Goal: Check status: Check status

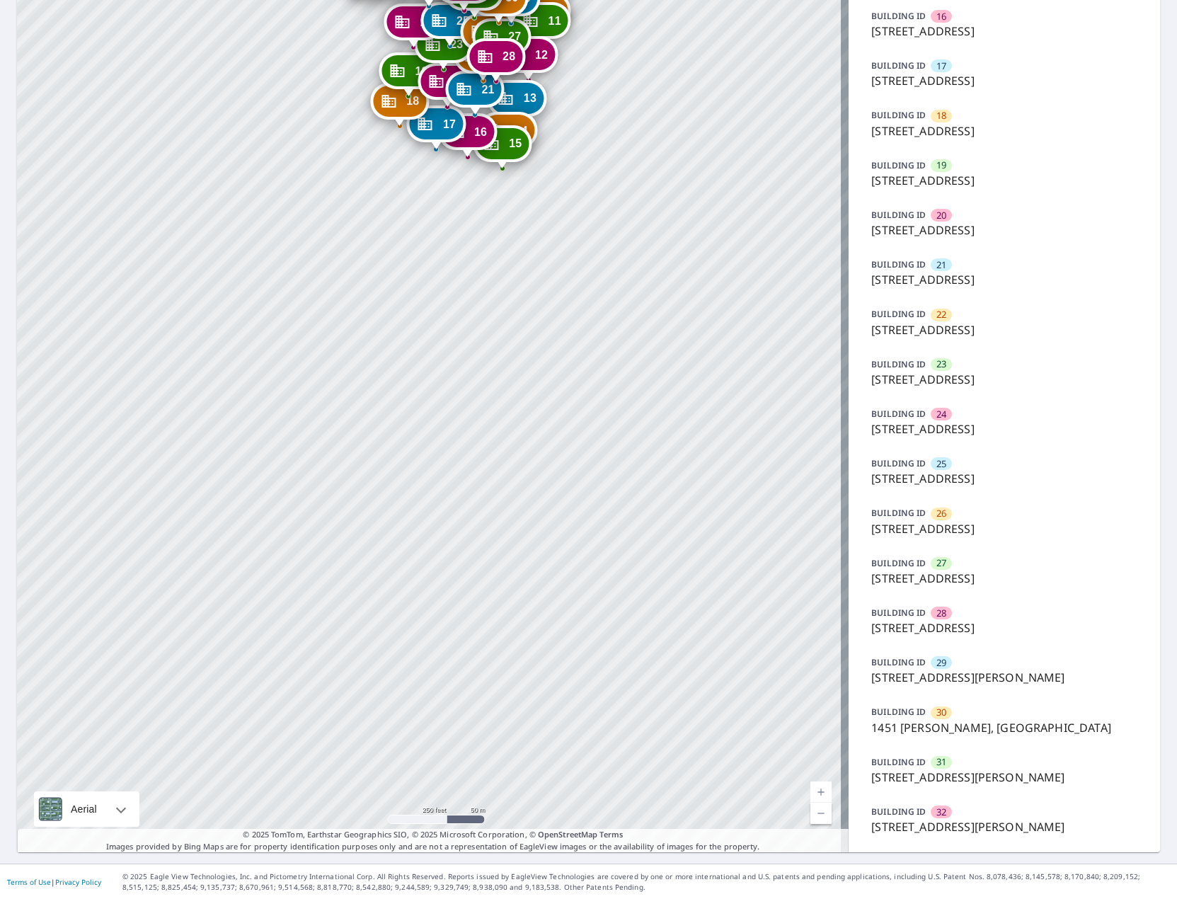
scroll to position [897, 0]
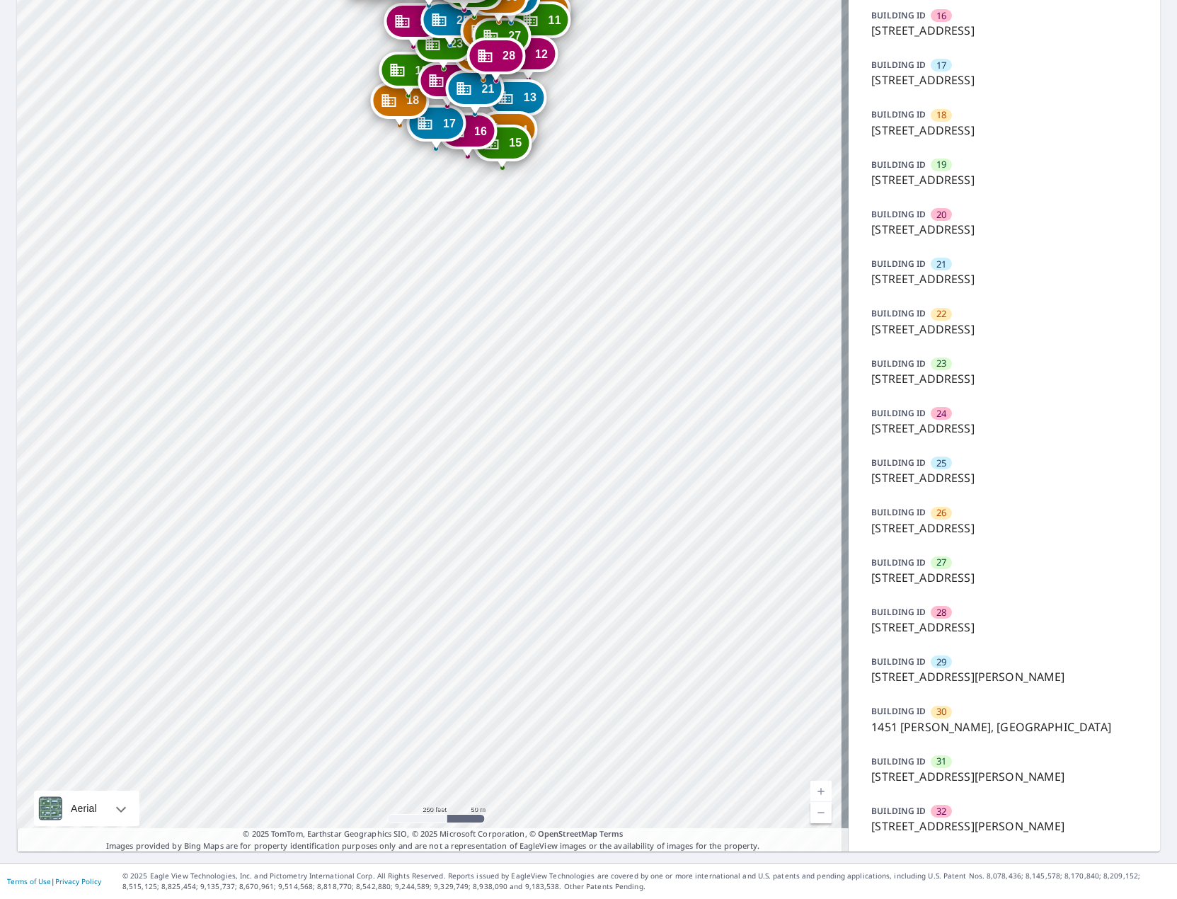
drag, startPoint x: 563, startPoint y: 175, endPoint x: 572, endPoint y: 529, distance: 354.6
click at [572, 529] on div "2 1424 N 16th St Saint Louis, MO 63106 3 1460 N 16th St Saint Louis, MO 63106 4…" at bounding box center [432, 8] width 831 height 1685
drag, startPoint x: 563, startPoint y: 150, endPoint x: 606, endPoint y: 494, distance: 346.5
click at [609, 493] on div "2 1424 N 16th St Saint Louis, MO 63106 3 1460 N 16th St Saint Louis, MO 63106 4…" at bounding box center [432, 8] width 831 height 1685
drag, startPoint x: 403, startPoint y: 151, endPoint x: 388, endPoint y: 551, distance: 400.0
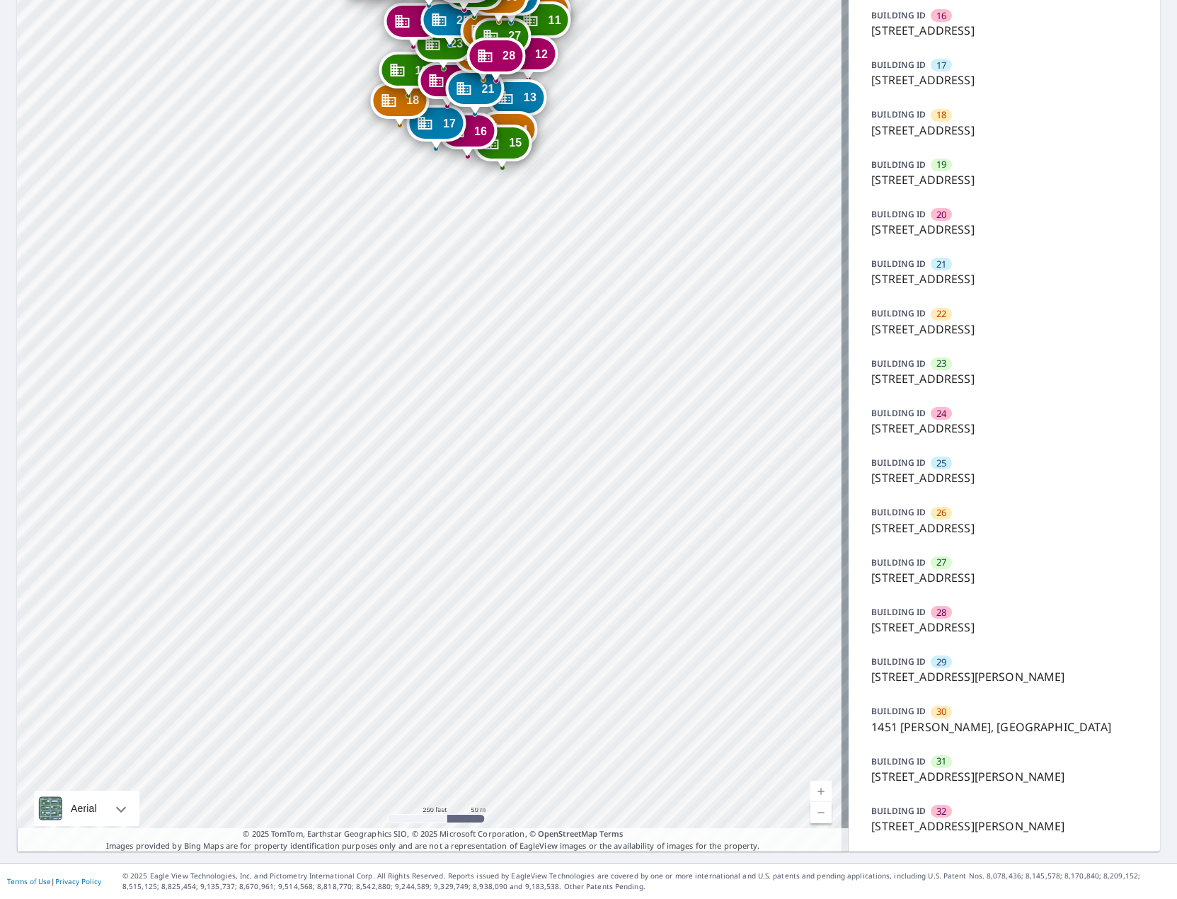
click at [388, 551] on div "2 1424 N 16th St Saint Louis, MO 63106 3 1460 N 16th St Saint Louis, MO 63106 4…" at bounding box center [432, 8] width 831 height 1685
drag, startPoint x: 545, startPoint y: 214, endPoint x: 534, endPoint y: 531, distance: 317.9
click at [528, 540] on div "2 1424 N 16th St Saint Louis, MO 63106 3 1460 N 16th St Saint Louis, MO 63106 4…" at bounding box center [432, 8] width 831 height 1685
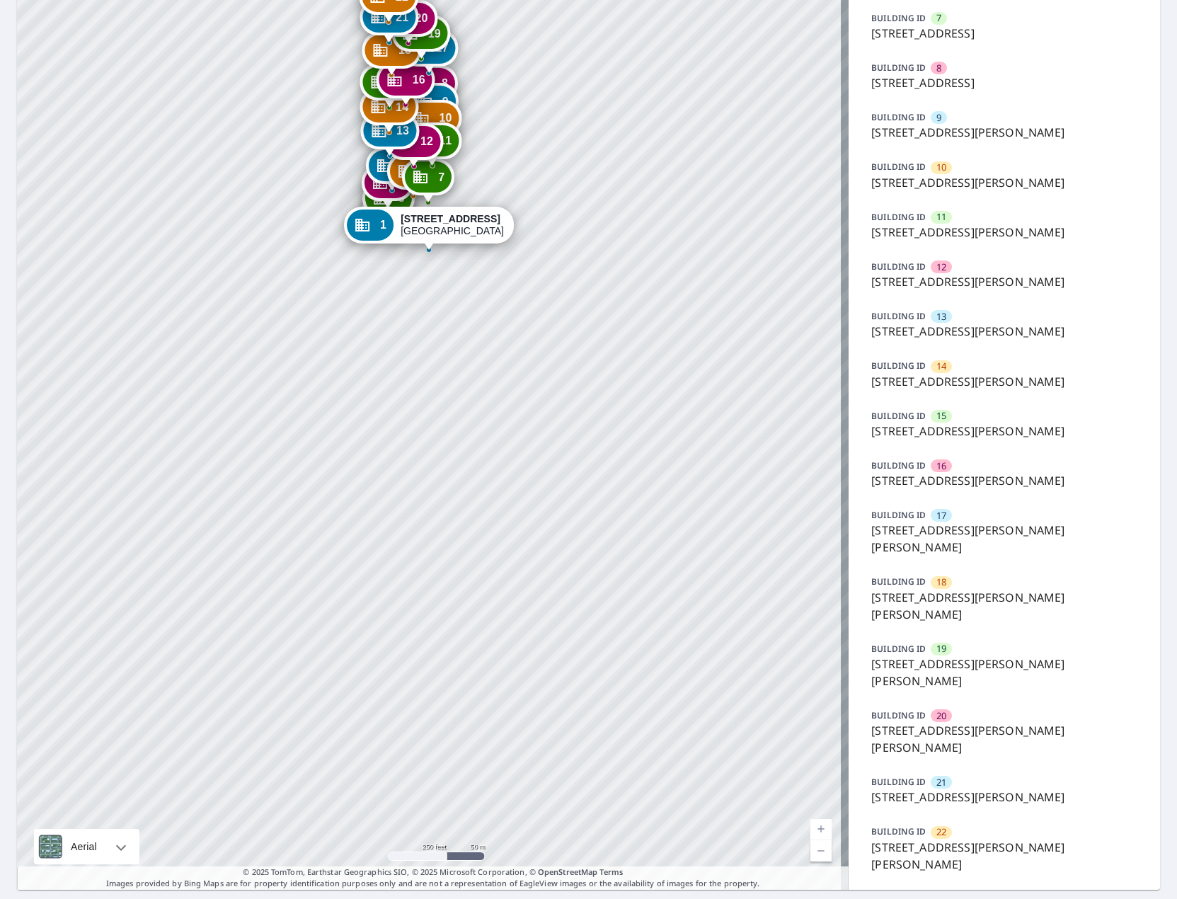
scroll to position [485, 0]
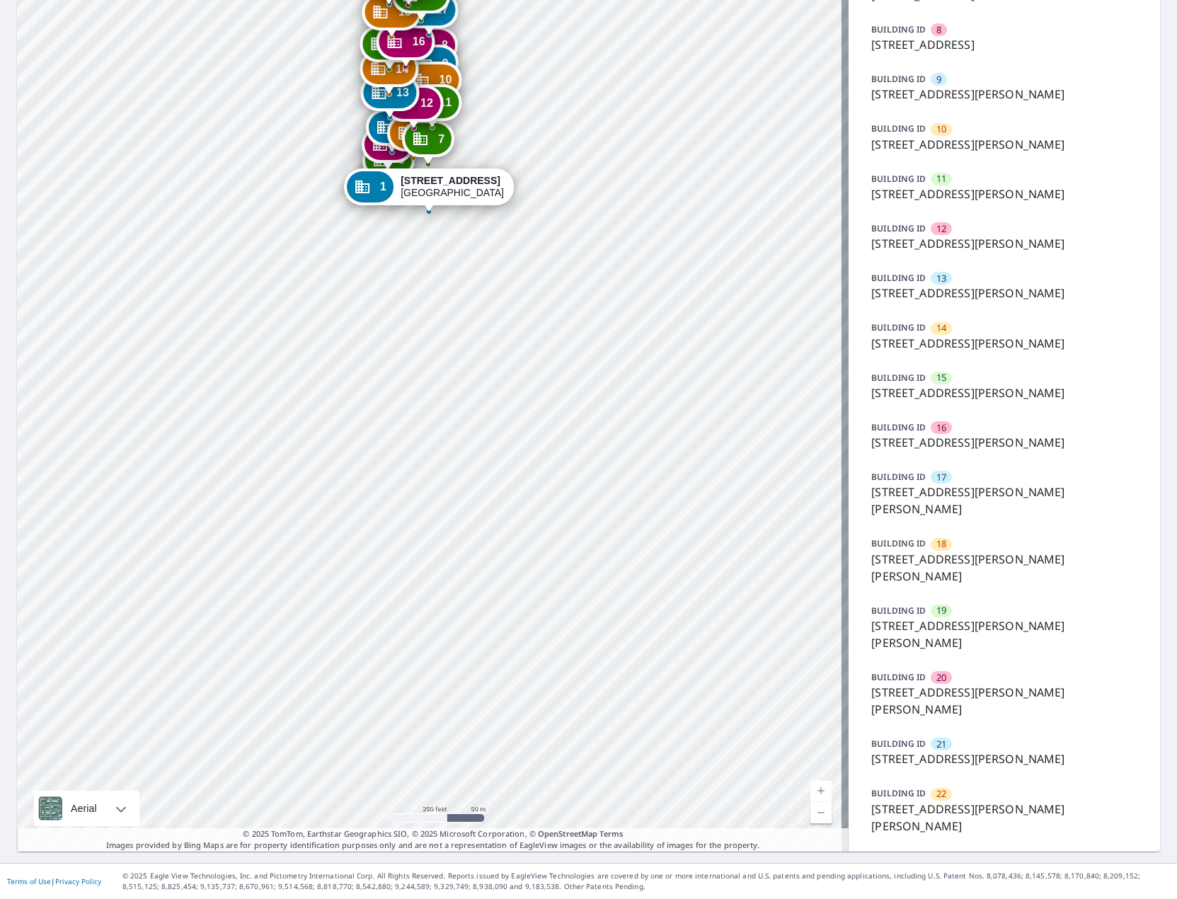
drag, startPoint x: 492, startPoint y: 228, endPoint x: 492, endPoint y: 384, distance: 156.4
click at [492, 384] on div "2 [STREET_ADDRESS][PERSON_NAME] 3 [STREET_ADDRESS][PERSON_NAME] 4 [STREET_ADDRE…" at bounding box center [432, 215] width 831 height 1274
drag, startPoint x: 475, startPoint y: 361, endPoint x: 426, endPoint y: 613, distance: 256.7
click at [426, 613] on div "2 1000 N Leonard Ave Saint Louis, MO 63106 3 1000 N Leonard Ave Saint Louis, MO…" at bounding box center [432, 215] width 831 height 1274
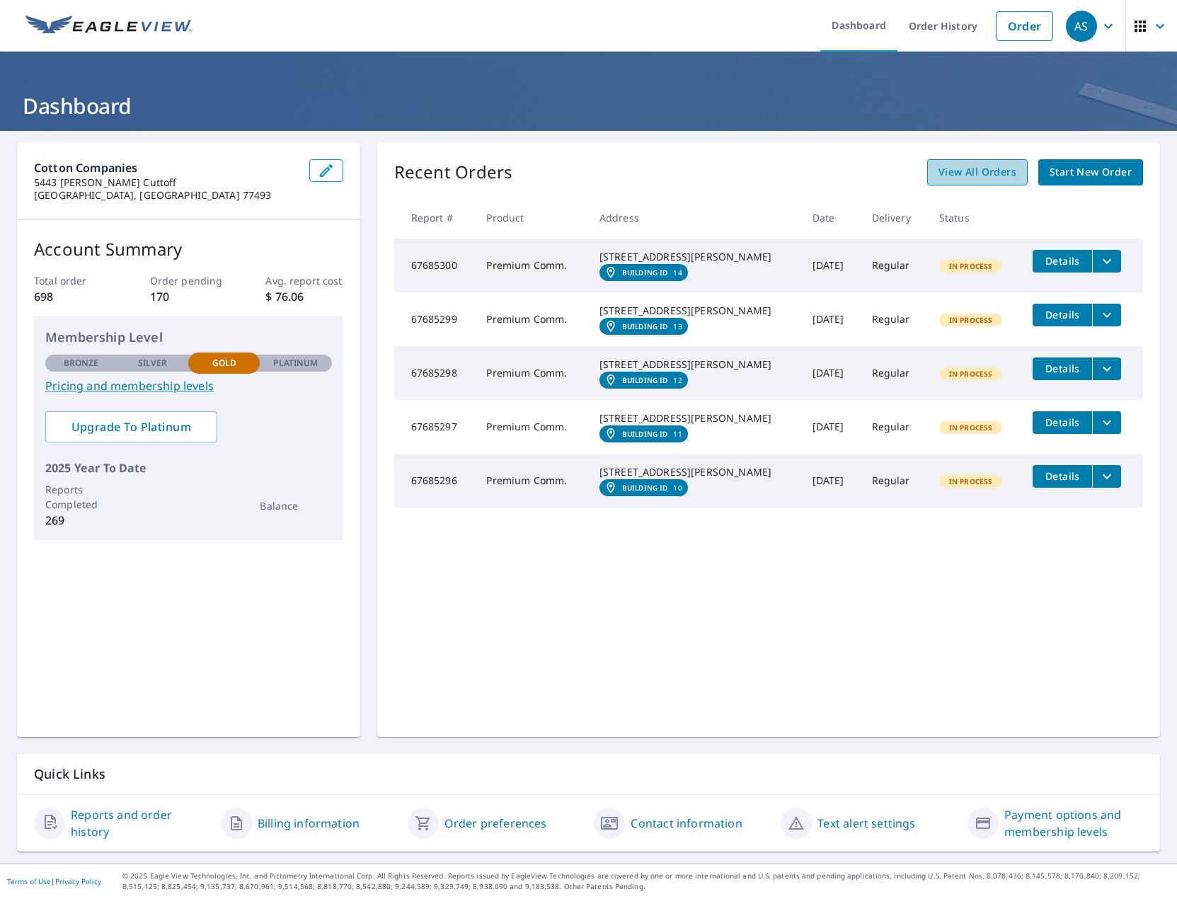
click at [967, 175] on span "View All Orders" at bounding box center [977, 172] width 78 height 18
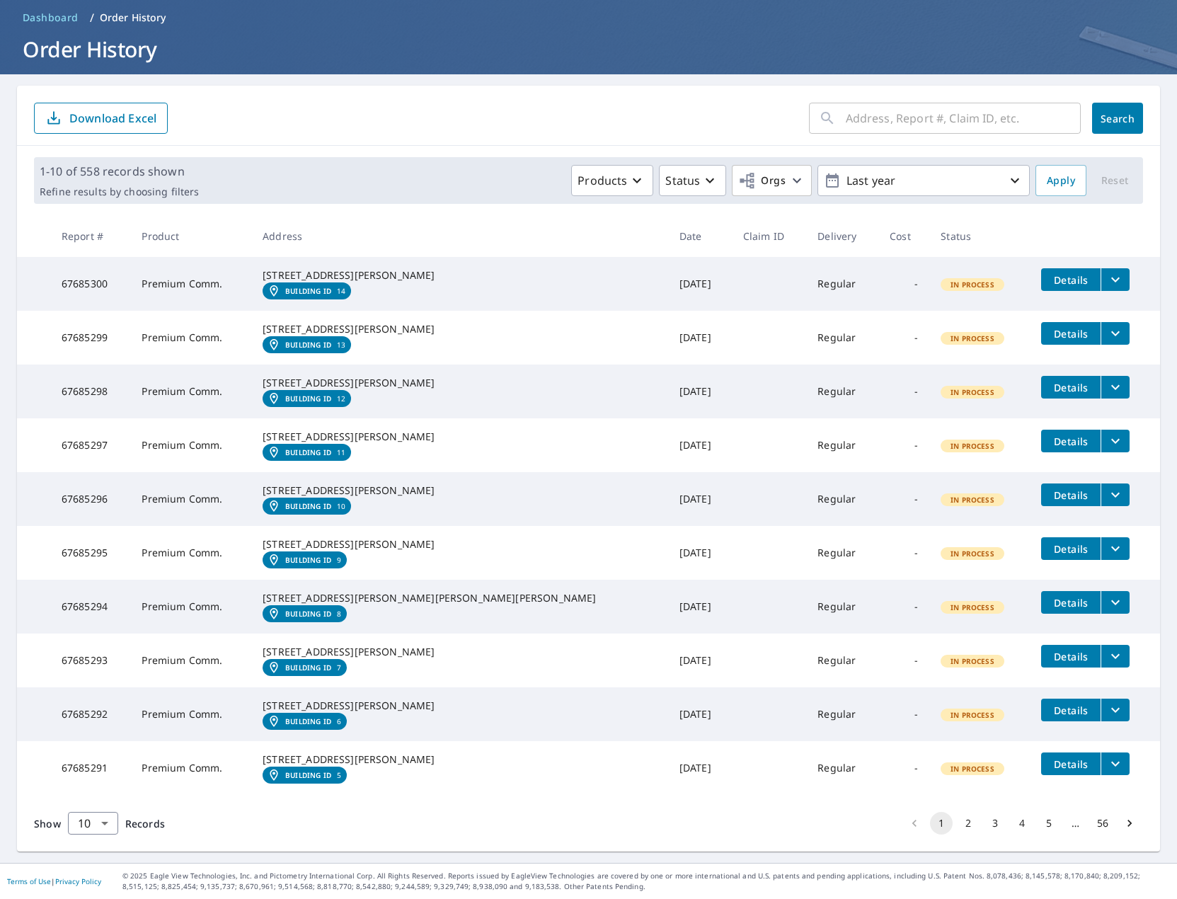
scroll to position [198, 0]
click at [957, 824] on button "2" at bounding box center [968, 823] width 23 height 23
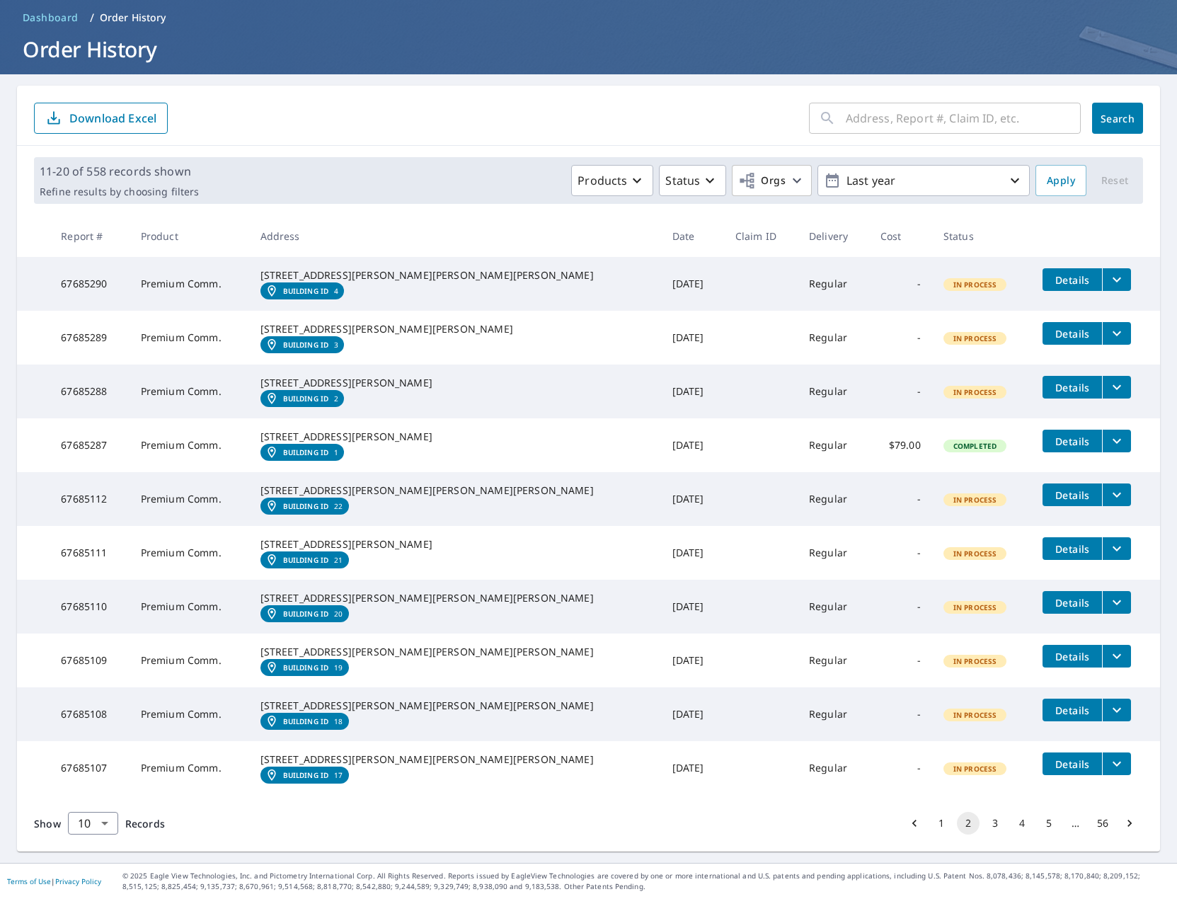
scroll to position [198, 0]
click at [983, 824] on button "3" at bounding box center [994, 823] width 23 height 23
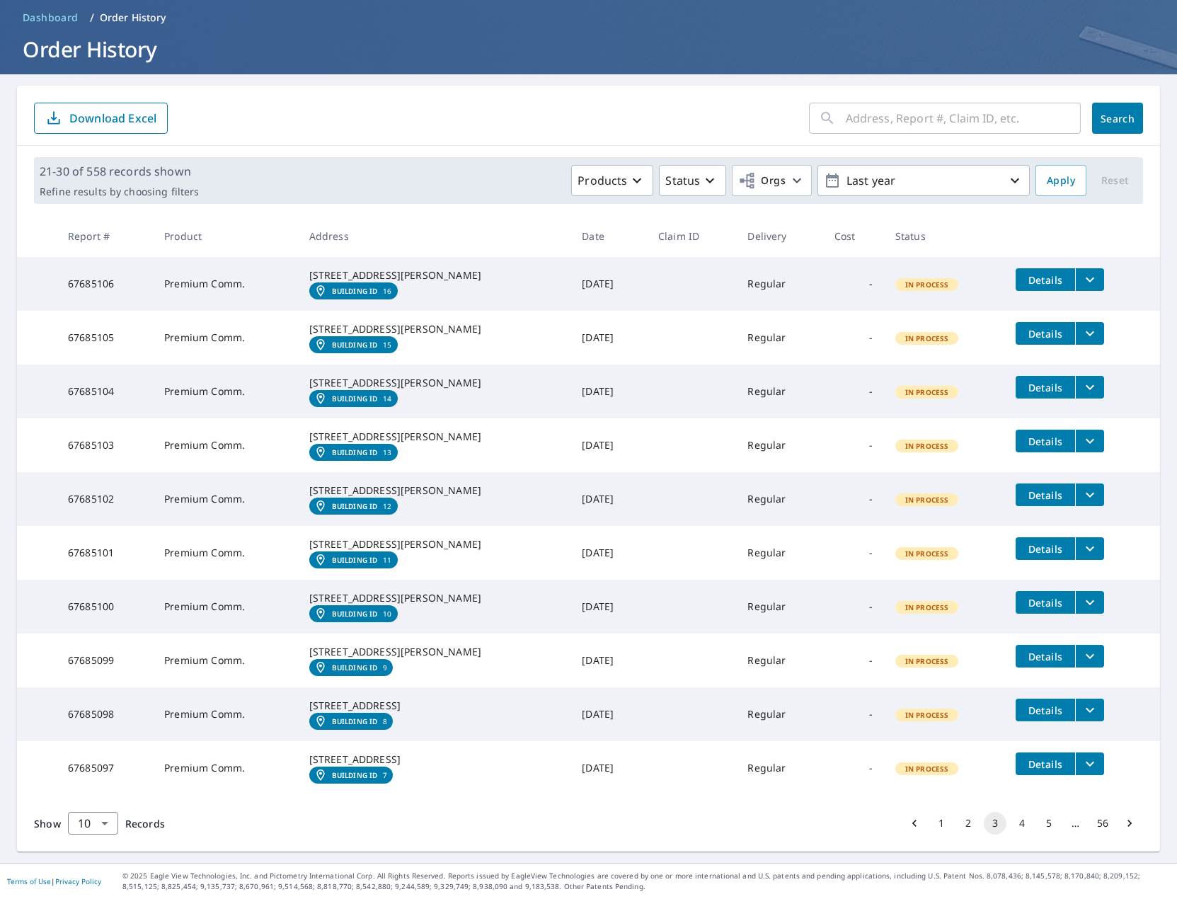
scroll to position [198, 0]
click at [1010, 819] on button "4" at bounding box center [1021, 823] width 23 height 23
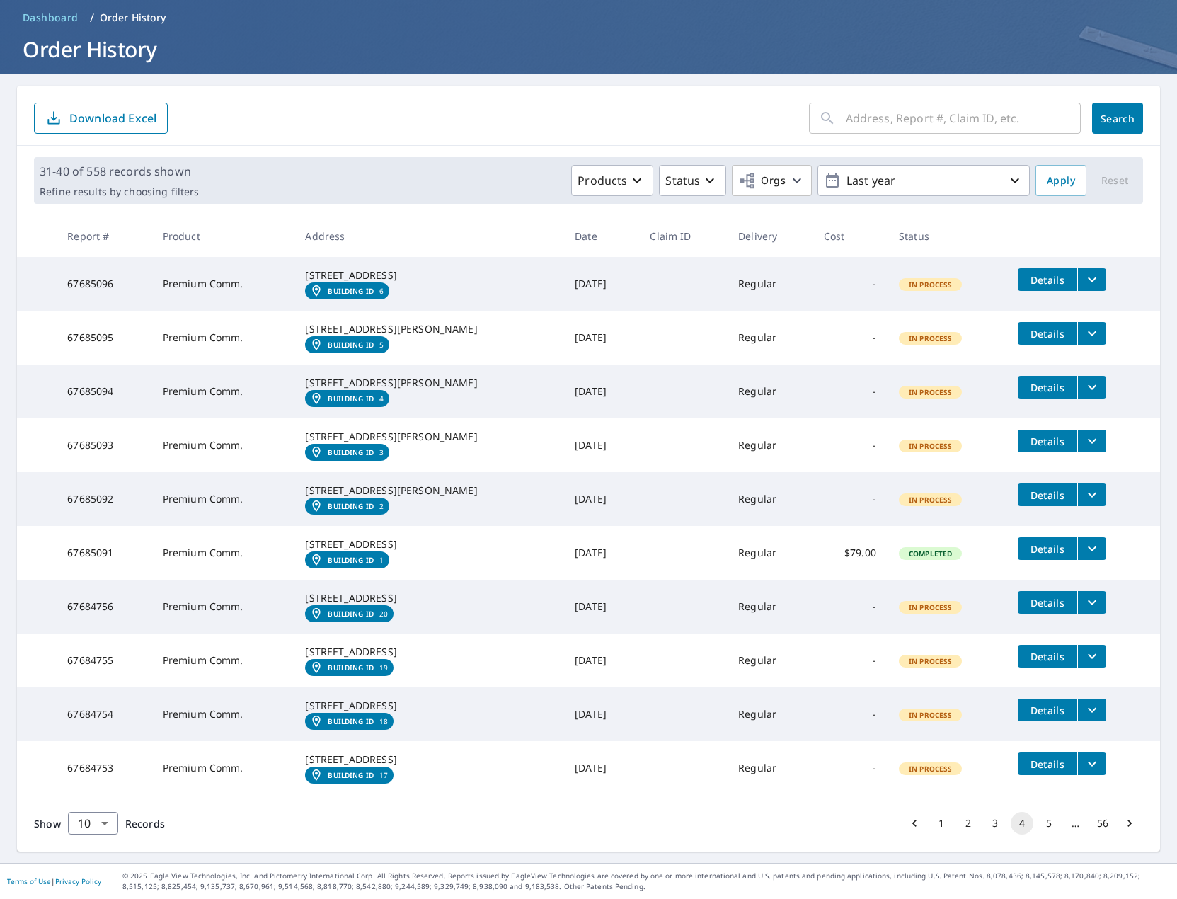
scroll to position [198, 0]
click at [95, 814] on body "AS AS Dashboard Order History Order AS Dashboard / Order History Order History …" at bounding box center [588, 449] width 1177 height 899
click at [93, 856] on li "100" at bounding box center [92, 868] width 50 height 25
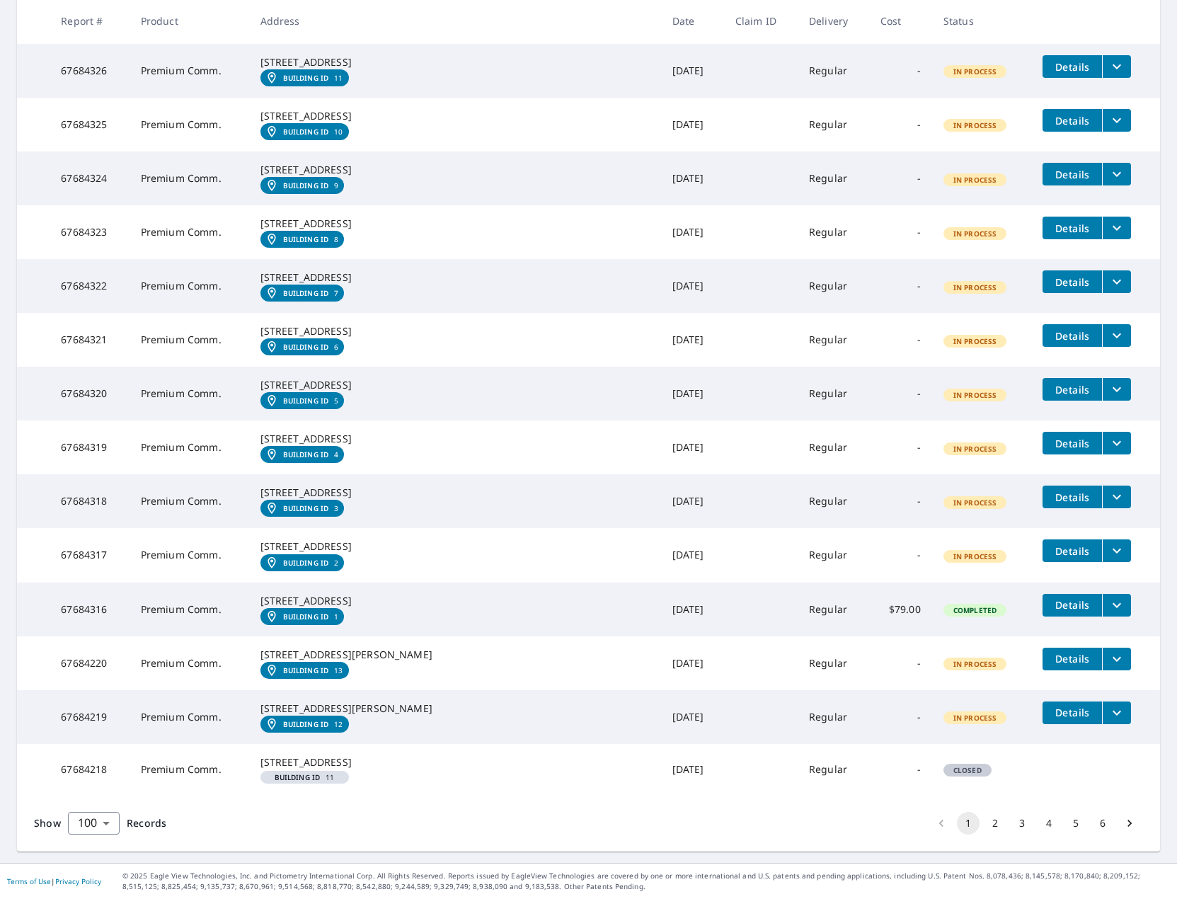
scroll to position [6310, 0]
click at [988, 825] on button "2" at bounding box center [994, 823] width 23 height 23
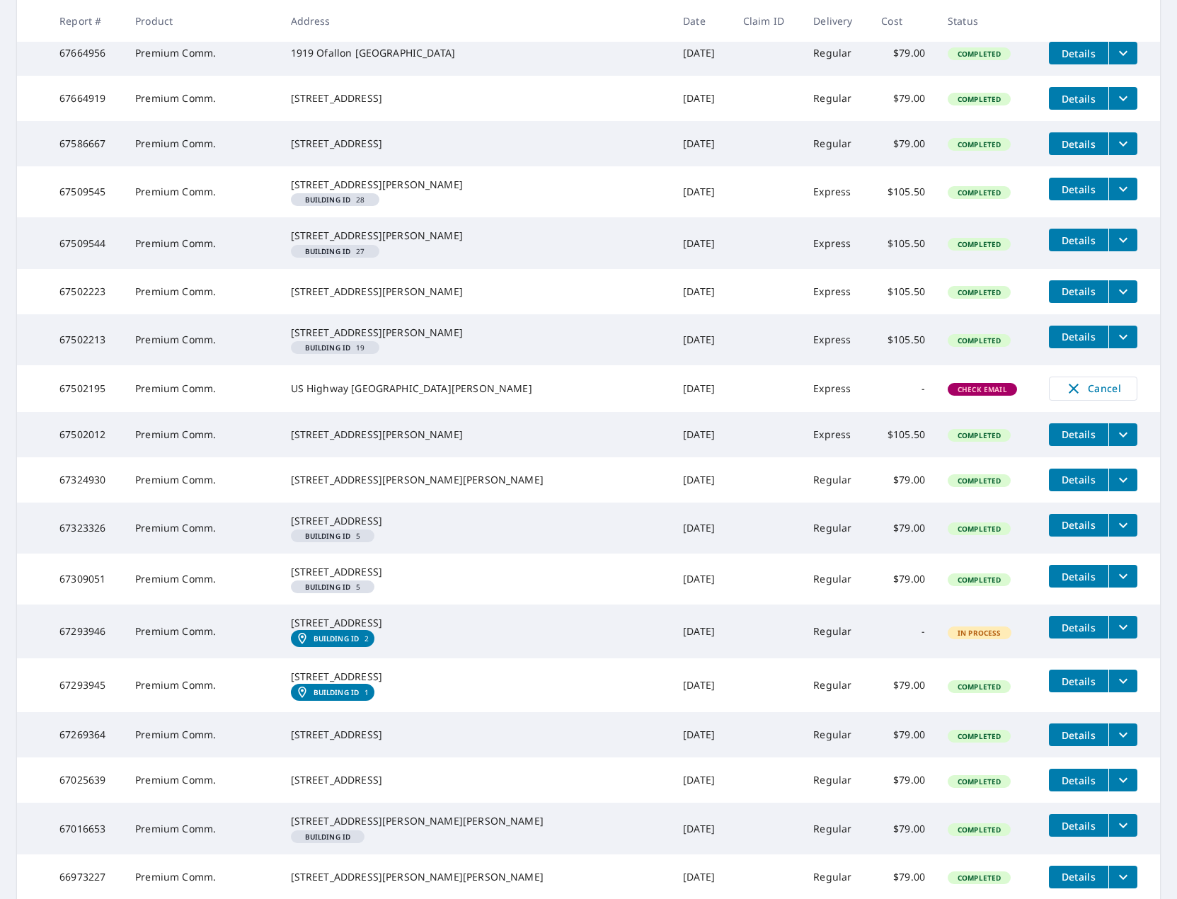
scroll to position [4599, 0]
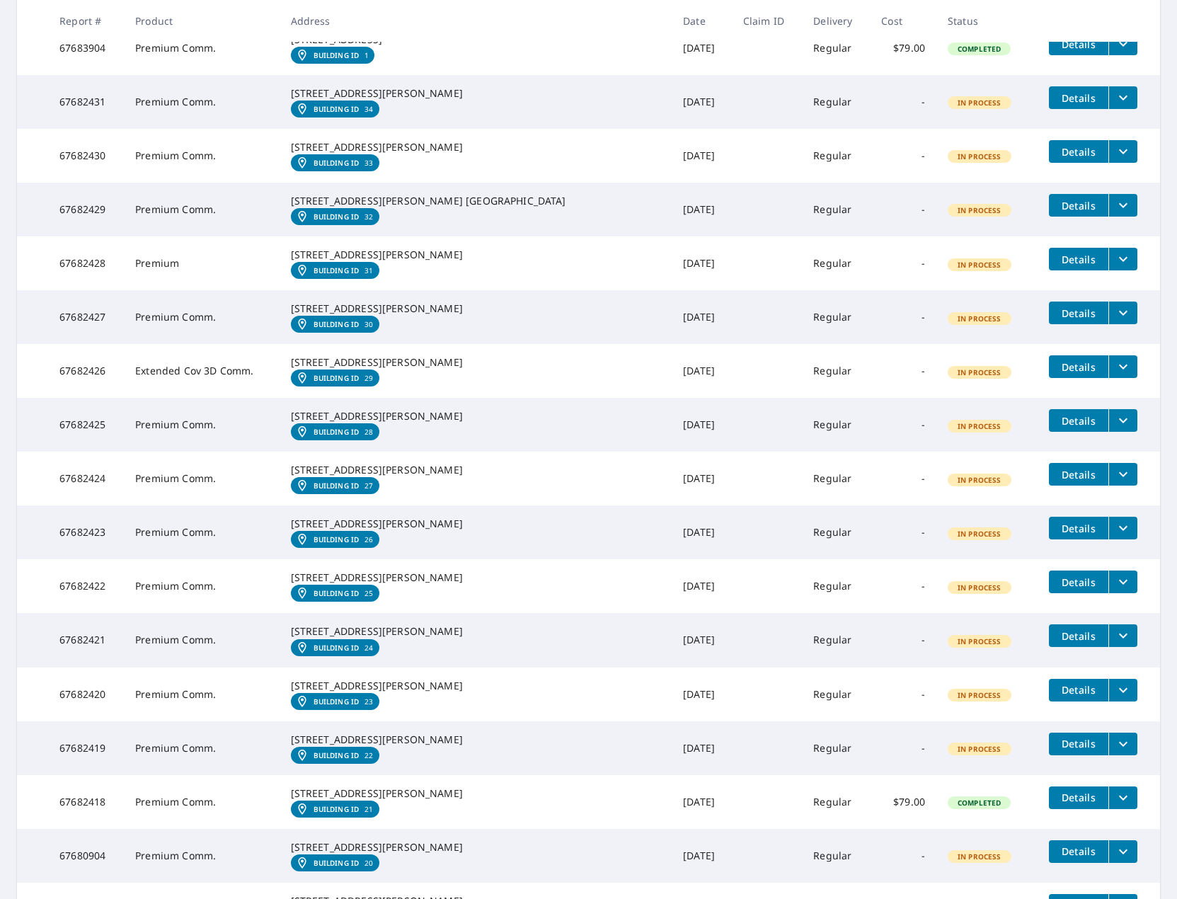
scroll to position [2476, 0]
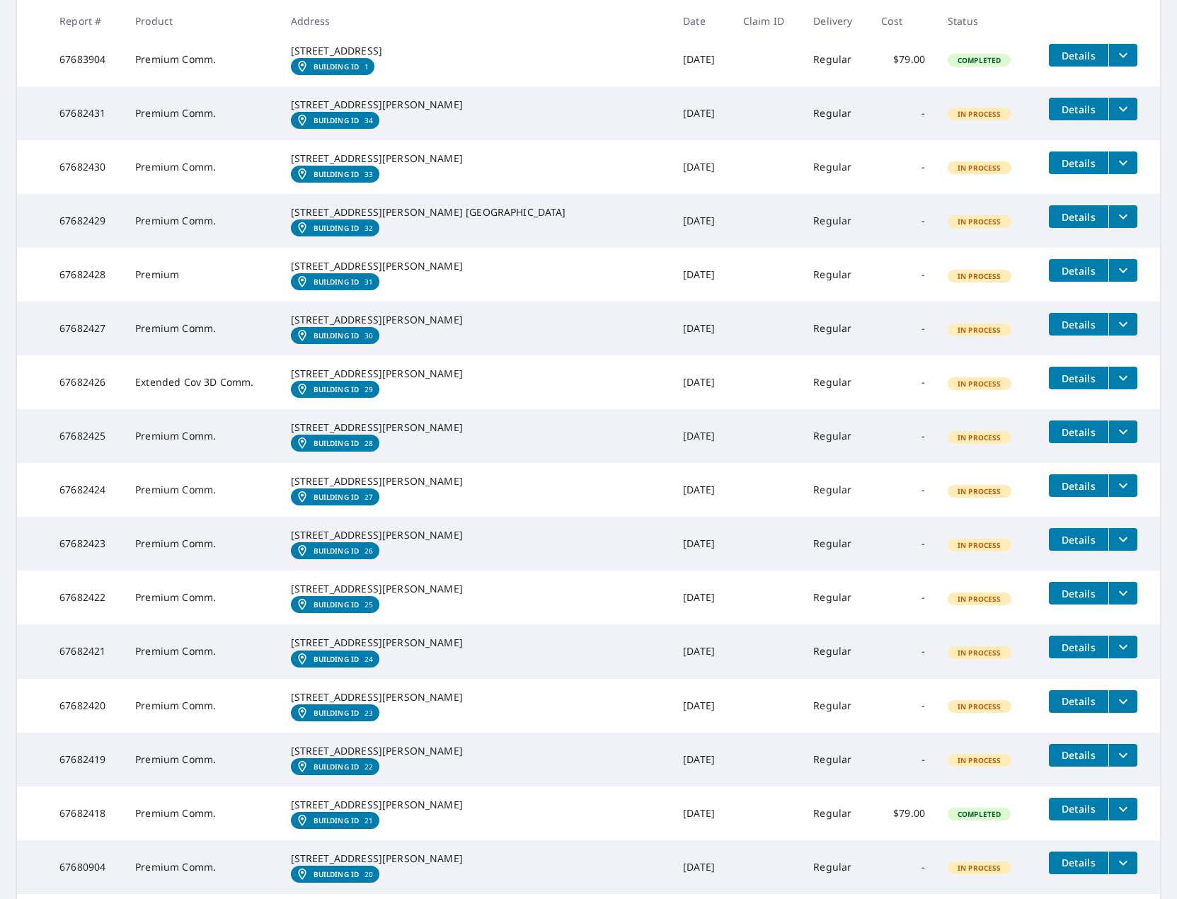
click at [359, 71] on em "Building ID" at bounding box center [336, 66] width 46 height 8
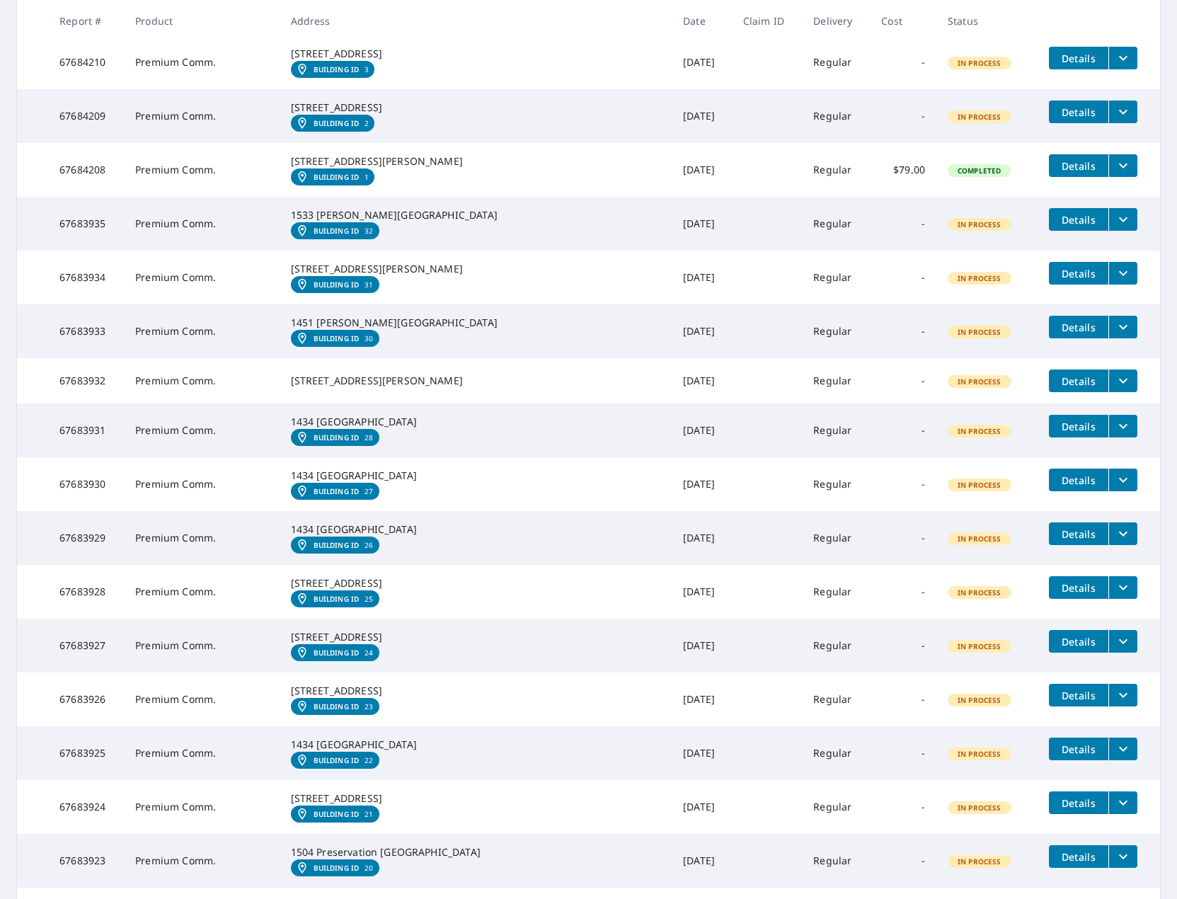
scroll to position [637, 0]
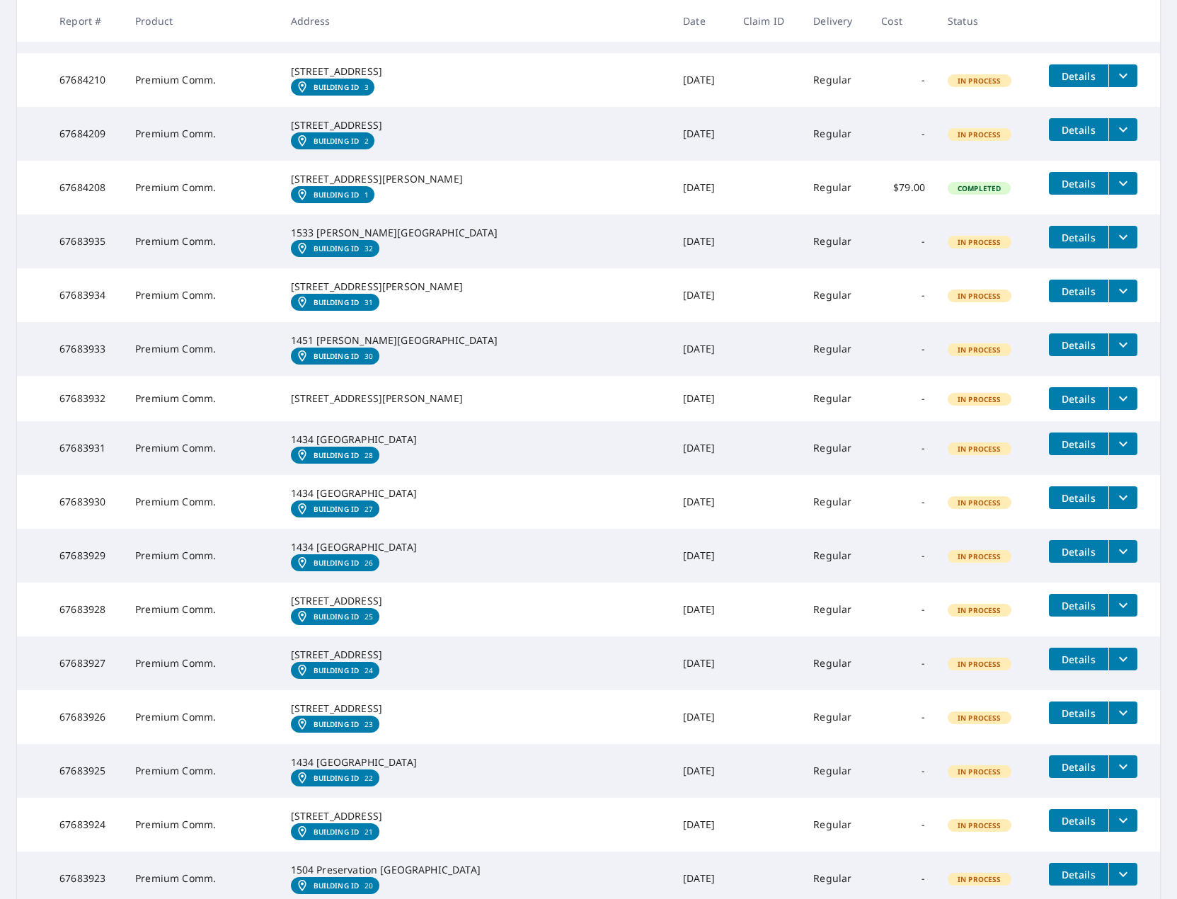
click at [359, 199] on em "Building ID" at bounding box center [336, 194] width 46 height 8
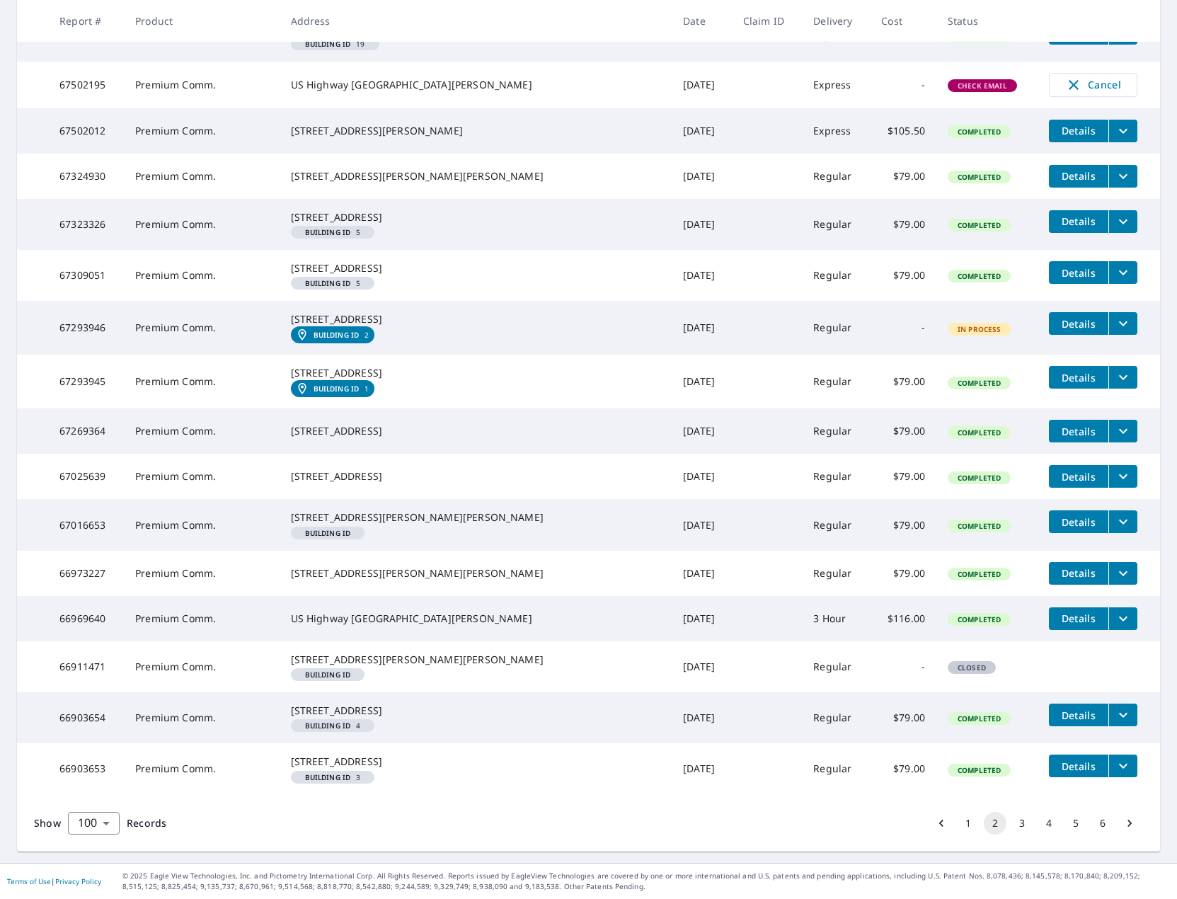
scroll to position [6015, 0]
click at [963, 826] on button "1" at bounding box center [968, 823] width 23 height 23
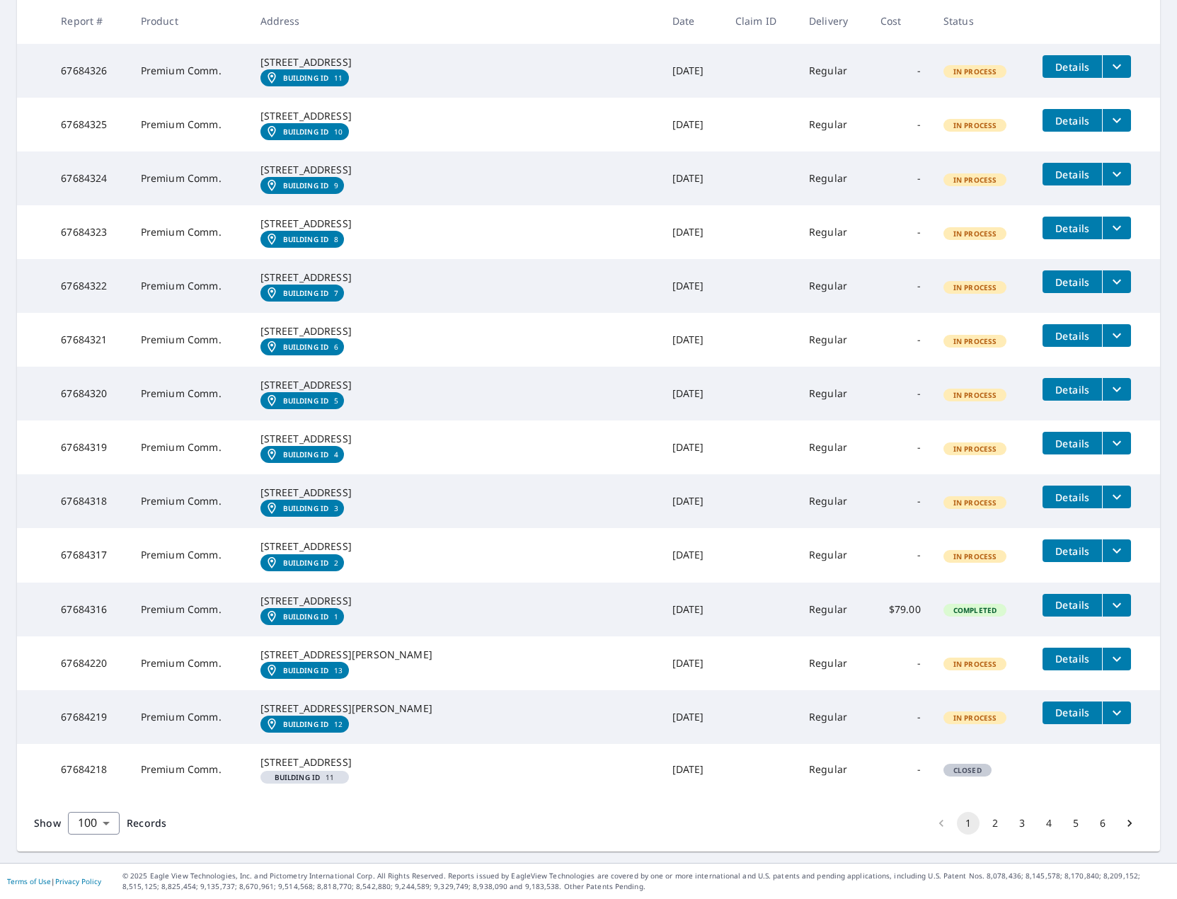
scroll to position [6310, 0]
click at [329, 612] on em "Building ID" at bounding box center [306, 616] width 46 height 8
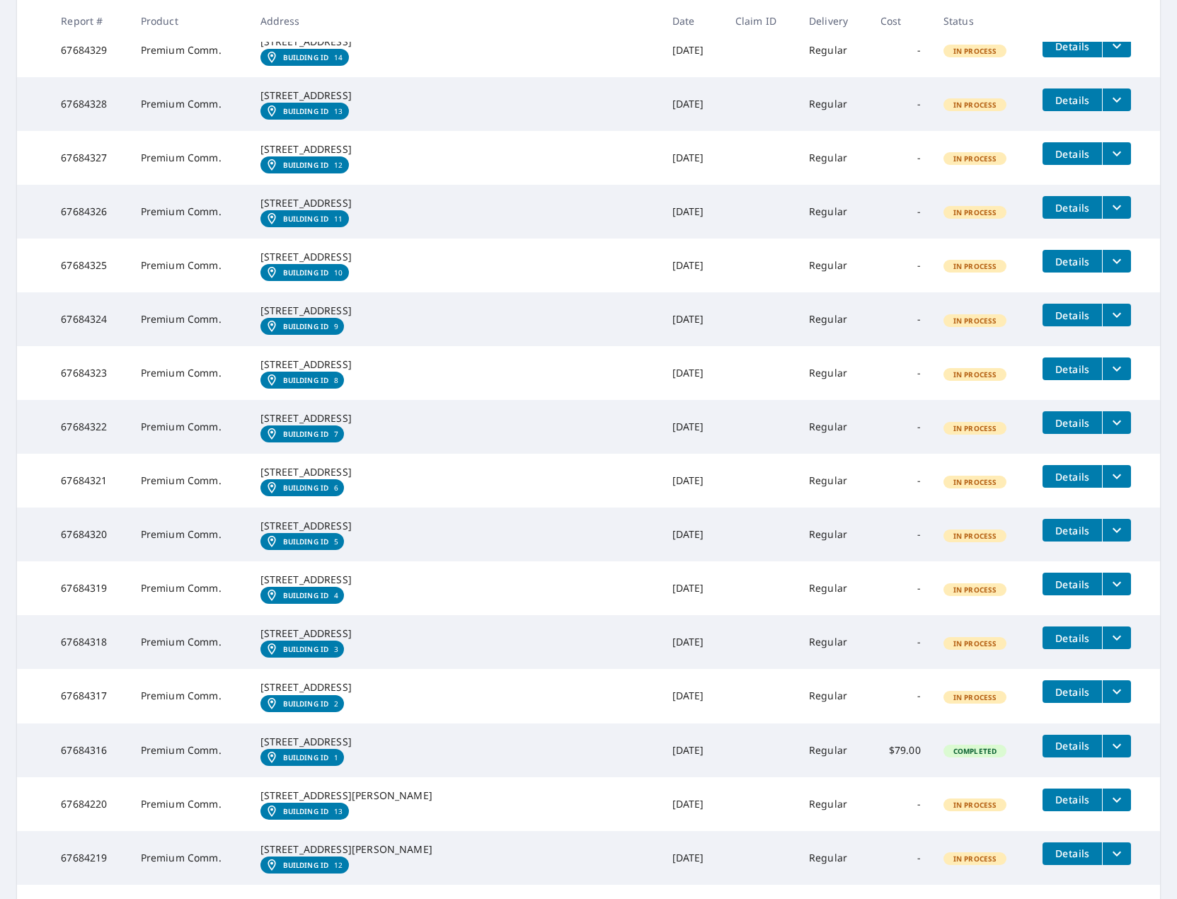
scroll to position [4683, 0]
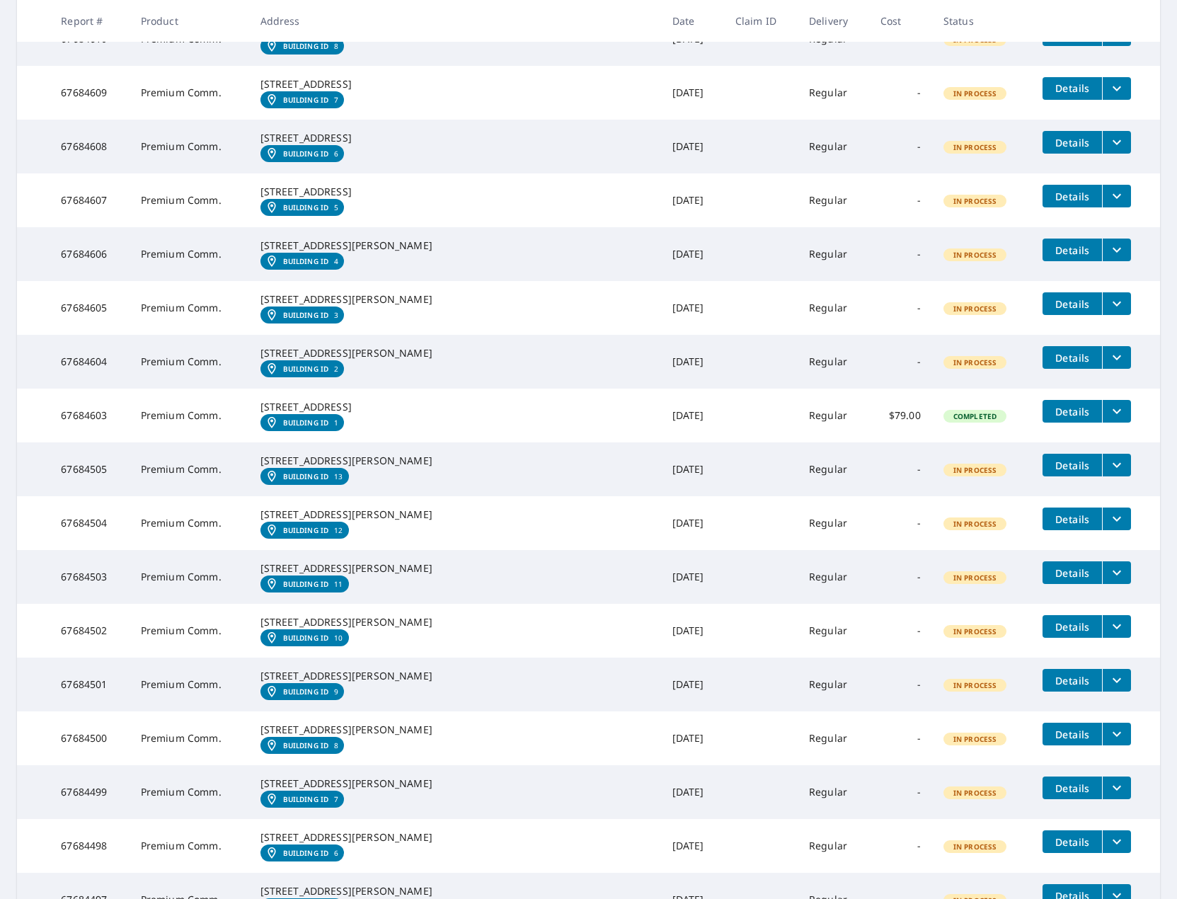
scroll to position [3622, 0]
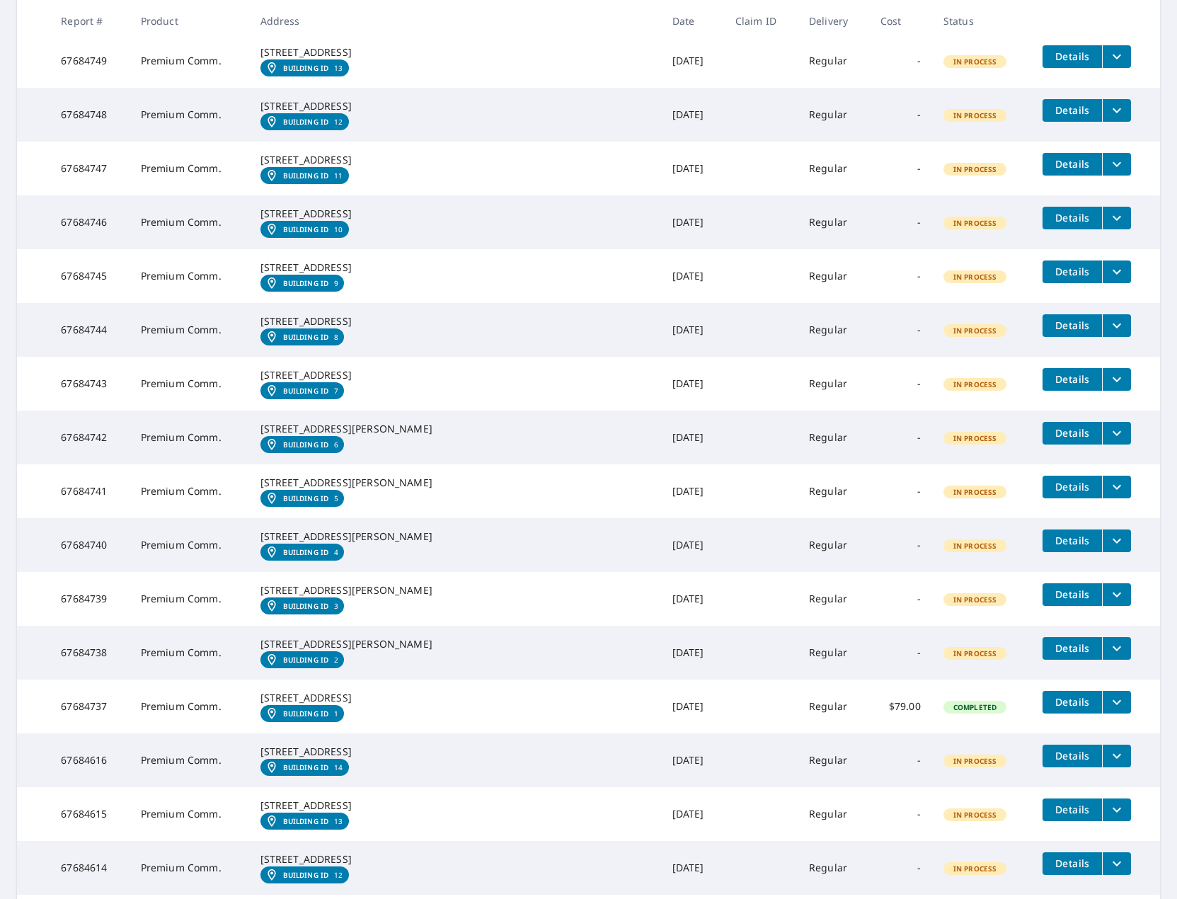
scroll to position [2490, 0]
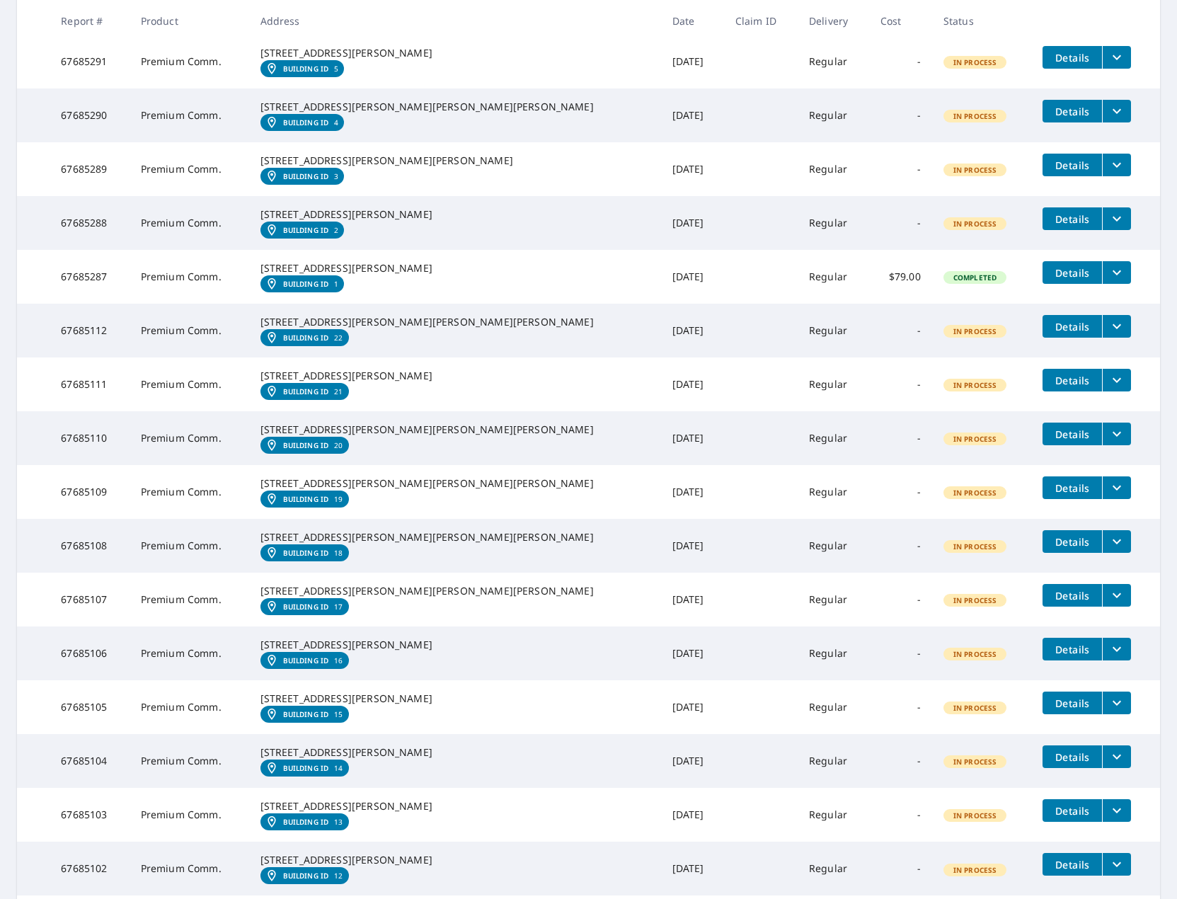
scroll to position [721, 0]
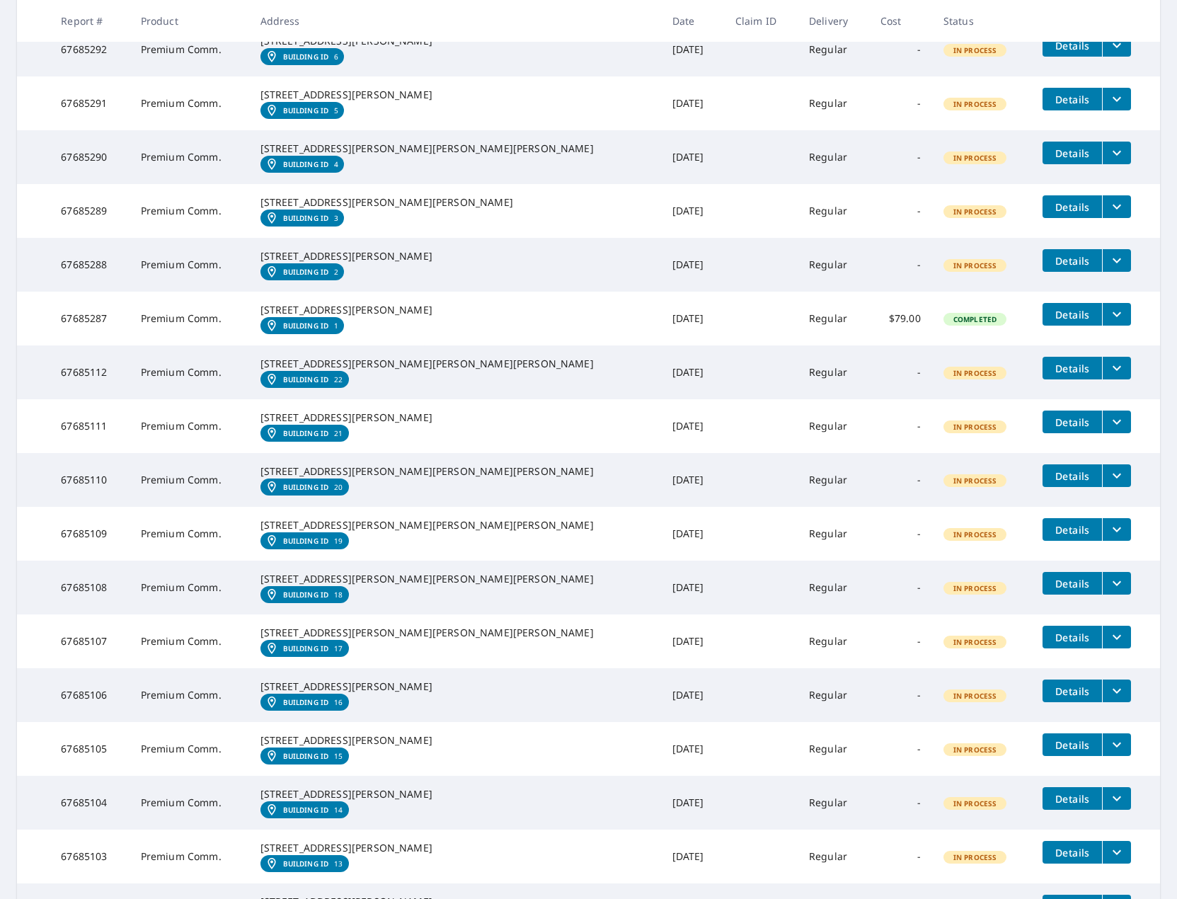
click at [329, 330] on em "Building ID" at bounding box center [306, 325] width 46 height 8
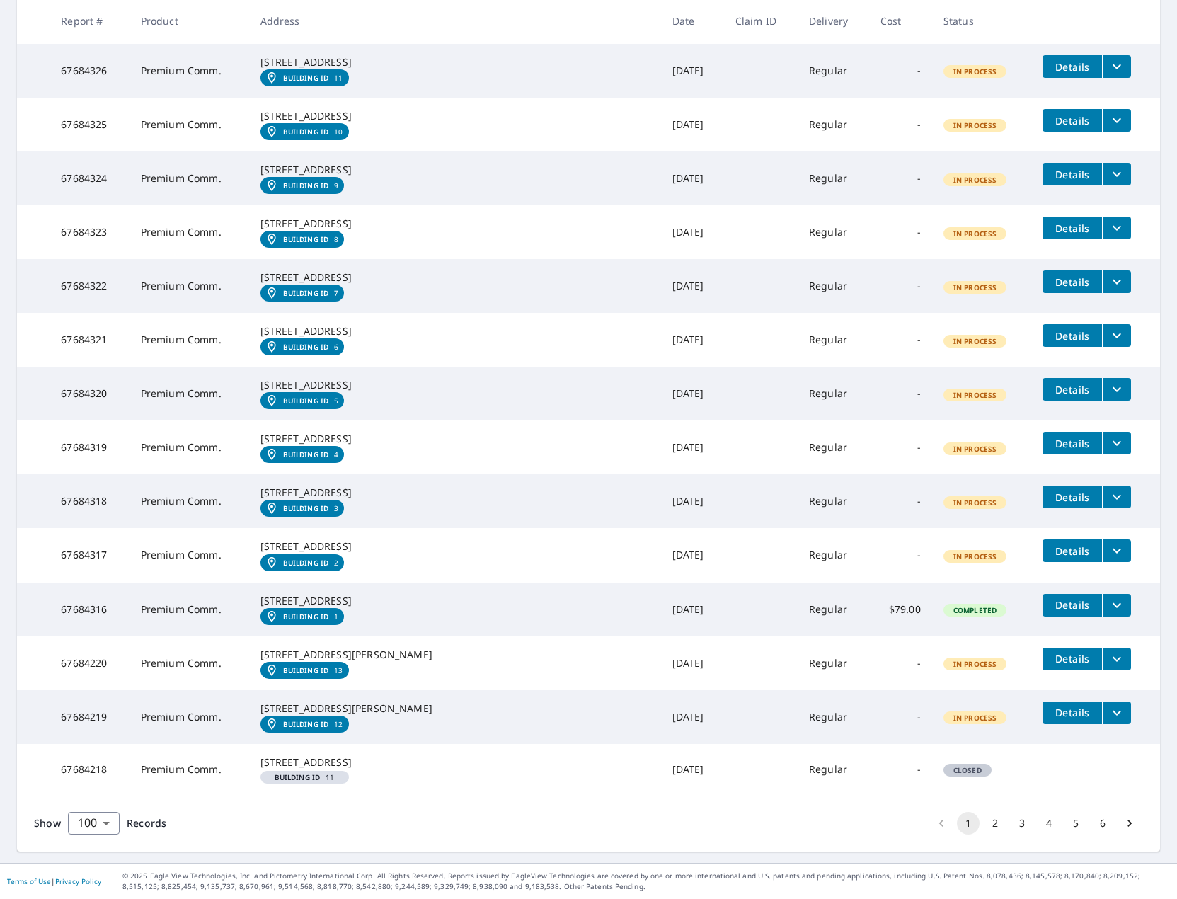
scroll to position [6310, 0]
click at [983, 826] on button "2" at bounding box center [994, 823] width 23 height 23
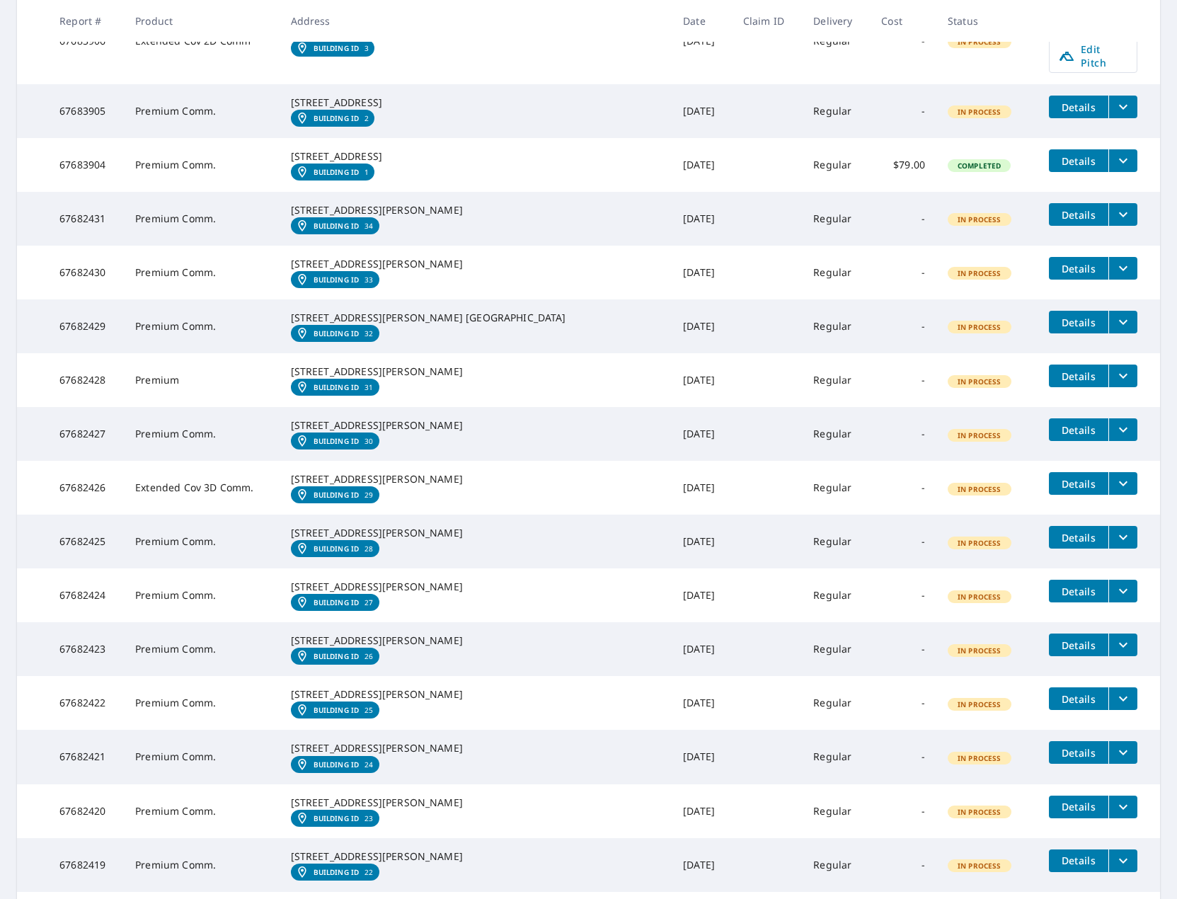
scroll to position [2476, 0]
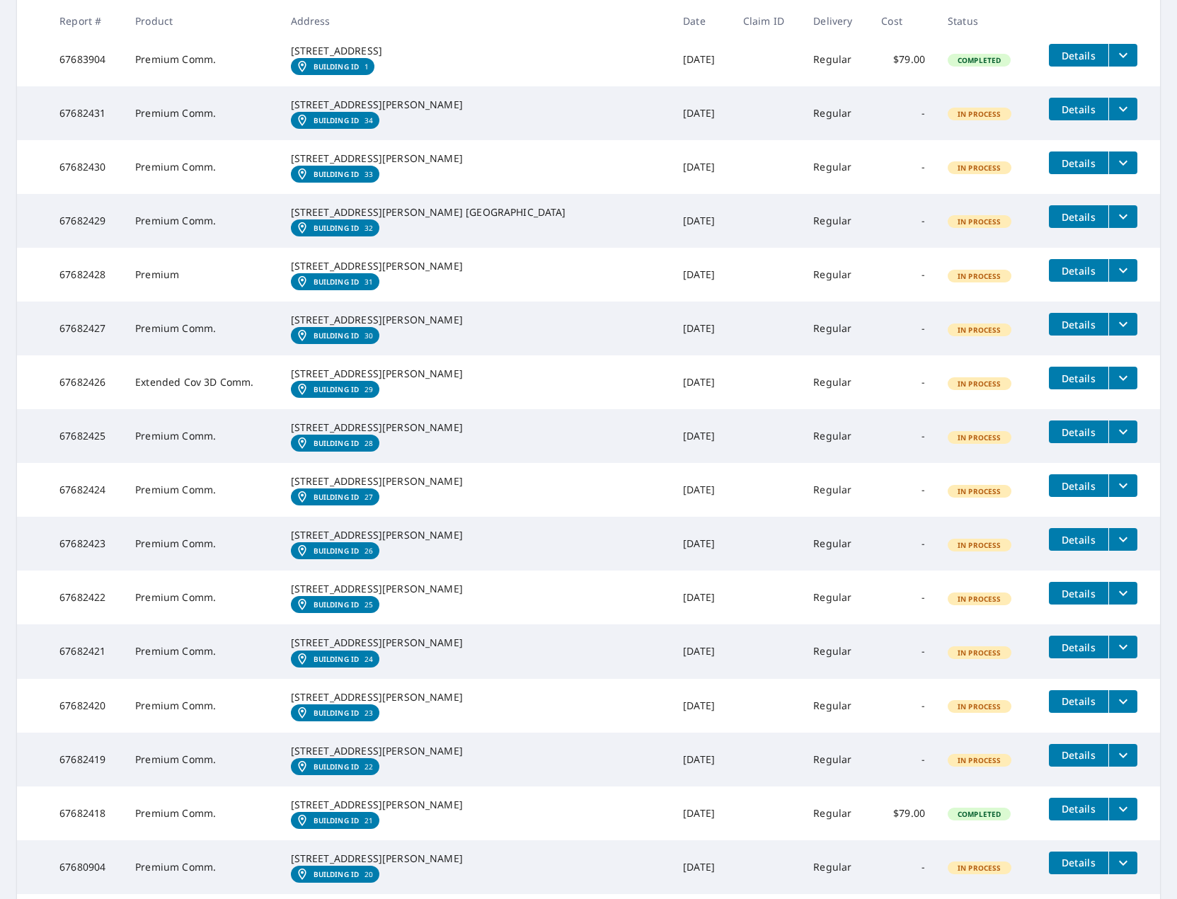
click at [359, 71] on em "Building ID" at bounding box center [336, 66] width 46 height 8
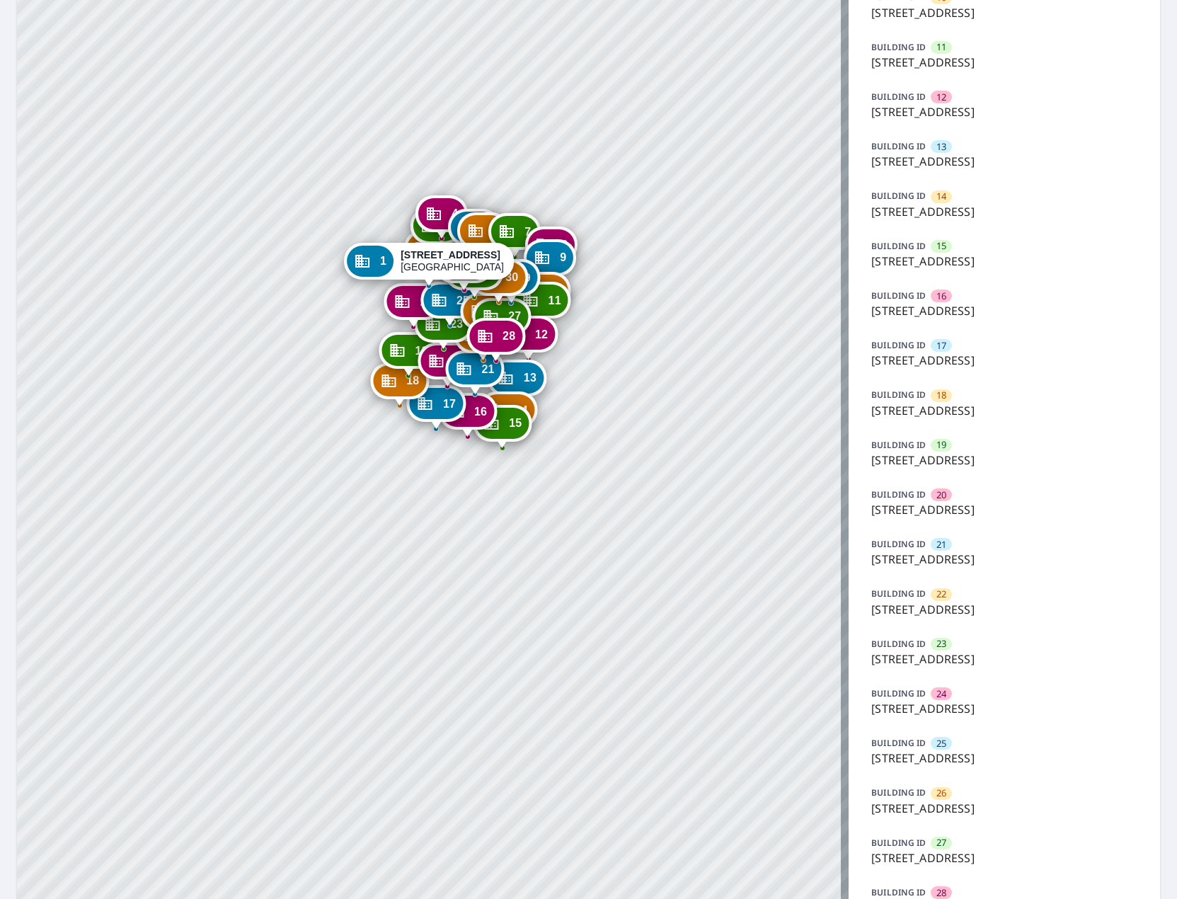
scroll to position [402, 0]
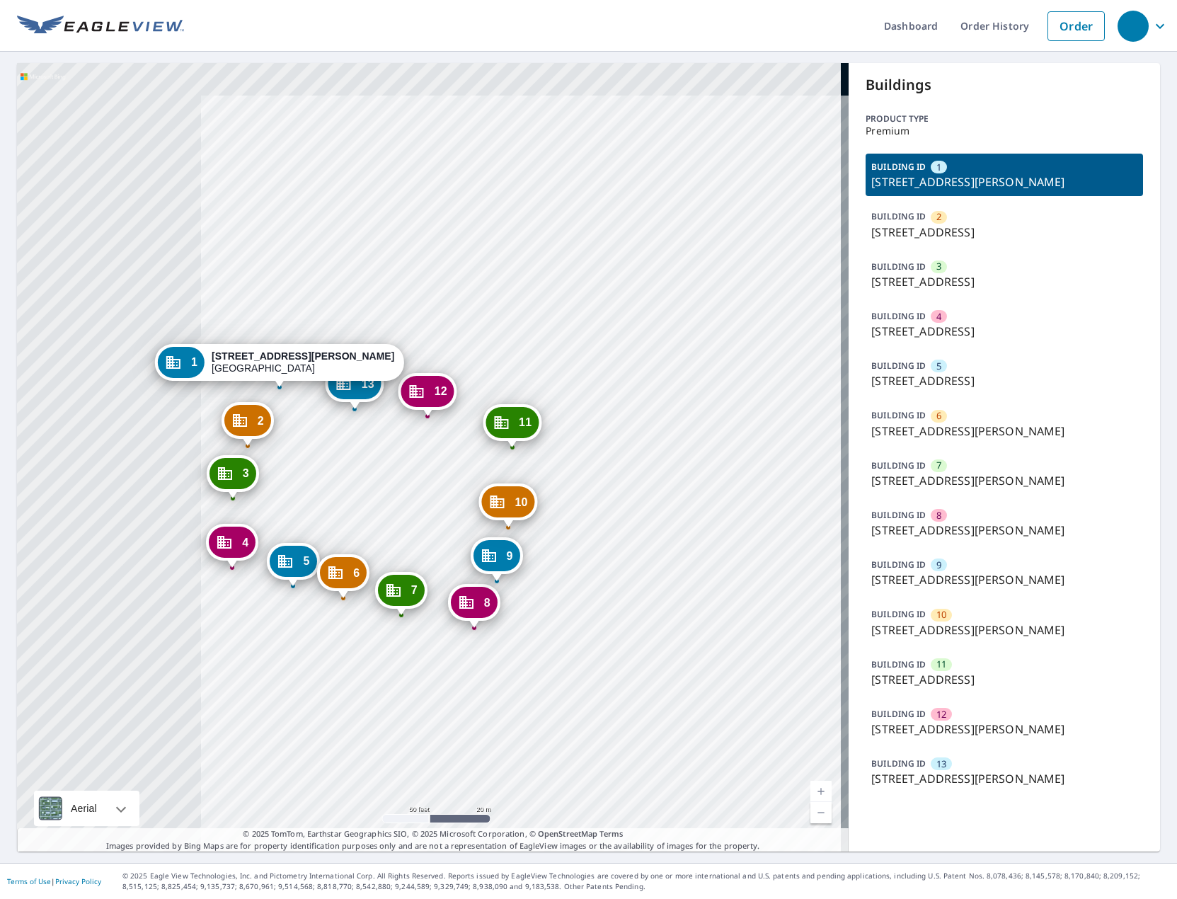
drag, startPoint x: 492, startPoint y: 567, endPoint x: 773, endPoint y: 696, distance: 309.6
click at [773, 696] on div "[GEOGRAPHIC_DATA][STREET_ADDRESS] [GEOGRAPHIC_DATA][STREET_ADDRESS] [GEOGRAPHIC…" at bounding box center [432, 457] width 831 height 788
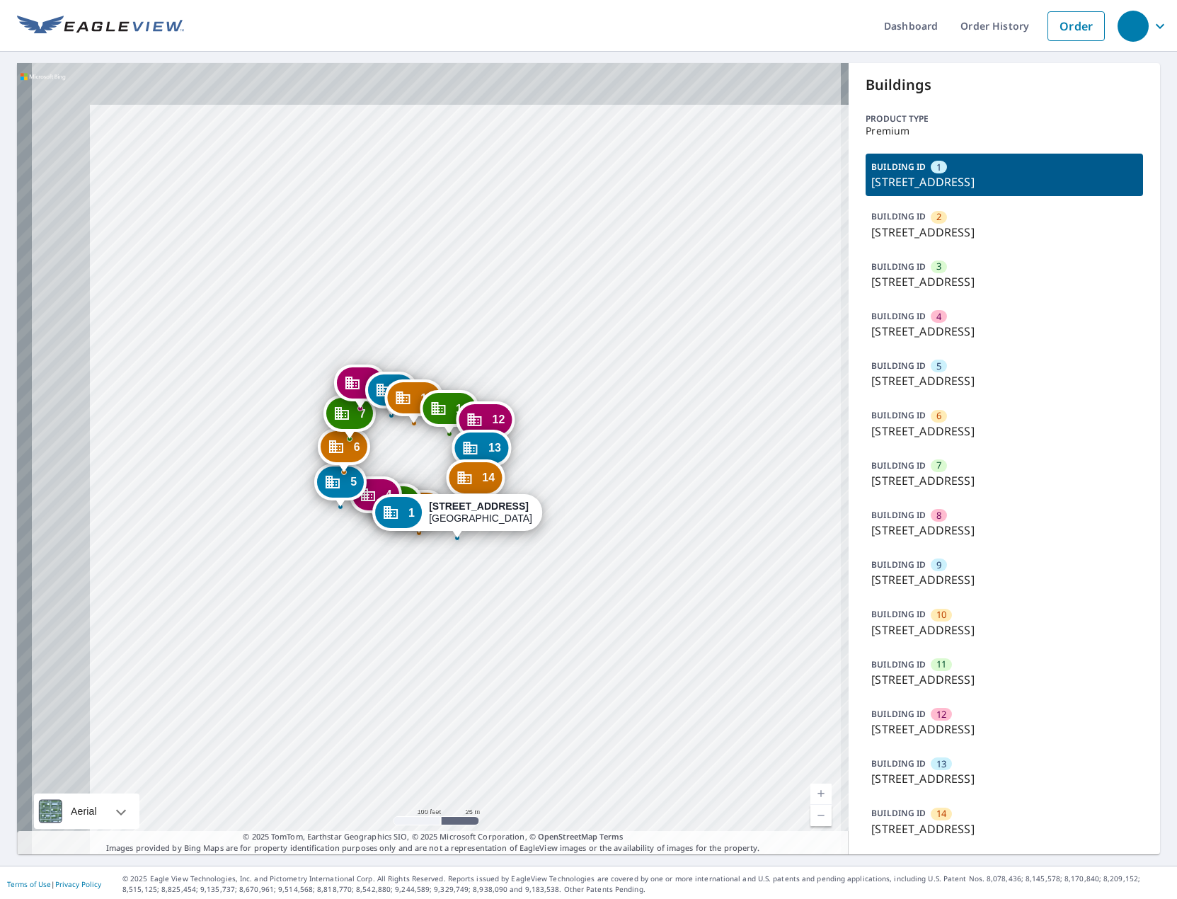
drag, startPoint x: 474, startPoint y: 504, endPoint x: 518, endPoint y: 526, distance: 49.0
click at [518, 526] on div "1 3401 Franklin Ave Saint Louis, MO 63106" at bounding box center [457, 512] width 170 height 37
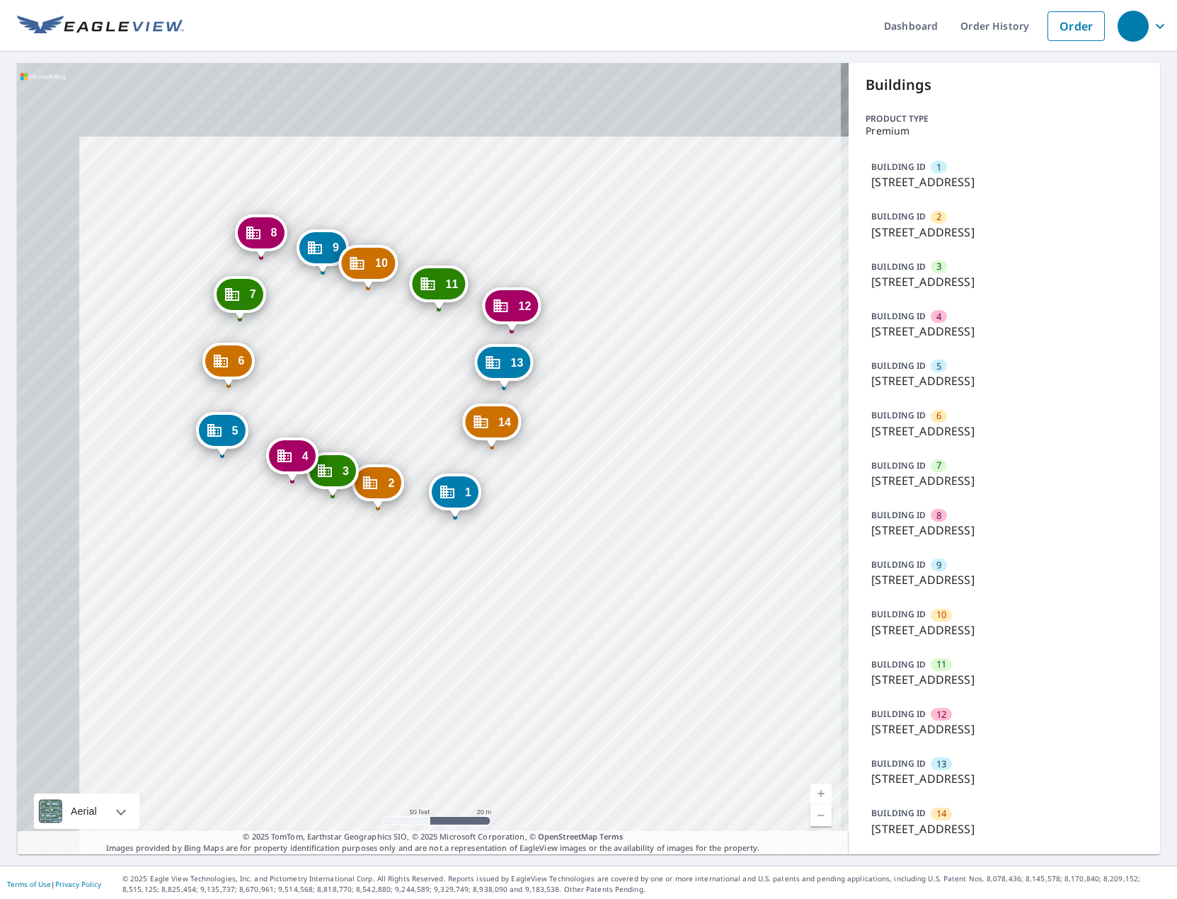
drag, startPoint x: 538, startPoint y: 564, endPoint x: 548, endPoint y: 579, distance: 18.4
click at [548, 579] on div "2 3417 Franklin Ave Saint Louis, MO 63106 3 3413 Franklin Ave Saint Louis, MO 6…" at bounding box center [432, 458] width 831 height 791
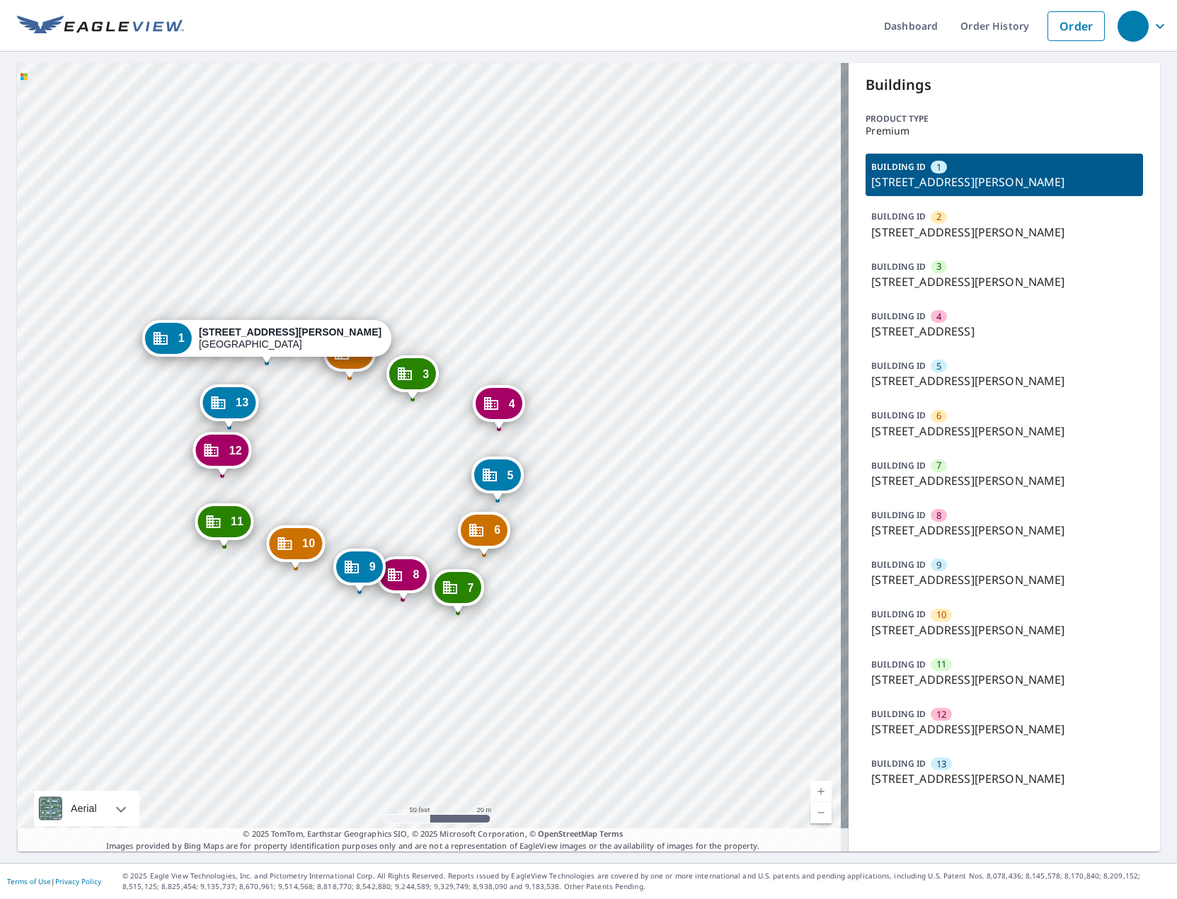
drag, startPoint x: 444, startPoint y: 486, endPoint x: 613, endPoint y: 499, distance: 169.6
click at [613, 499] on div "2 [STREET_ADDRESS][PERSON_NAME] 3 [STREET_ADDRESS][PERSON_NAME] 4 [STREET_ADDRE…" at bounding box center [432, 457] width 831 height 788
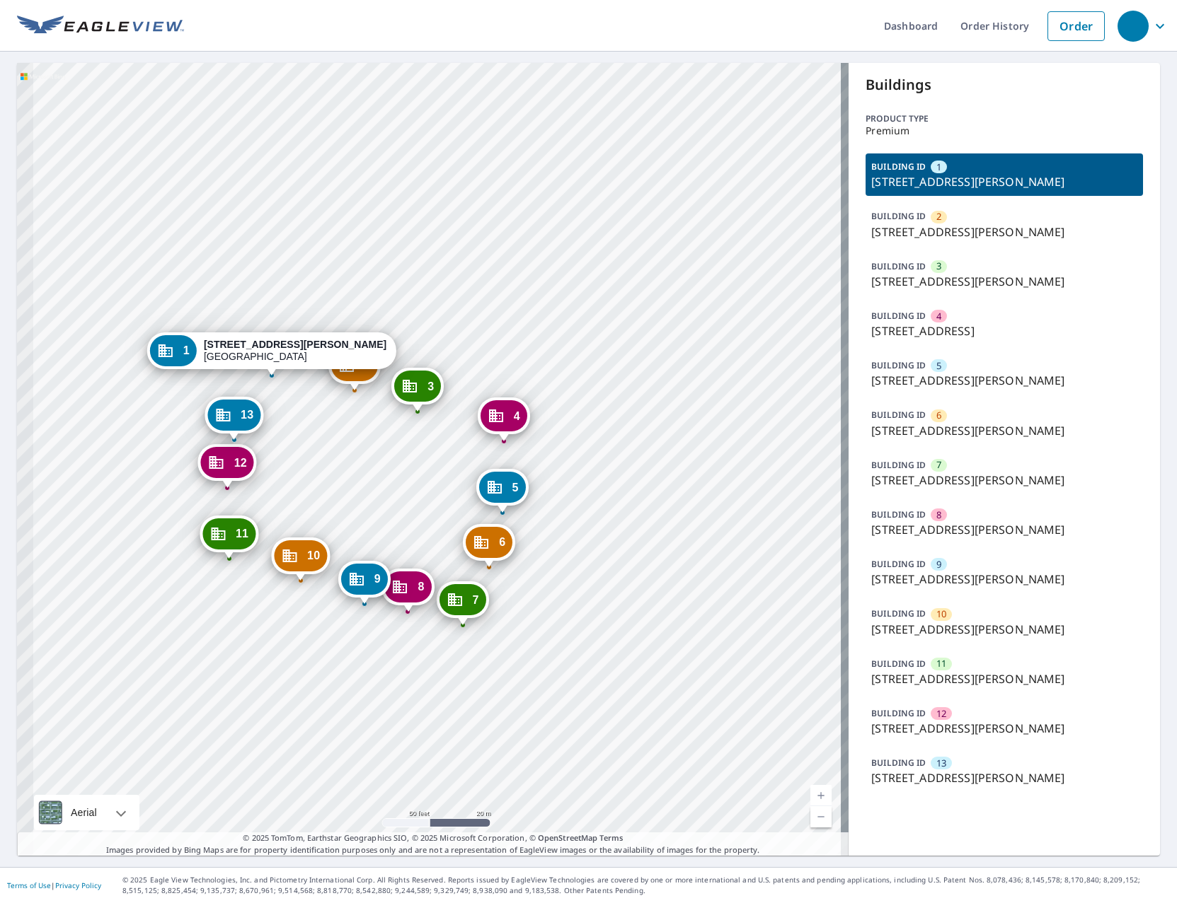
drag, startPoint x: 509, startPoint y: 557, endPoint x: 439, endPoint y: 553, distance: 70.1
click at [509, 556] on div "6 3301 Delmar Blvd Saint Louis, MO 63103" at bounding box center [489, 542] width 52 height 37
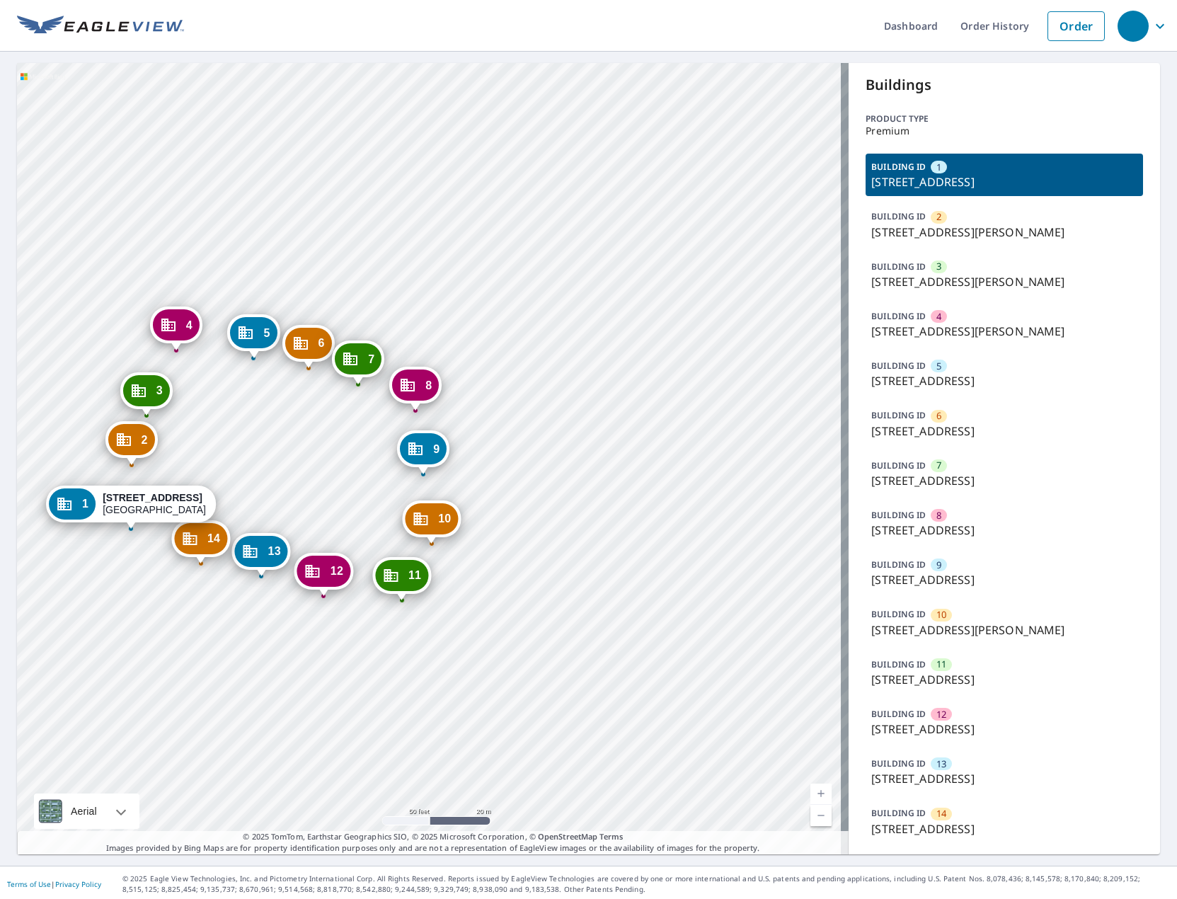
drag, startPoint x: 626, startPoint y: 536, endPoint x: 895, endPoint y: 746, distance: 340.8
click at [898, 749] on div "2 936 Josephine Baker Ave Saint Louis, MO 63106 3 964 Josephine Baker Ave Saint…" at bounding box center [588, 458] width 1143 height 791
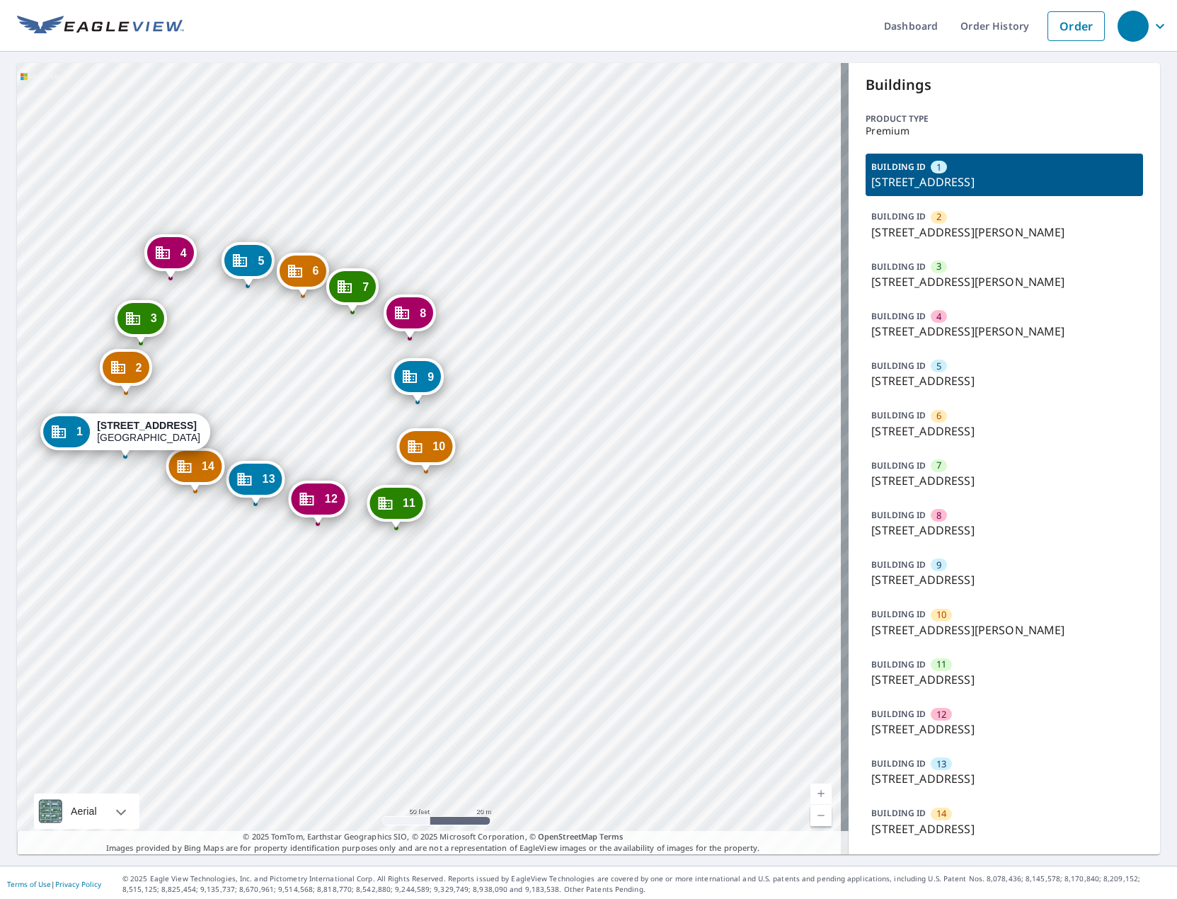
click at [882, 702] on div "BUILDING ID 12 3305 Franklin Ave, Saint Louis, MO, 63106" at bounding box center [1003, 721] width 277 height 42
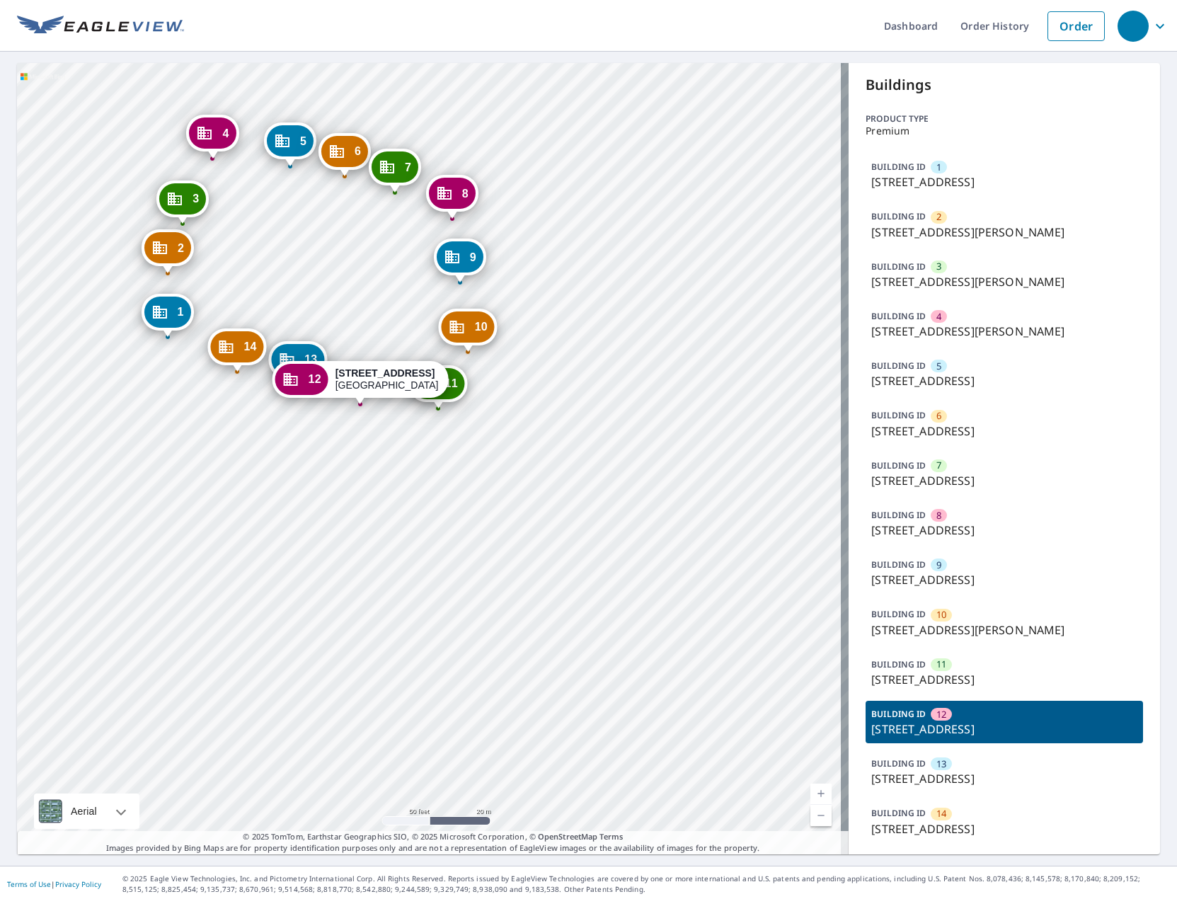
click at [767, 634] on div "1 3311 Franklin Ave Saint Louis, MO 63106 2 936 Josephine Baker Ave Saint Louis…" at bounding box center [432, 458] width 831 height 791
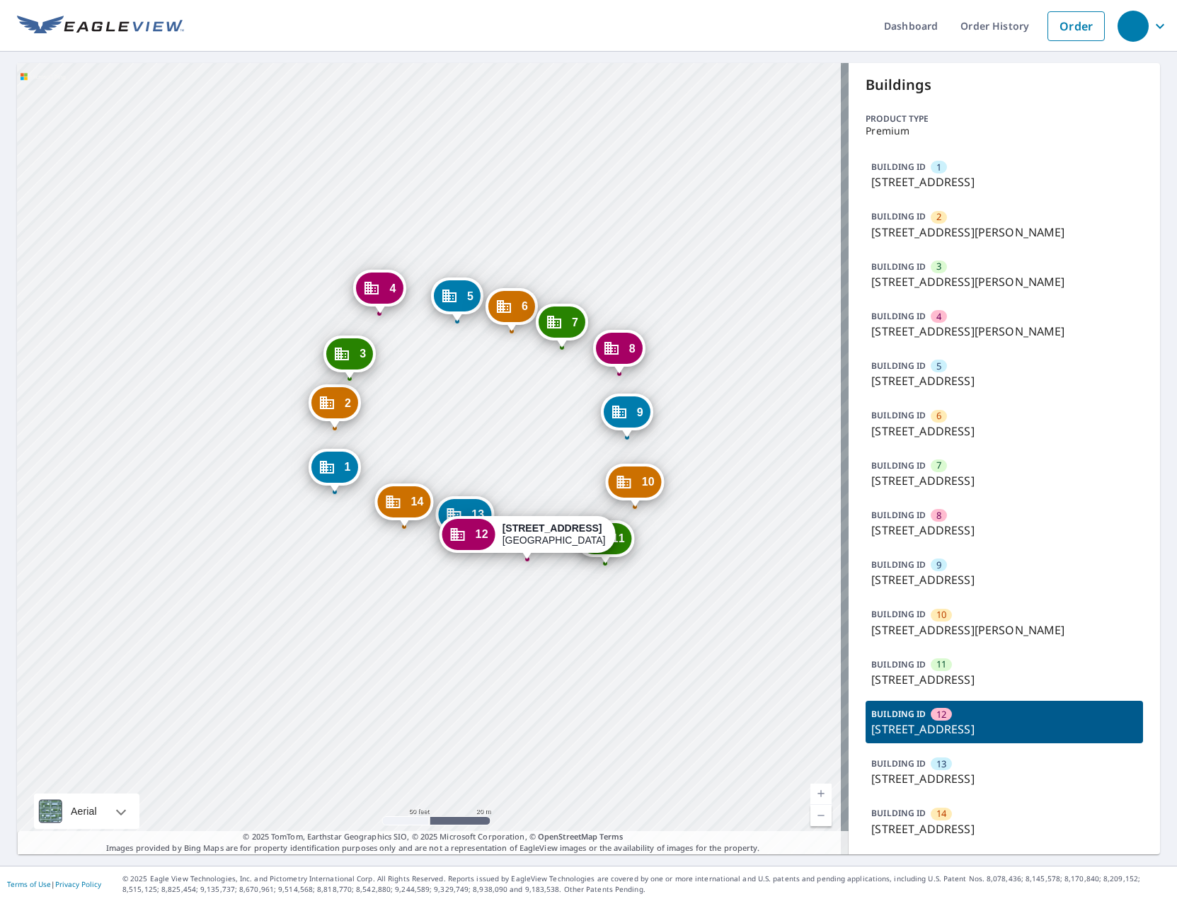
click at [780, 570] on div "1 3311 Franklin Ave Saint Louis, MO 63106 2 936 Josephine Baker Ave Saint Louis…" at bounding box center [432, 458] width 831 height 791
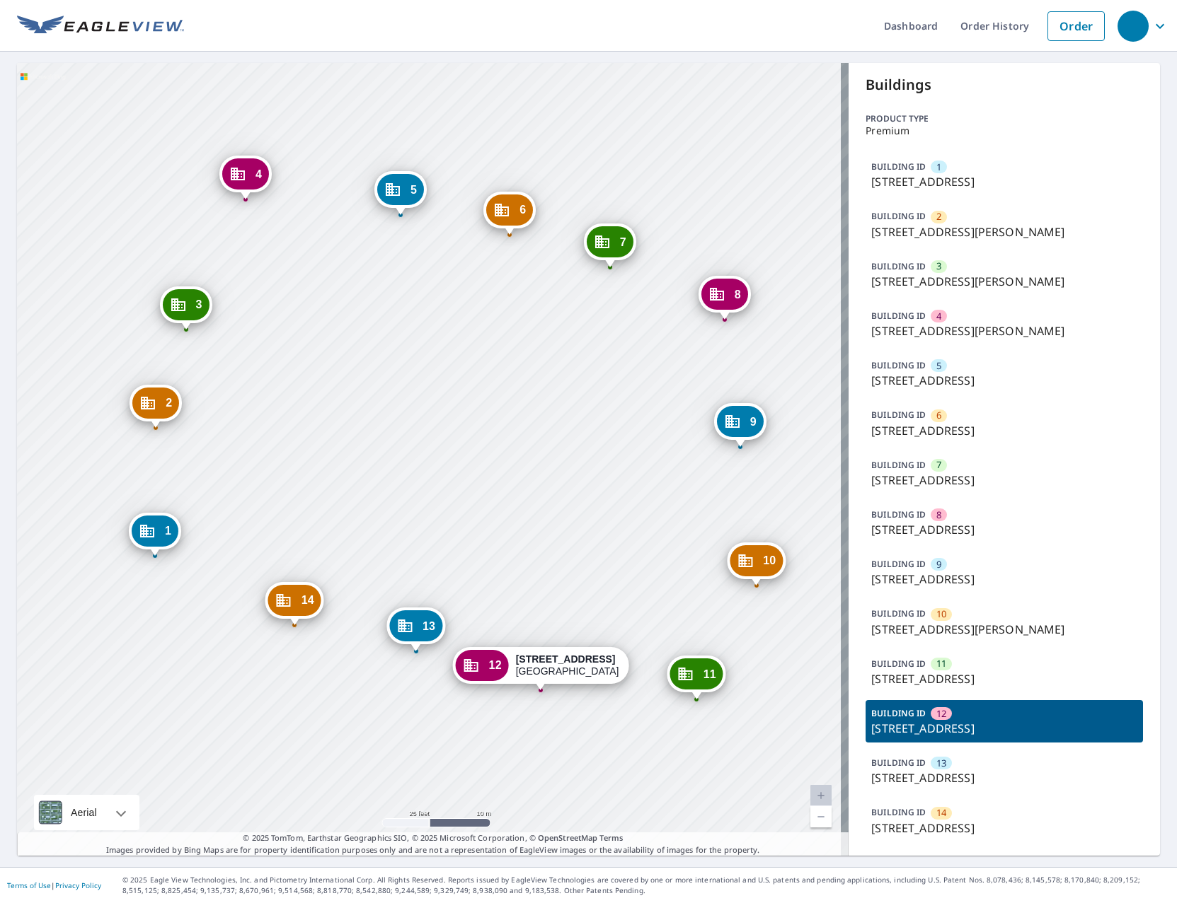
drag, startPoint x: 693, startPoint y: 467, endPoint x: 529, endPoint y: 418, distance: 170.6
click at [529, 418] on div "1 3311 Franklin Ave Saint Louis, MO 63106 2 936 Josephine Baker Ave Saint Louis…" at bounding box center [432, 459] width 831 height 793
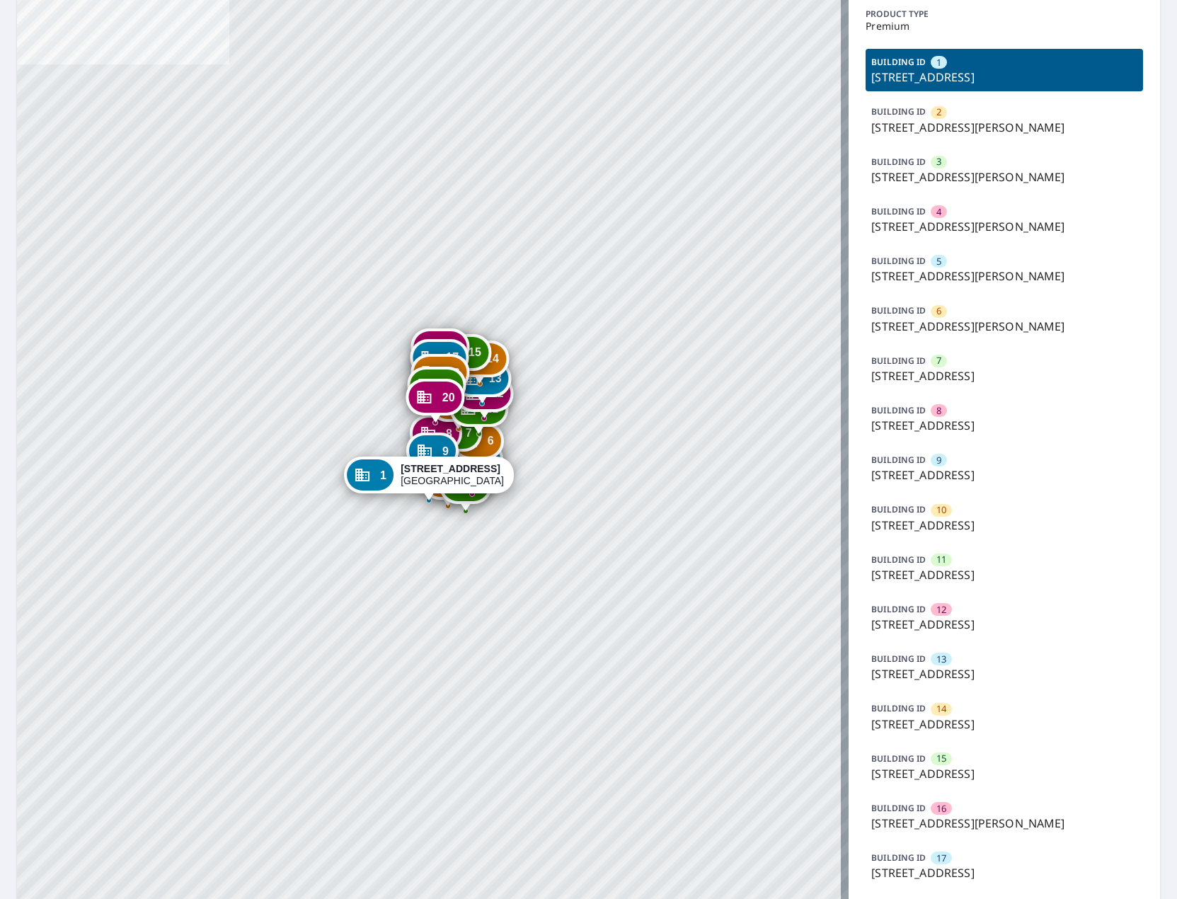
scroll to position [88, 0]
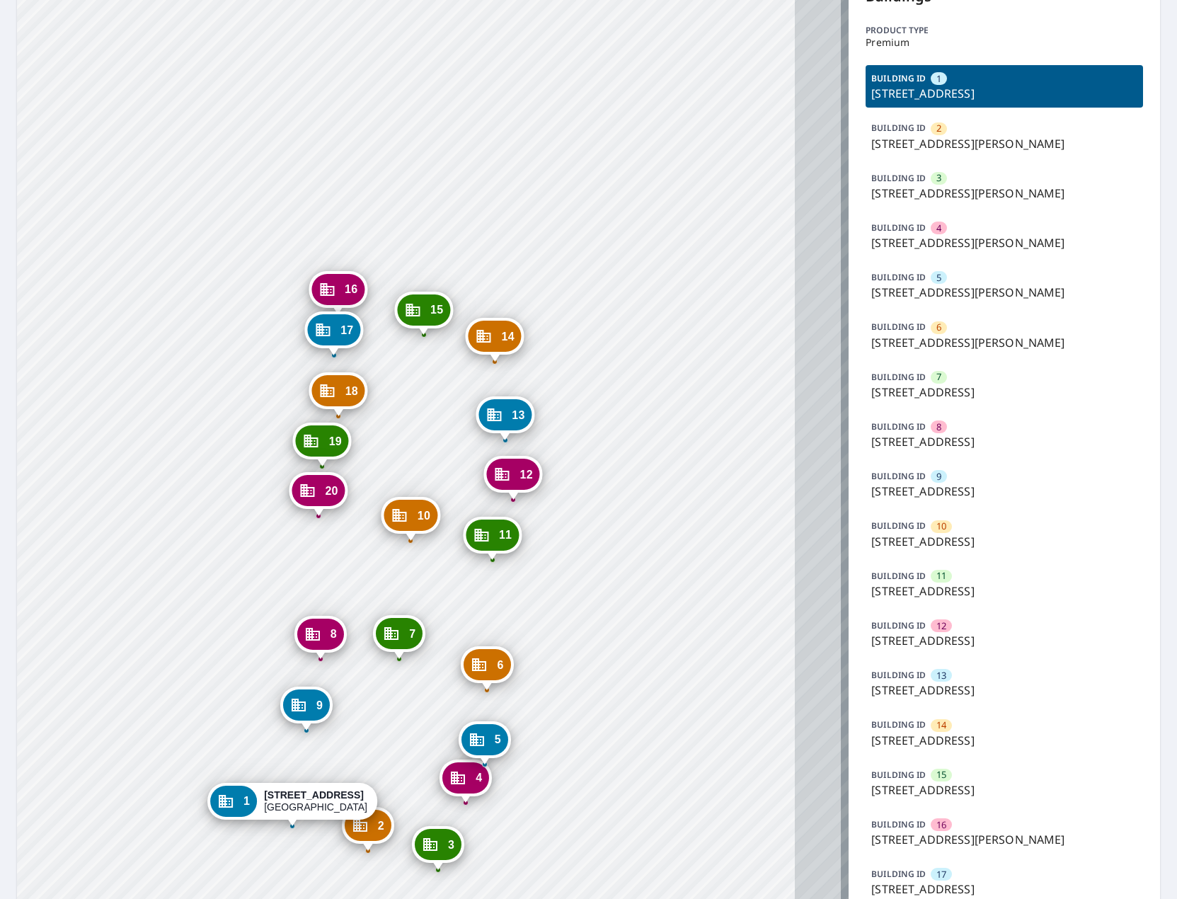
drag, startPoint x: 422, startPoint y: 434, endPoint x: 253, endPoint y: 550, distance: 205.3
click at [253, 550] on div "2 [STREET_ADDRESS][PERSON_NAME] 3 [STREET_ADDRESS][PERSON_NAME] 4 [STREET_ADDRE…" at bounding box center [432, 519] width 831 height 1089
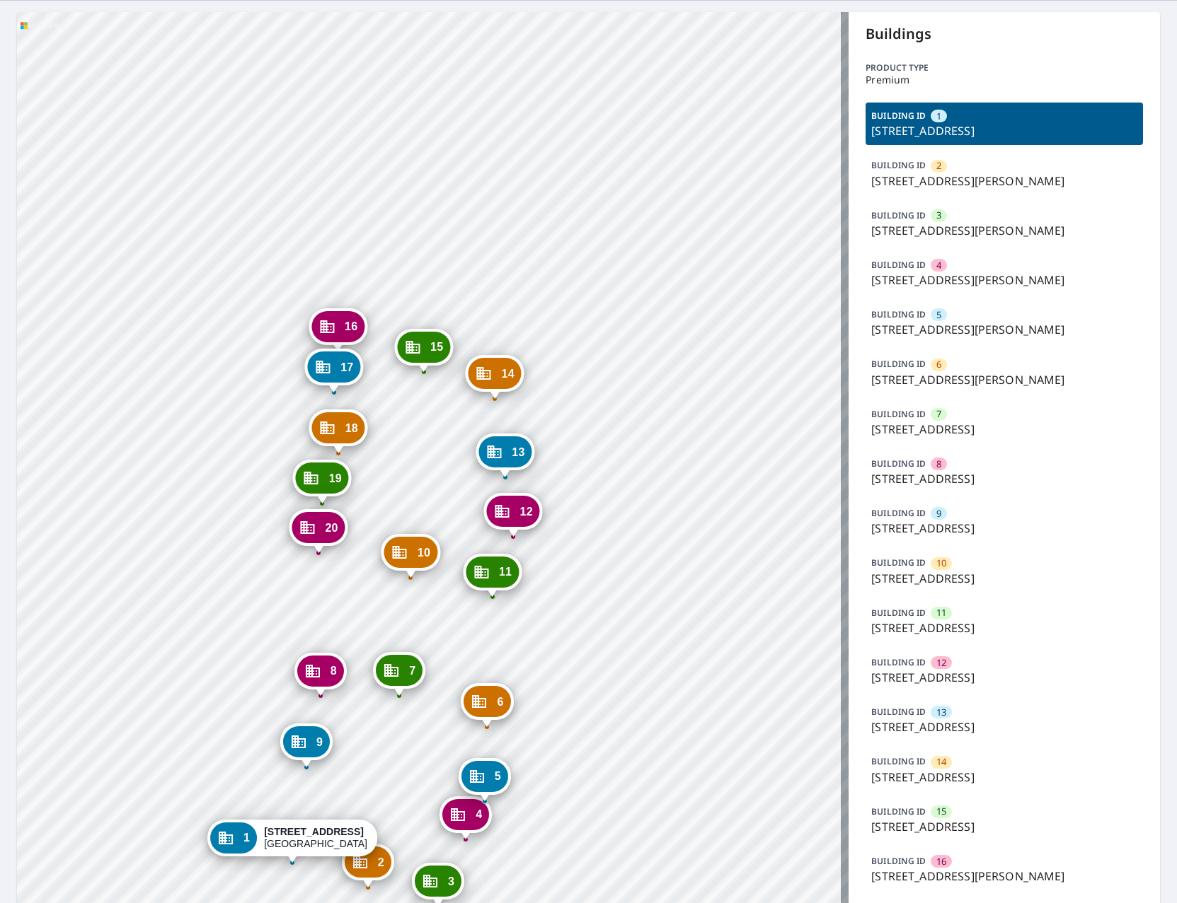
scroll to position [0, 0]
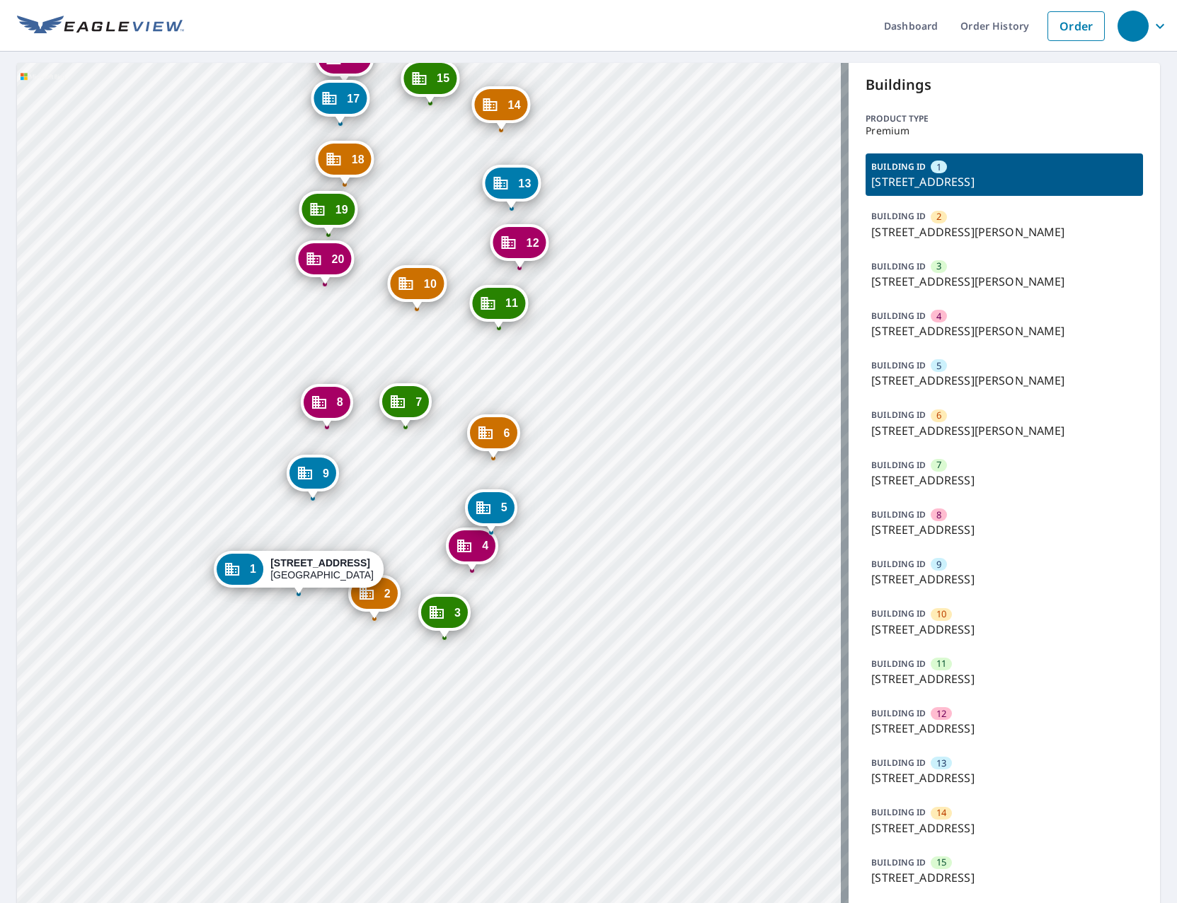
drag, startPoint x: 444, startPoint y: 683, endPoint x: 448, endPoint y: 371, distance: 312.0
click at [450, 364] on div "2 [STREET_ADDRESS][PERSON_NAME] 3 [STREET_ADDRESS][PERSON_NAME] 4 [STREET_ADDRE…" at bounding box center [432, 607] width 831 height 1089
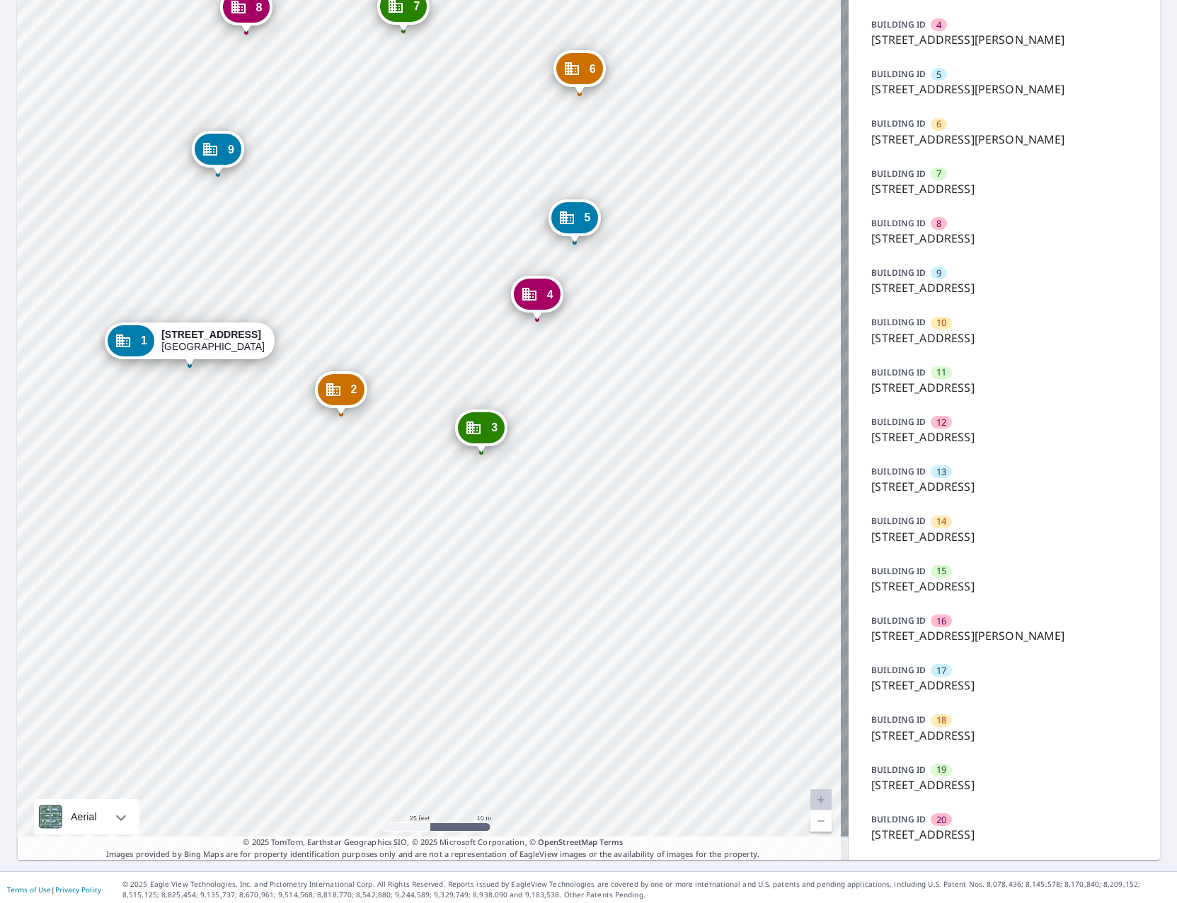
scroll to position [296, 0]
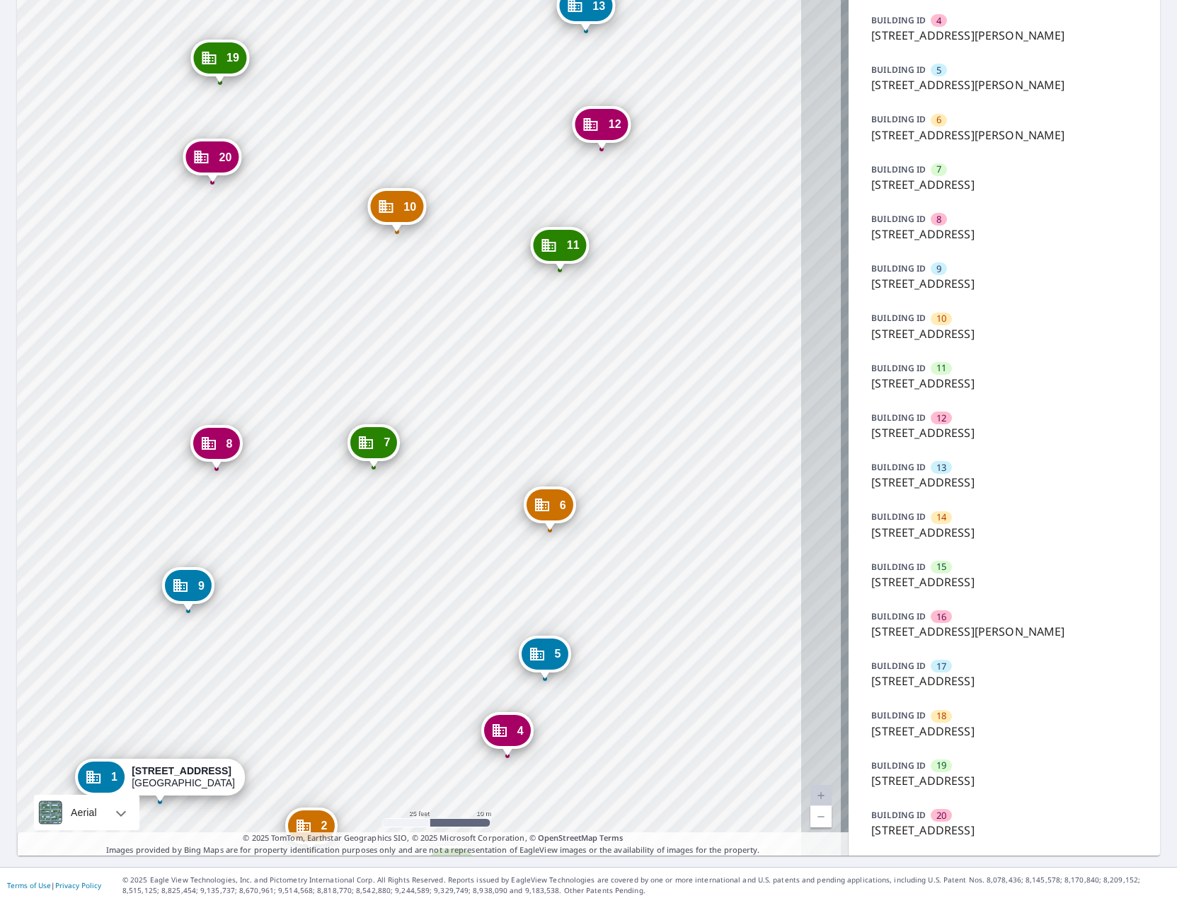
drag, startPoint x: 451, startPoint y: 429, endPoint x: 379, endPoint y: 691, distance: 272.2
click at [383, 689] on div "2 [STREET_ADDRESS][PERSON_NAME] 3 [STREET_ADDRESS][PERSON_NAME] 4 [STREET_ADDRE…" at bounding box center [432, 311] width 831 height 1089
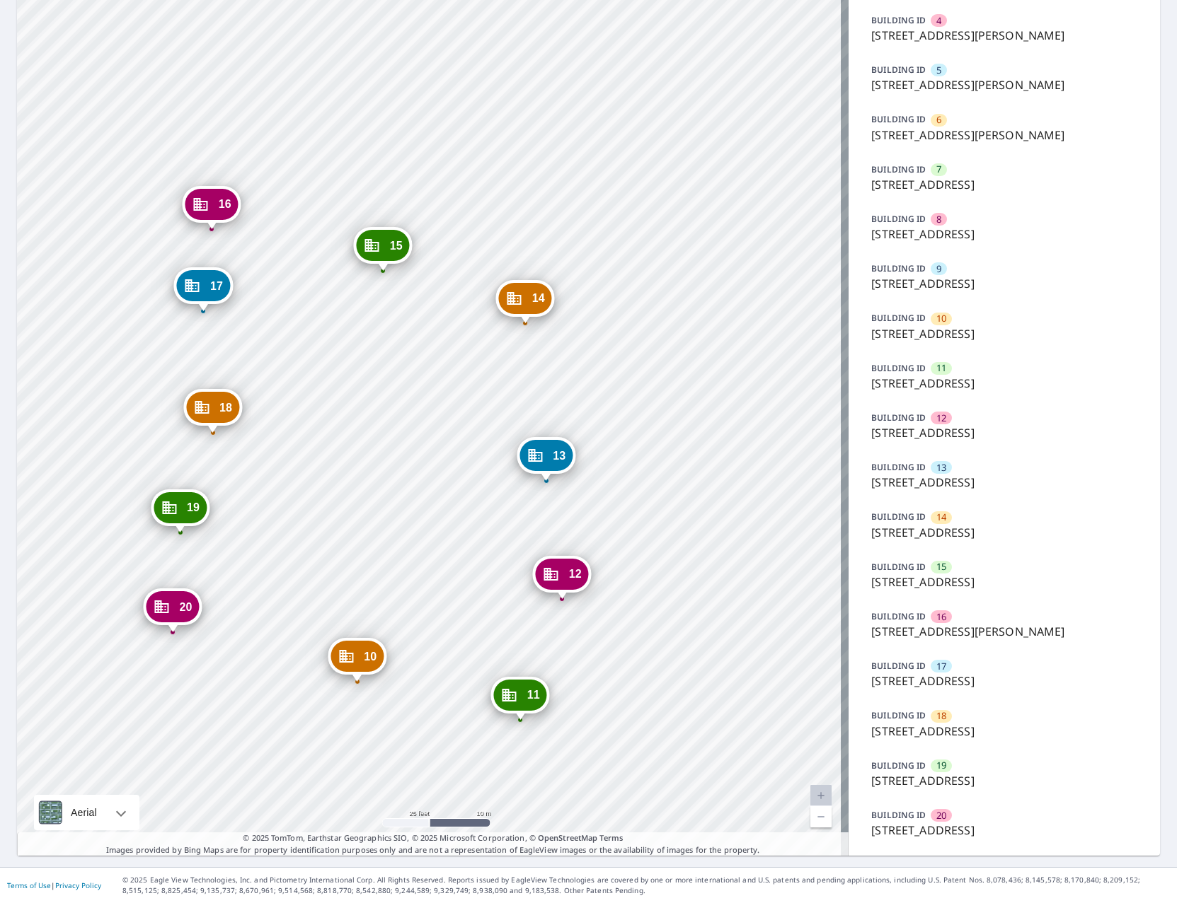
drag, startPoint x: 388, startPoint y: 224, endPoint x: 383, endPoint y: 512, distance: 287.3
click at [383, 512] on div "2 [STREET_ADDRESS][PERSON_NAME] 3 [STREET_ADDRESS][PERSON_NAME] 4 [STREET_ADDRE…" at bounding box center [432, 311] width 831 height 1089
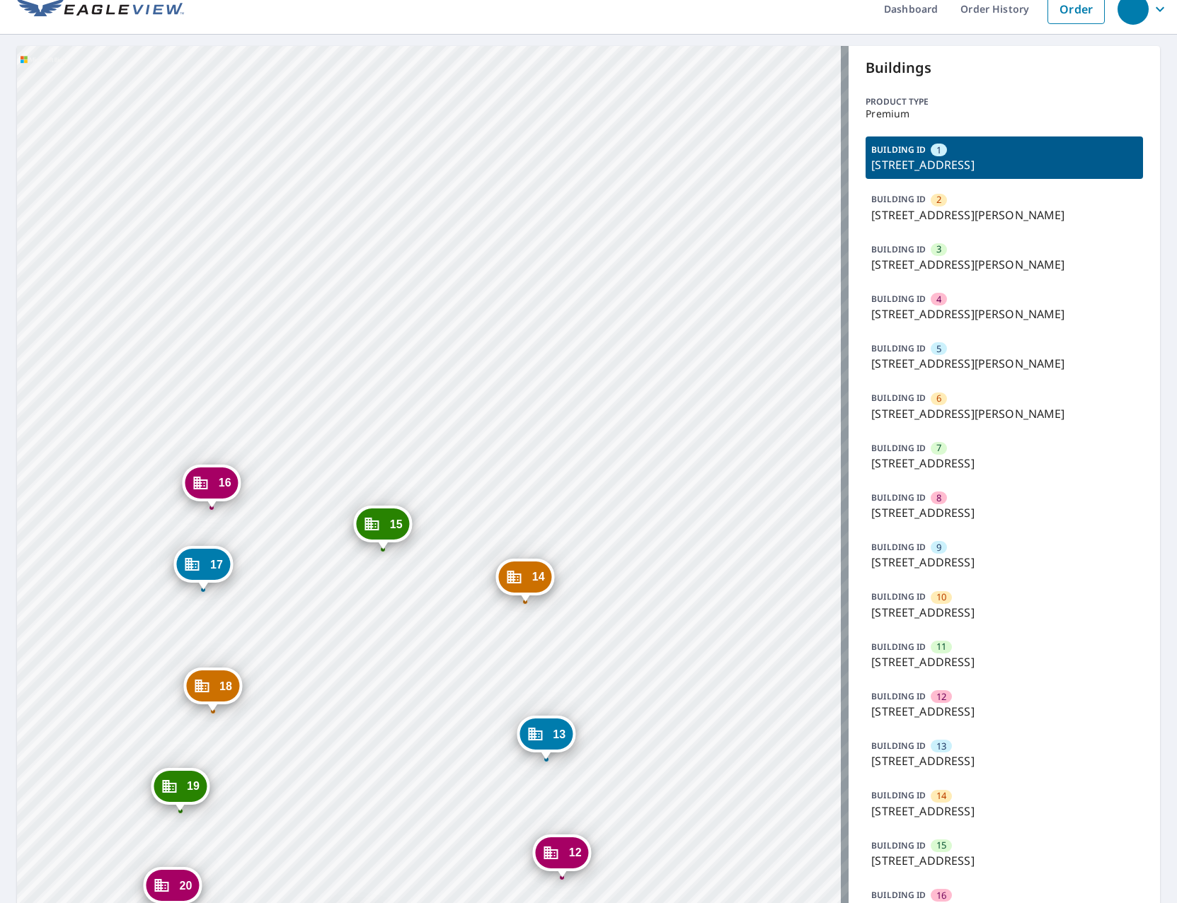
scroll to position [0, 0]
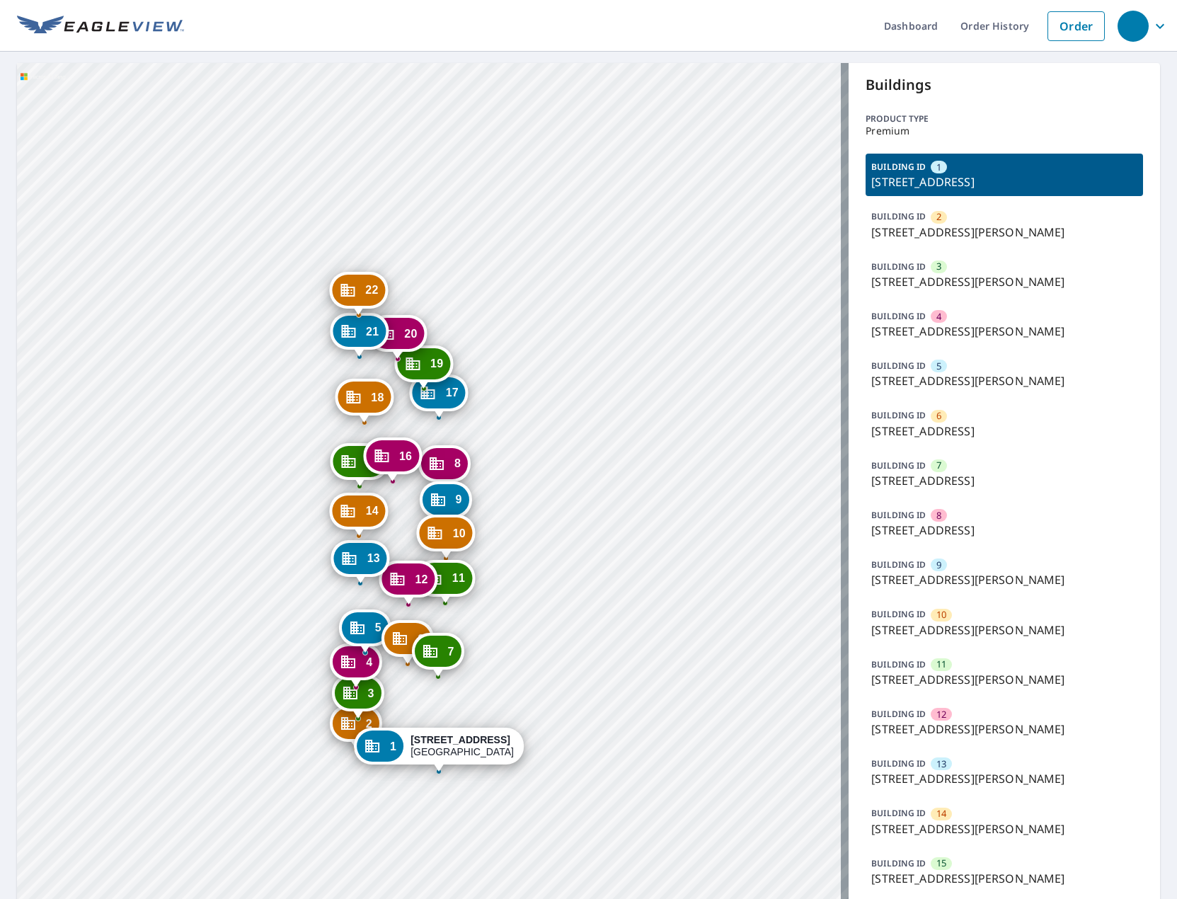
drag, startPoint x: 394, startPoint y: 616, endPoint x: 564, endPoint y: 574, distance: 175.0
click at [564, 574] on div "2 1000 N Leonard Ave Saint Louis, MO 63106 3 1000 N Leonard Ave Saint Louis, MO…" at bounding box center [432, 700] width 831 height 1274
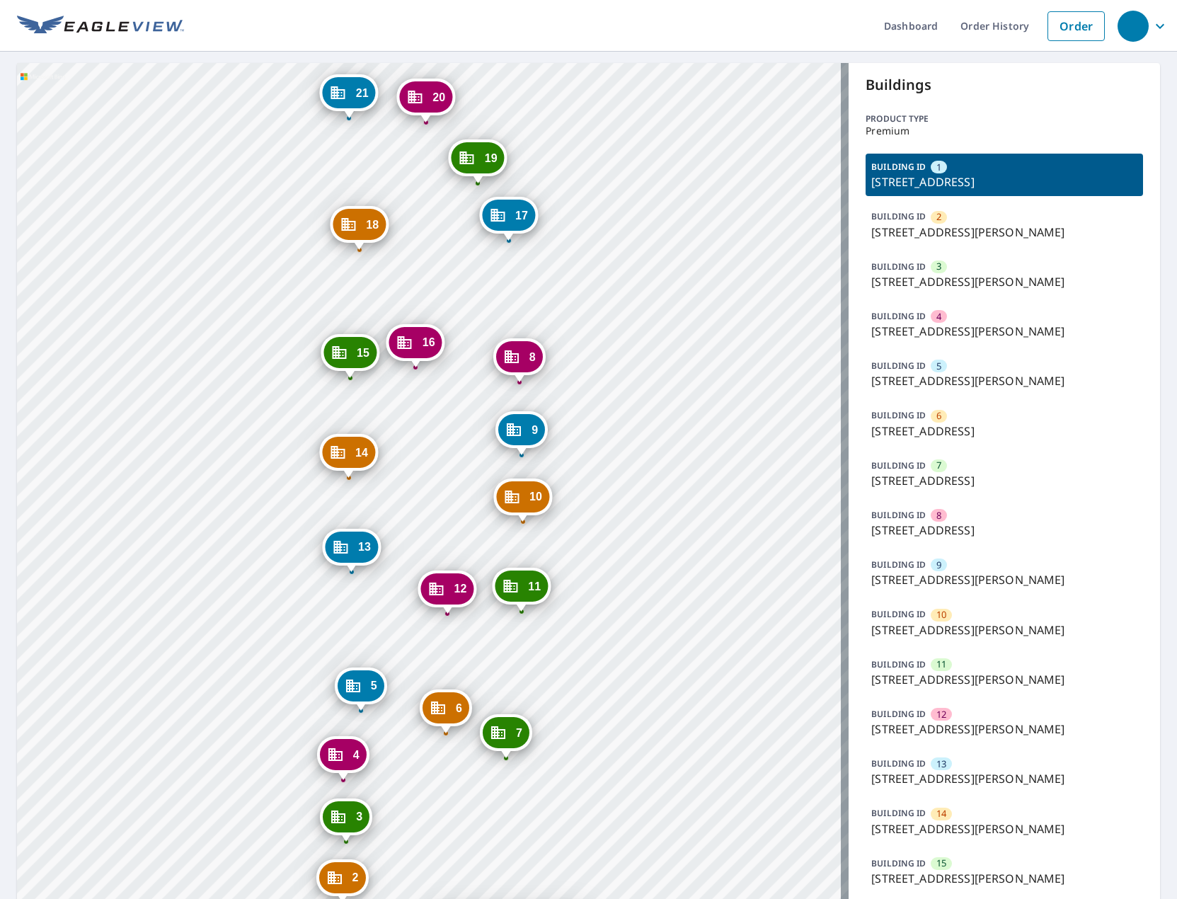
drag, startPoint x: 494, startPoint y: 587, endPoint x: 694, endPoint y: 577, distance: 200.5
click at [694, 577] on div "2 1000 N Leonard Ave Saint Louis, MO 63106 3 1000 N Leonard Ave Saint Louis, MO…" at bounding box center [432, 700] width 831 height 1274
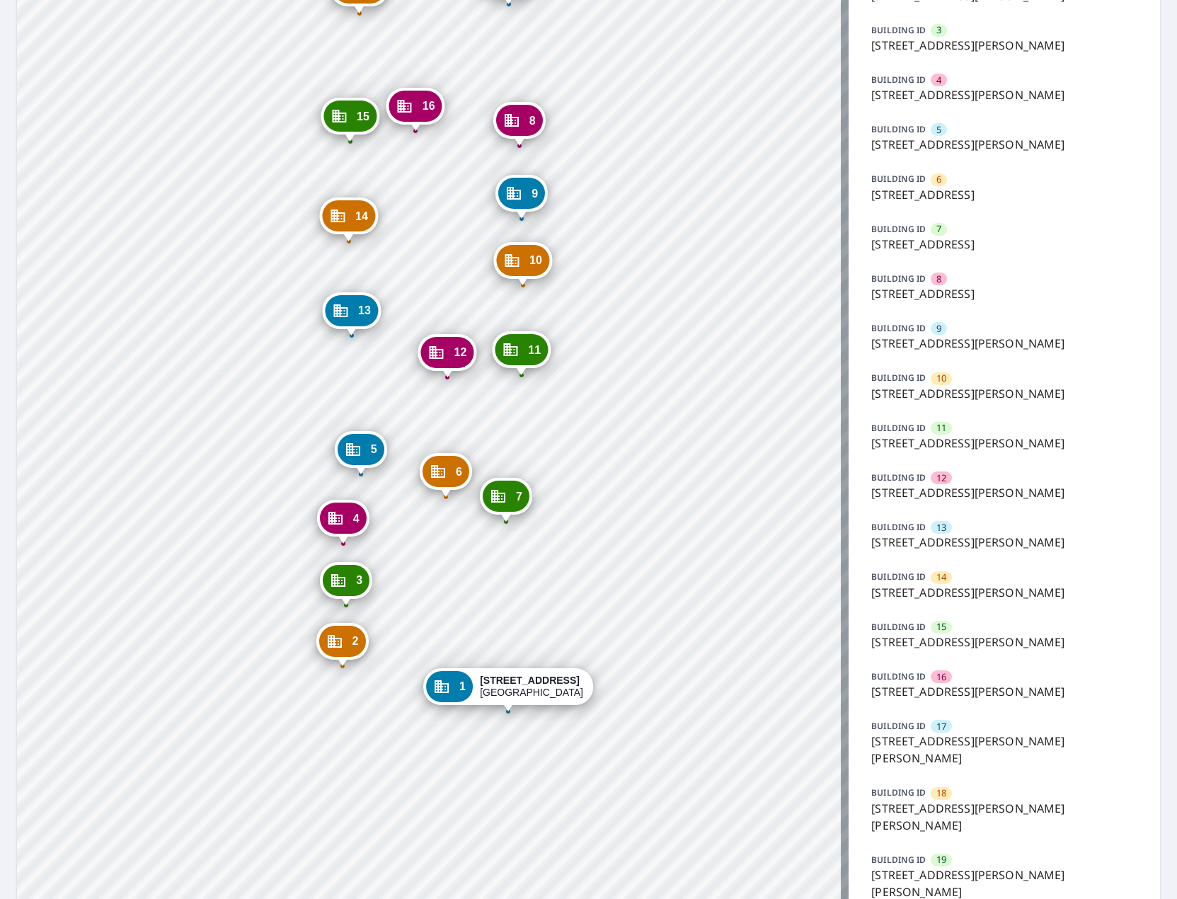
scroll to position [485, 0]
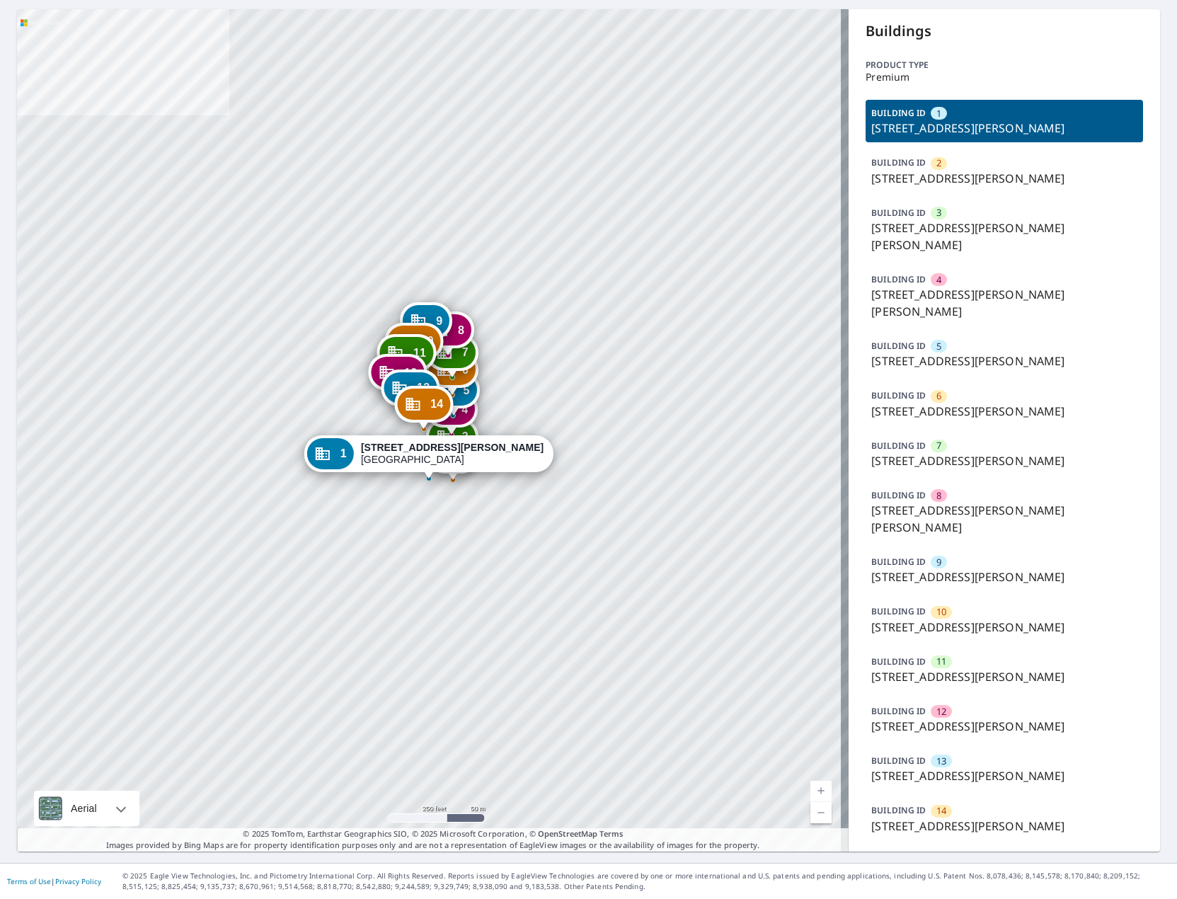
scroll to position [156, 0]
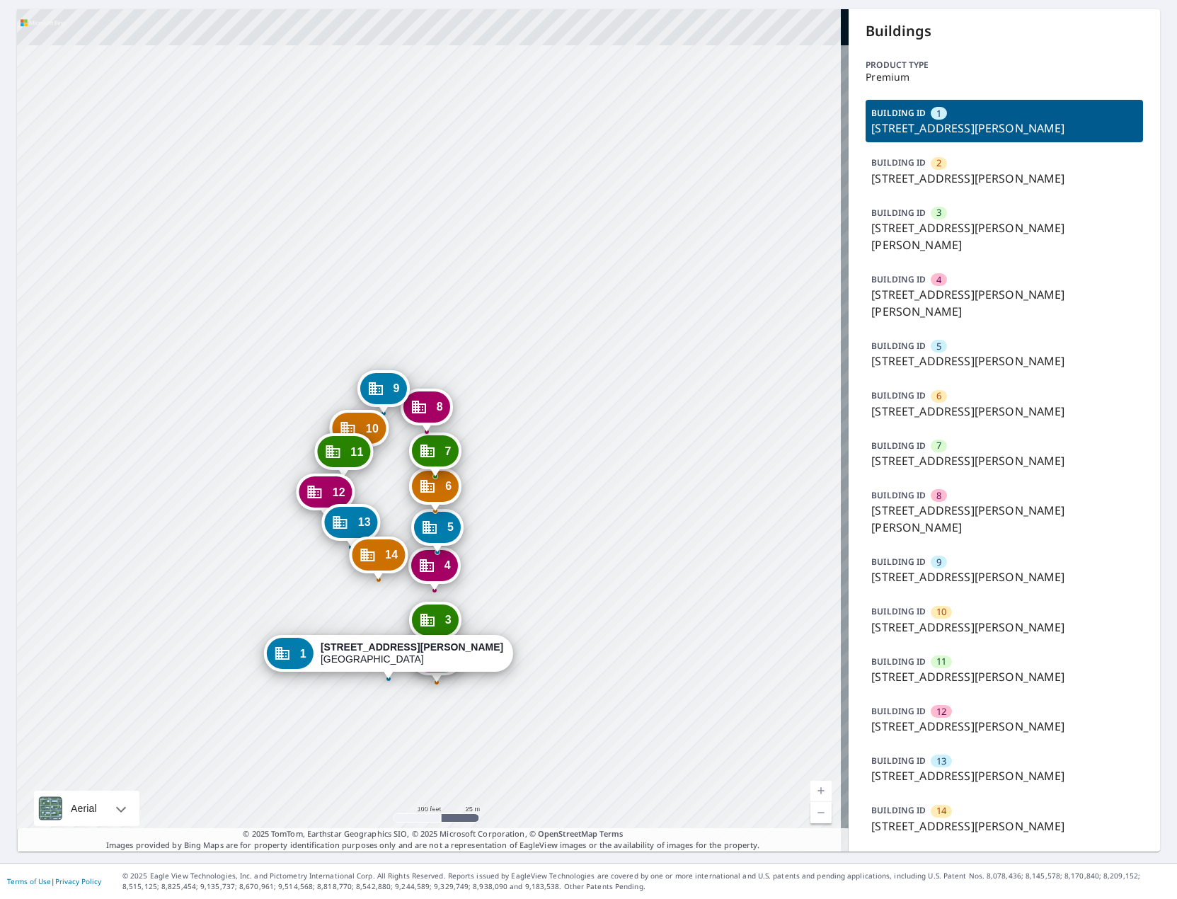
drag, startPoint x: 561, startPoint y: 392, endPoint x: 631, endPoint y: 641, distance: 258.7
click at [631, 641] on div "2 1200 Josephine Baker Ave Saint Louis, MO 63106 3 3300 Dr Martin Luther King D…" at bounding box center [432, 430] width 831 height 842
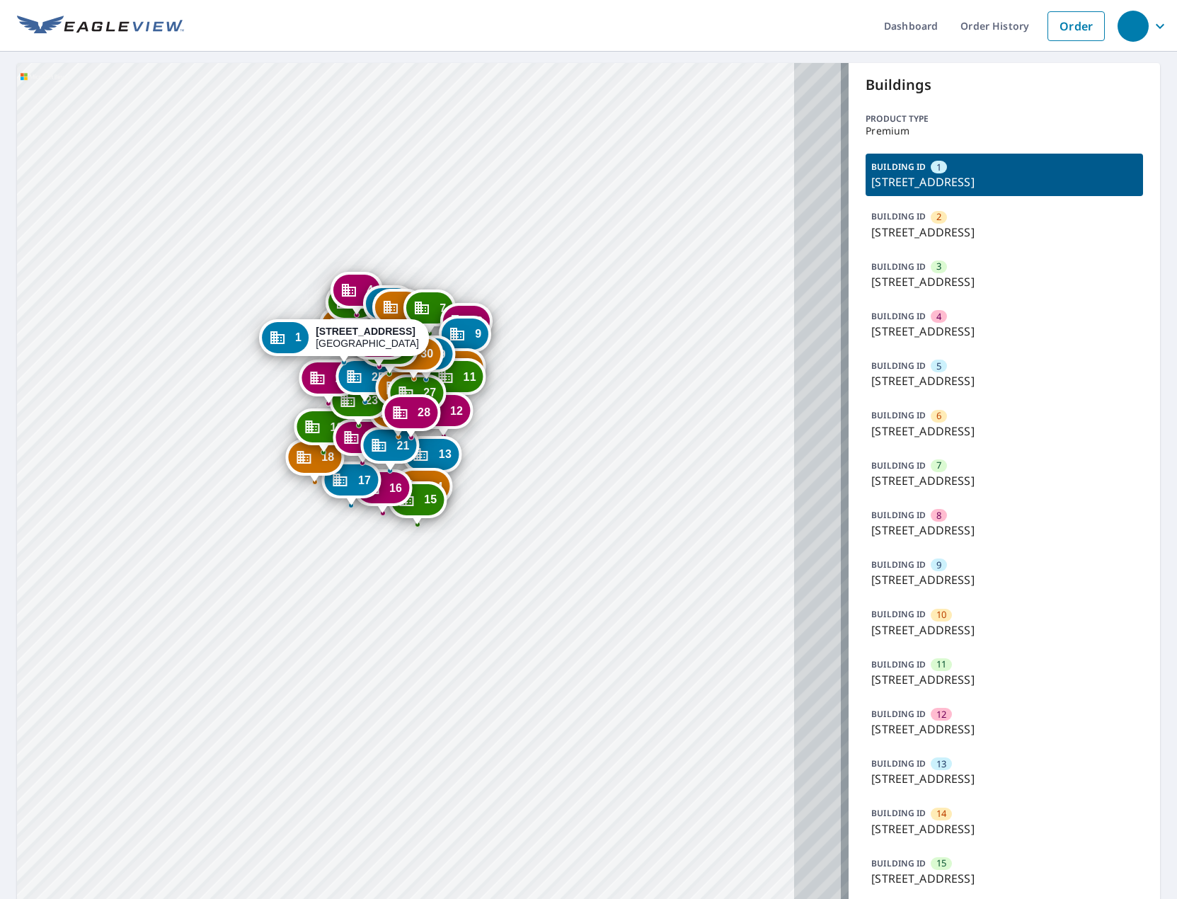
drag, startPoint x: 417, startPoint y: 350, endPoint x: 411, endPoint y: 280, distance: 70.3
click at [410, 267] on div "2 1424 N 16th St Saint Louis, MO 63106 3 1460 N 16th St Saint Louis, MO 63106 4…" at bounding box center [432, 905] width 831 height 1685
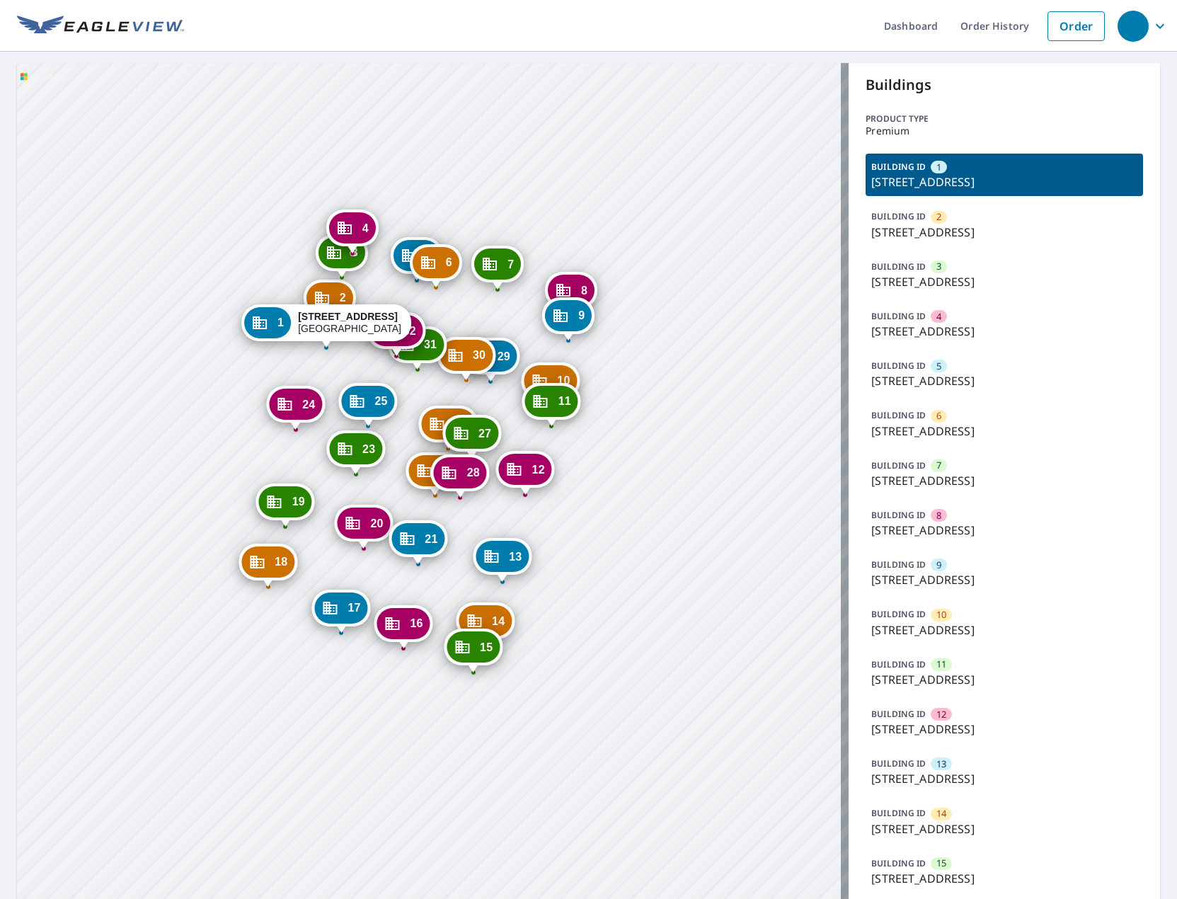
drag, startPoint x: 516, startPoint y: 466, endPoint x: 572, endPoint y: 474, distance: 55.7
click at [572, 474] on div "2 1424 N 16th St Saint Louis, MO 63106 3 1460 N 16th St Saint Louis, MO 63106 4…" at bounding box center [432, 905] width 831 height 1685
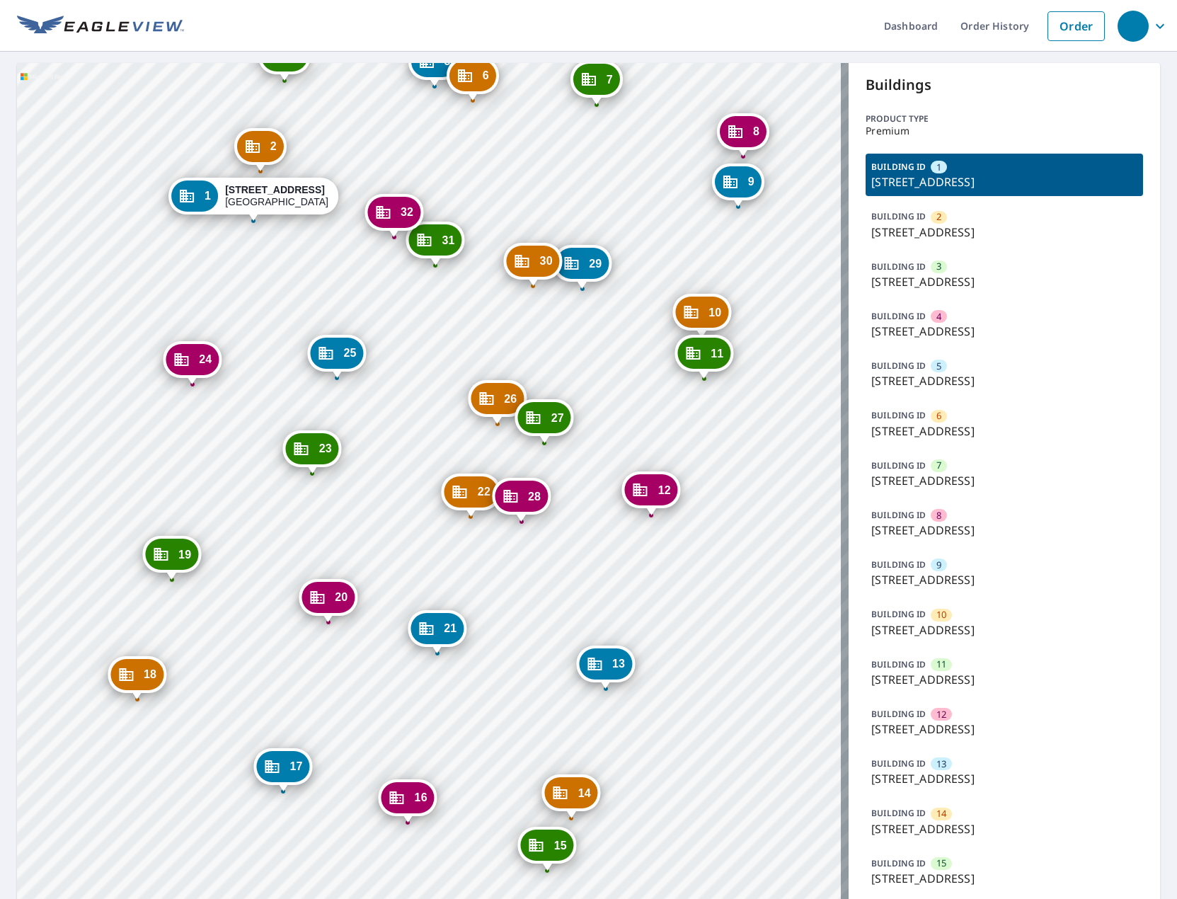
drag, startPoint x: 523, startPoint y: 476, endPoint x: 678, endPoint y: 477, distance: 154.9
click at [678, 477] on div "2 1424 N 16th St Saint Louis, MO 63106 3 1460 N 16th St Saint Louis, MO 63106 4…" at bounding box center [432, 905] width 831 height 1685
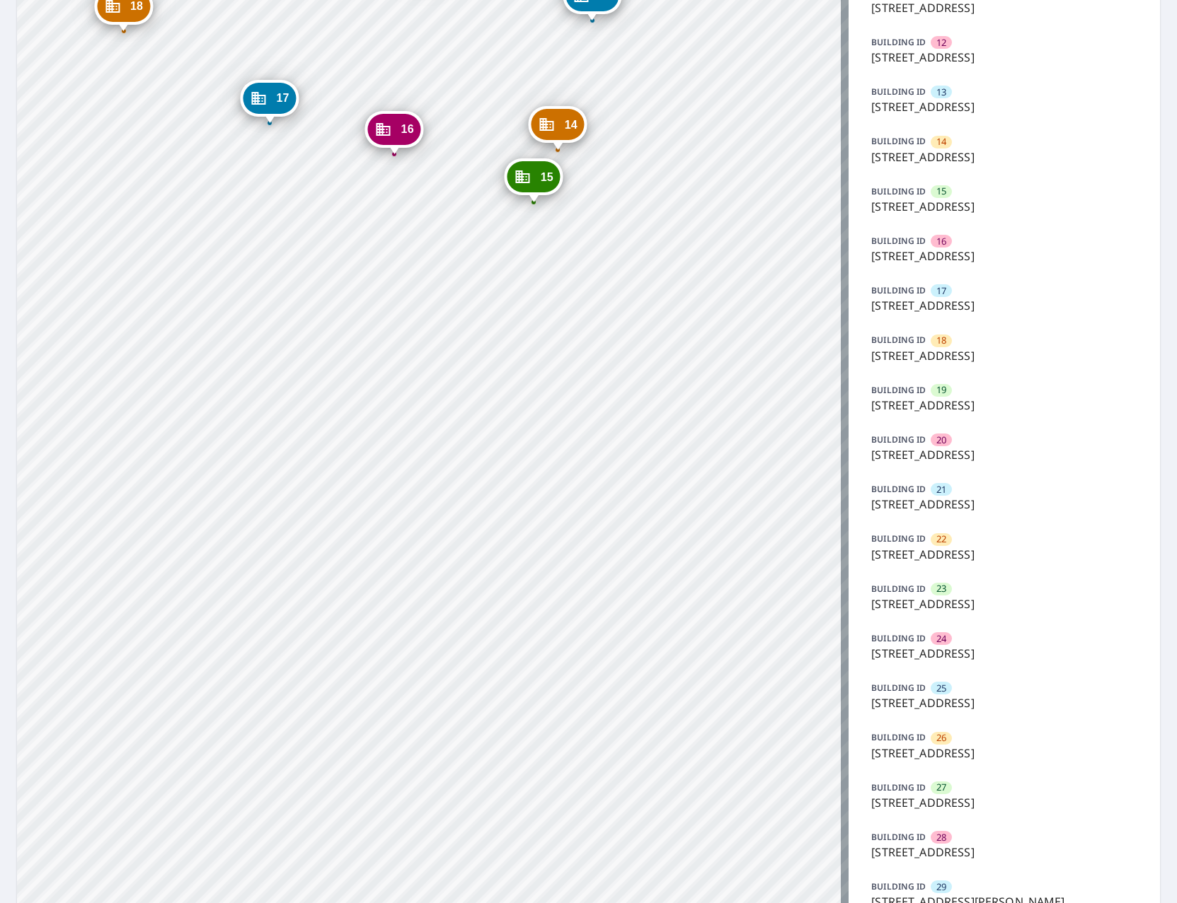
scroll to position [892, 0]
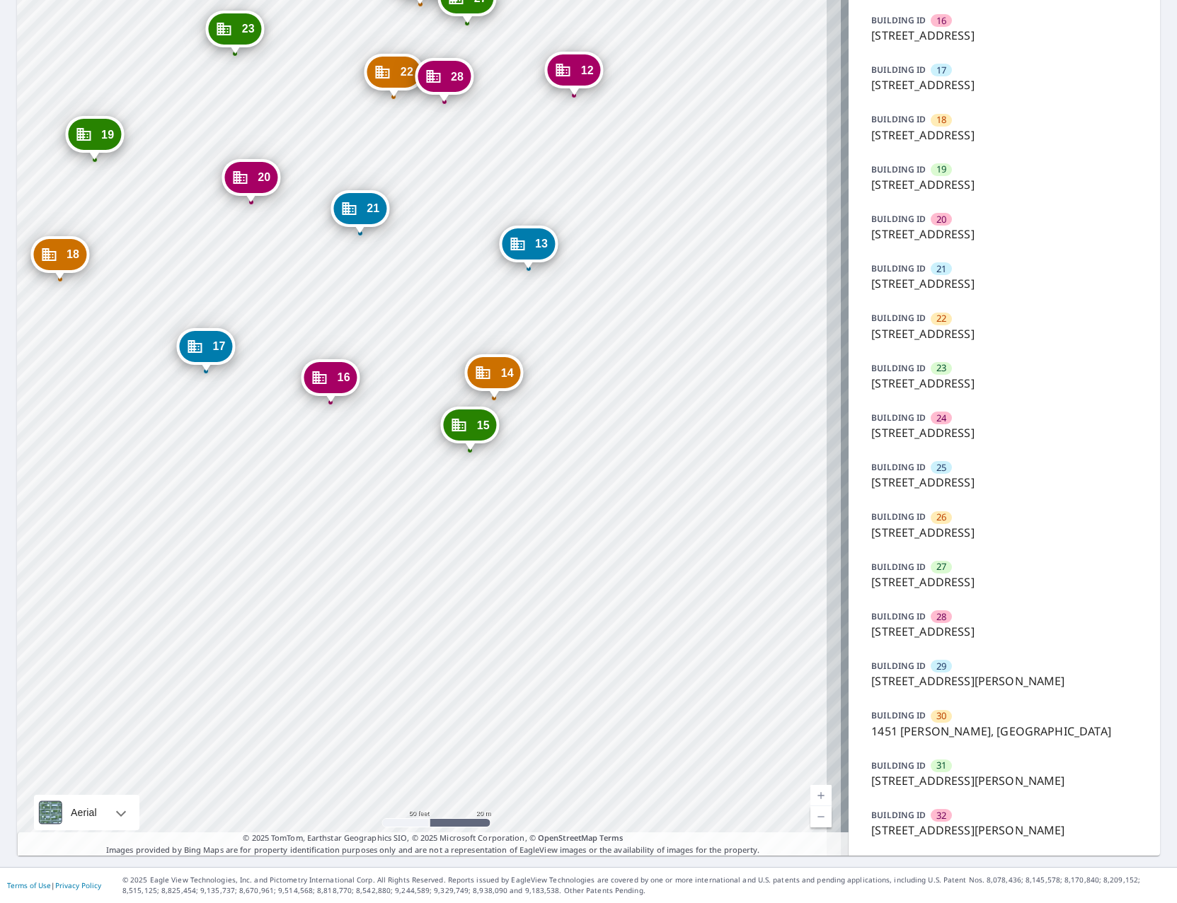
drag, startPoint x: 535, startPoint y: 505, endPoint x: 507, endPoint y: 829, distance: 325.2
click at [511, 829] on div "2 1424 N 16th St Saint Louis, MO 63106 3 1460 N 16th St Saint Louis, MO 63106 4…" at bounding box center [432, 13] width 831 height 1685
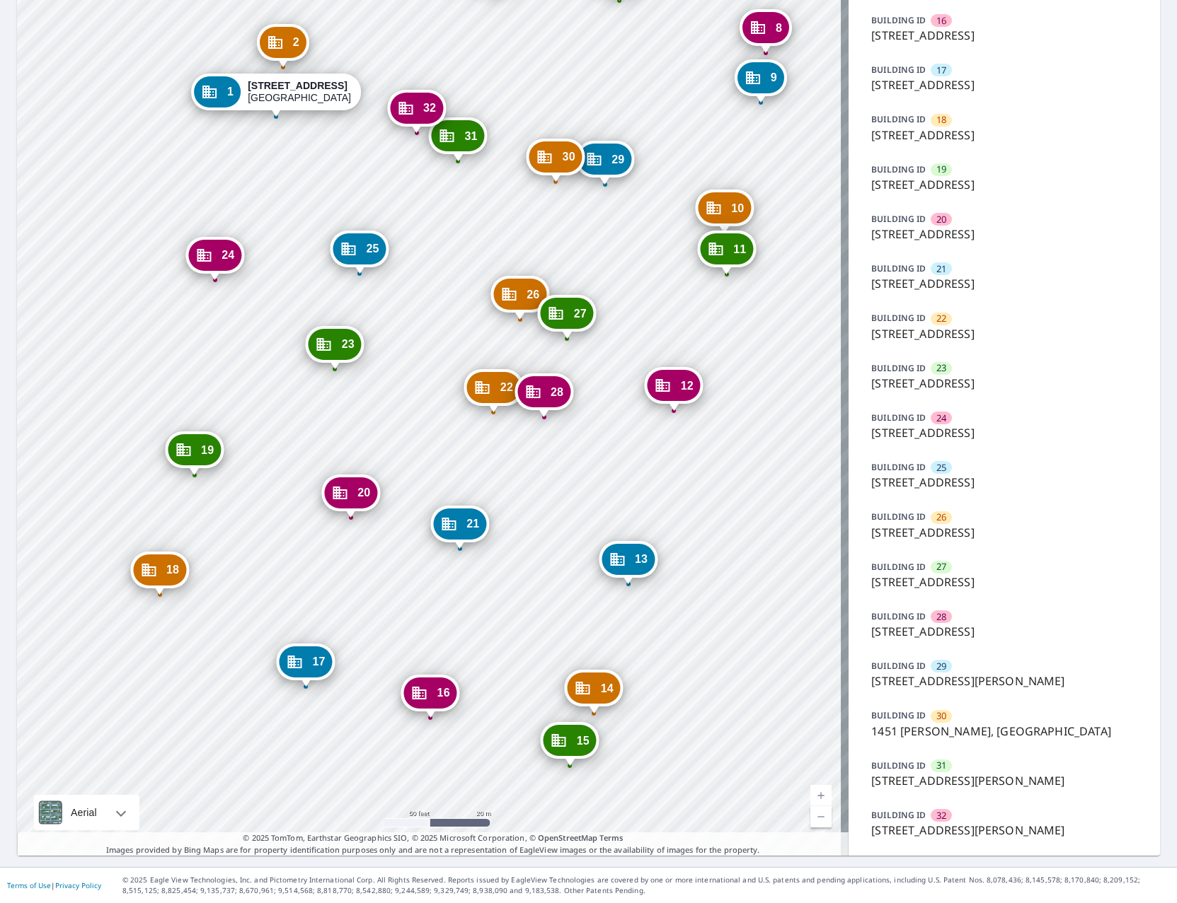
drag, startPoint x: 660, startPoint y: 357, endPoint x: 766, endPoint y: 601, distance: 266.2
click at [769, 600] on div "2 1424 N 16th St Saint Louis, MO 63106 3 1460 N 16th St Saint Louis, MO 63106 4…" at bounding box center [432, 13] width 831 height 1685
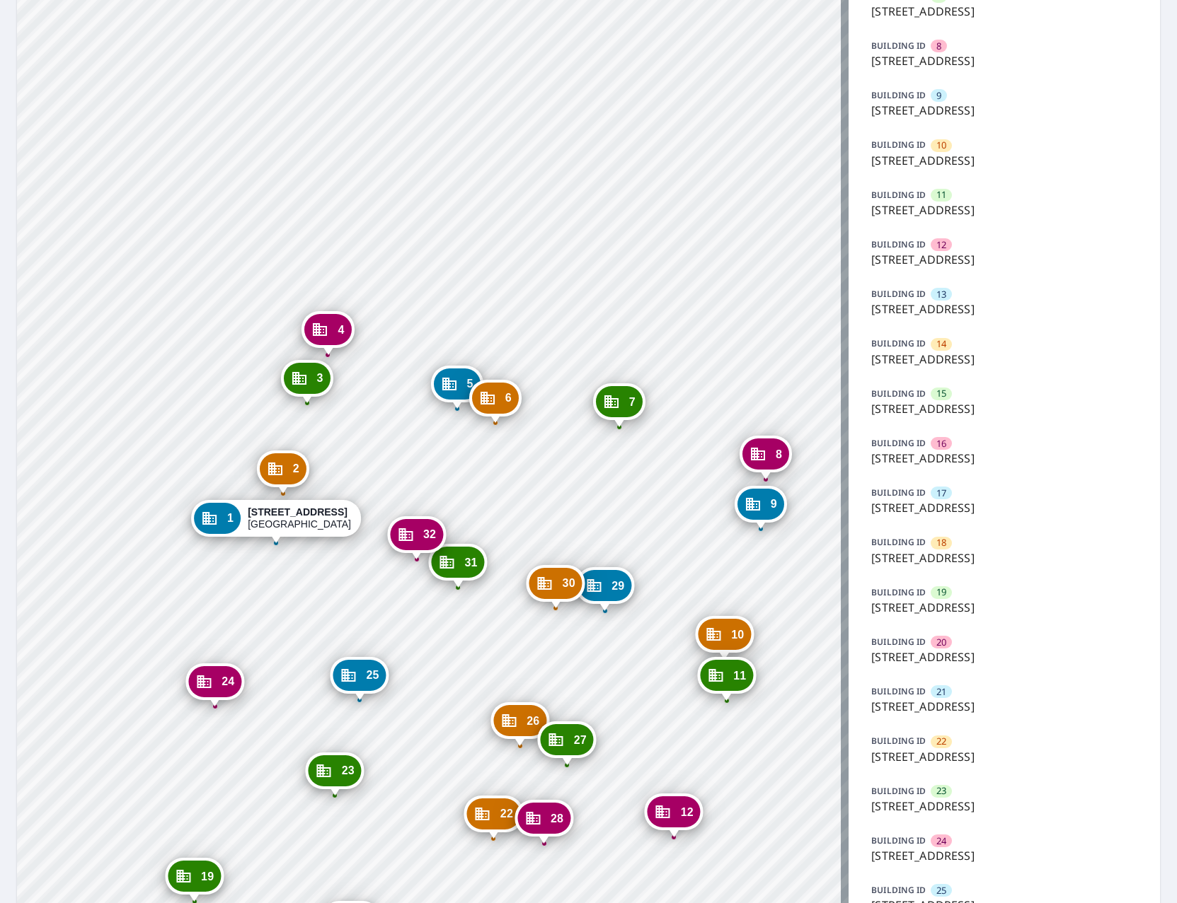
scroll to position [397, 0]
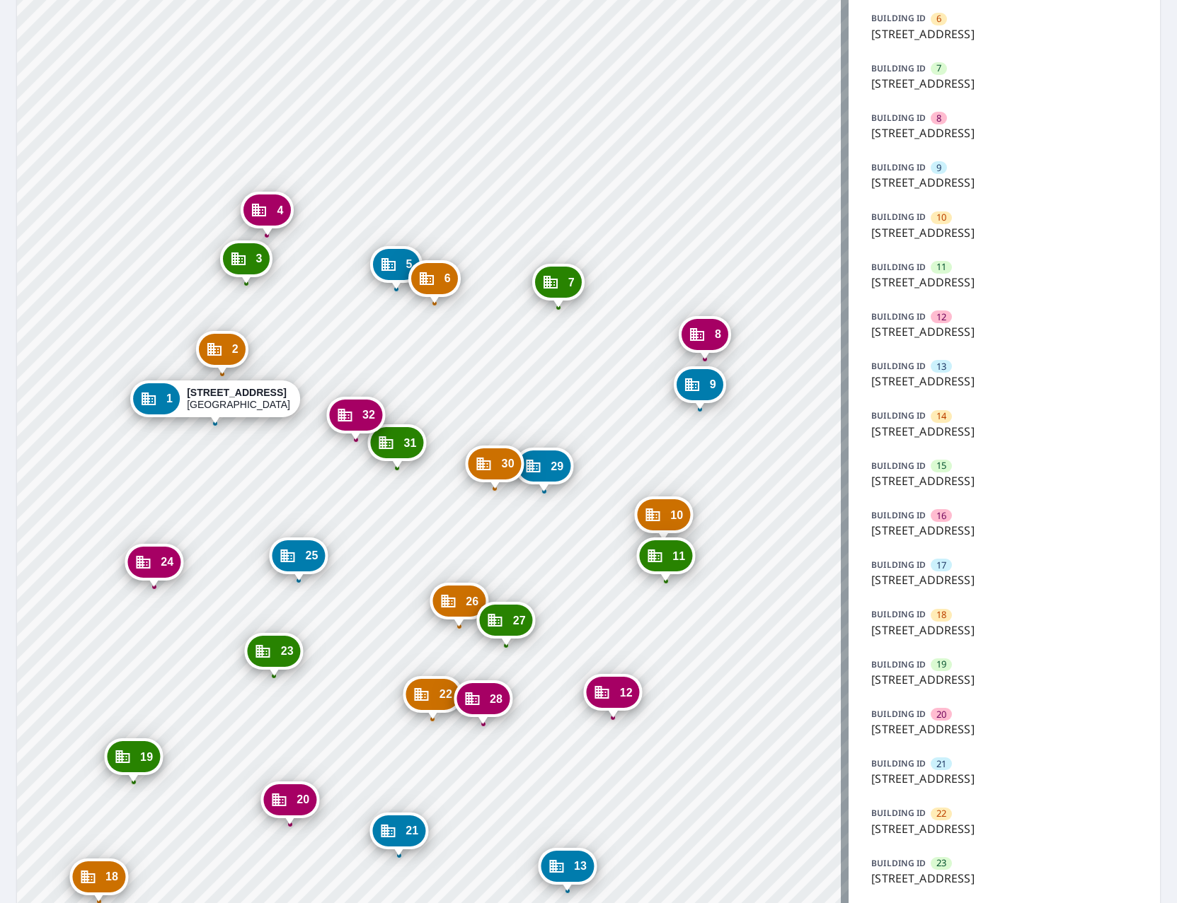
drag, startPoint x: 594, startPoint y: 608, endPoint x: 495, endPoint y: 313, distance: 311.2
click at [495, 313] on div "2 1424 N 16th St Saint Louis, MO 63106 3 1460 N 16th St Saint Louis, MO 63106 4…" at bounding box center [432, 508] width 831 height 1685
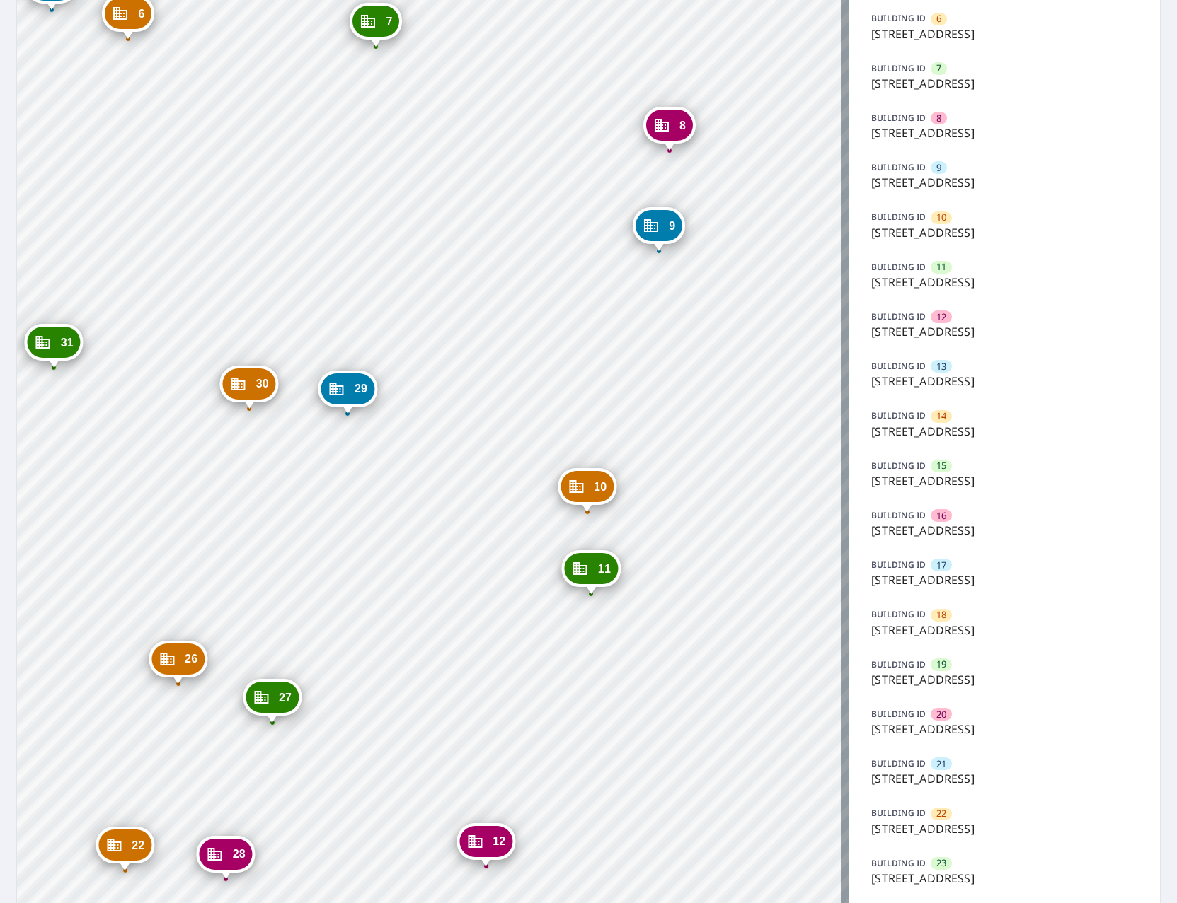
drag, startPoint x: 451, startPoint y: 422, endPoint x: 395, endPoint y: 656, distance: 240.2
click at [395, 656] on div "2 1424 N 16th St Saint Louis, MO 63106 3 1460 N 16th St Saint Louis, MO 63106 4…" at bounding box center [432, 508] width 831 height 1685
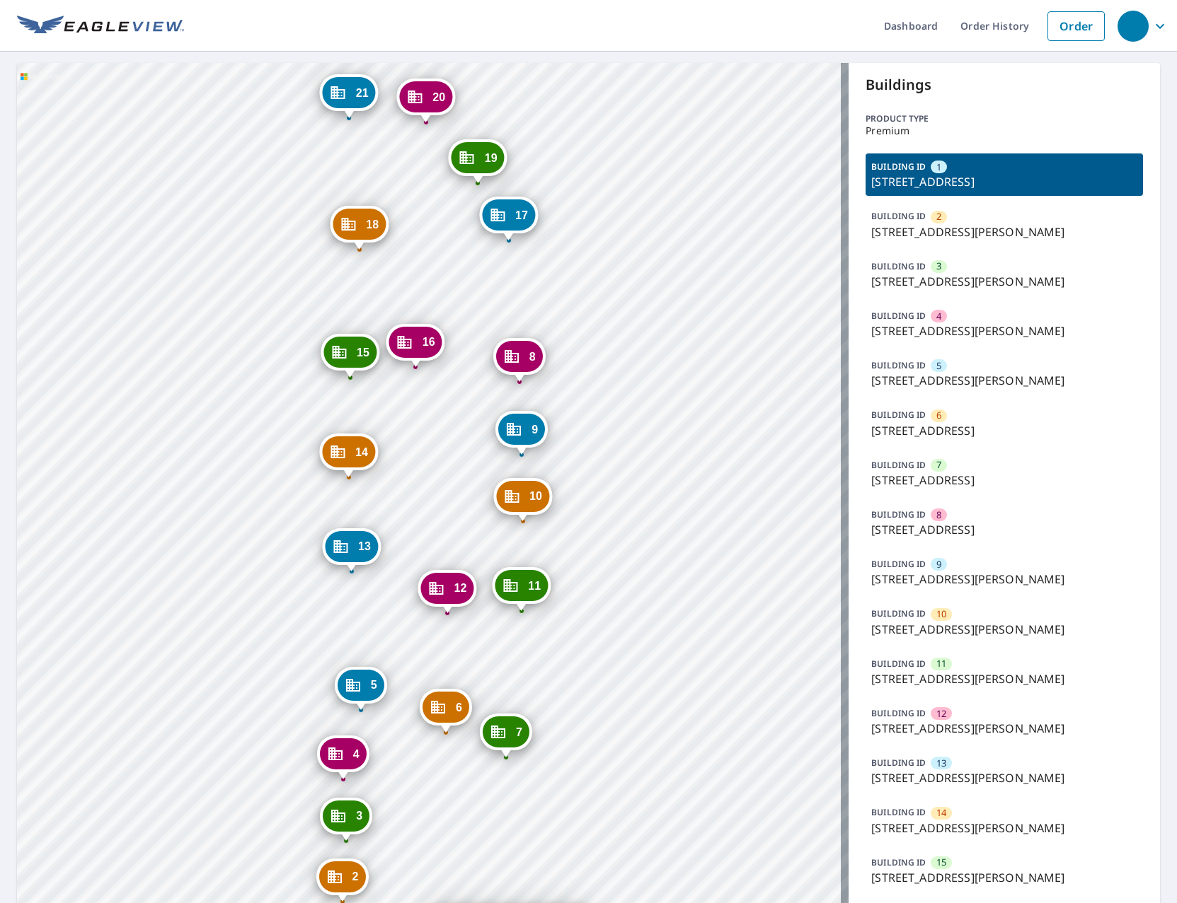
scroll to position [480, 0]
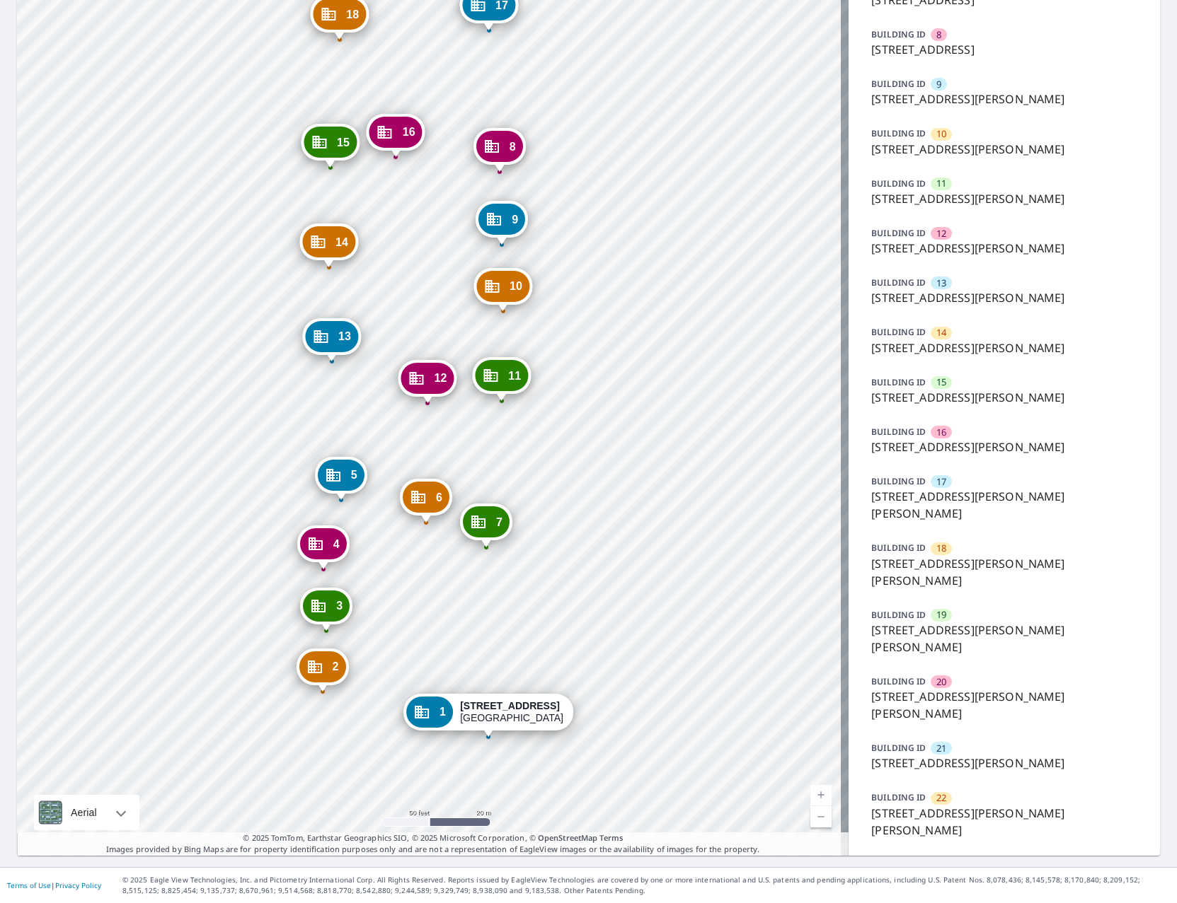
drag, startPoint x: 512, startPoint y: 300, endPoint x: 492, endPoint y: 573, distance: 273.8
click at [492, 573] on div "2 [STREET_ADDRESS][PERSON_NAME] 3 [STREET_ADDRESS][PERSON_NAME] 4 [STREET_ADDRE…" at bounding box center [432, 220] width 831 height 1274
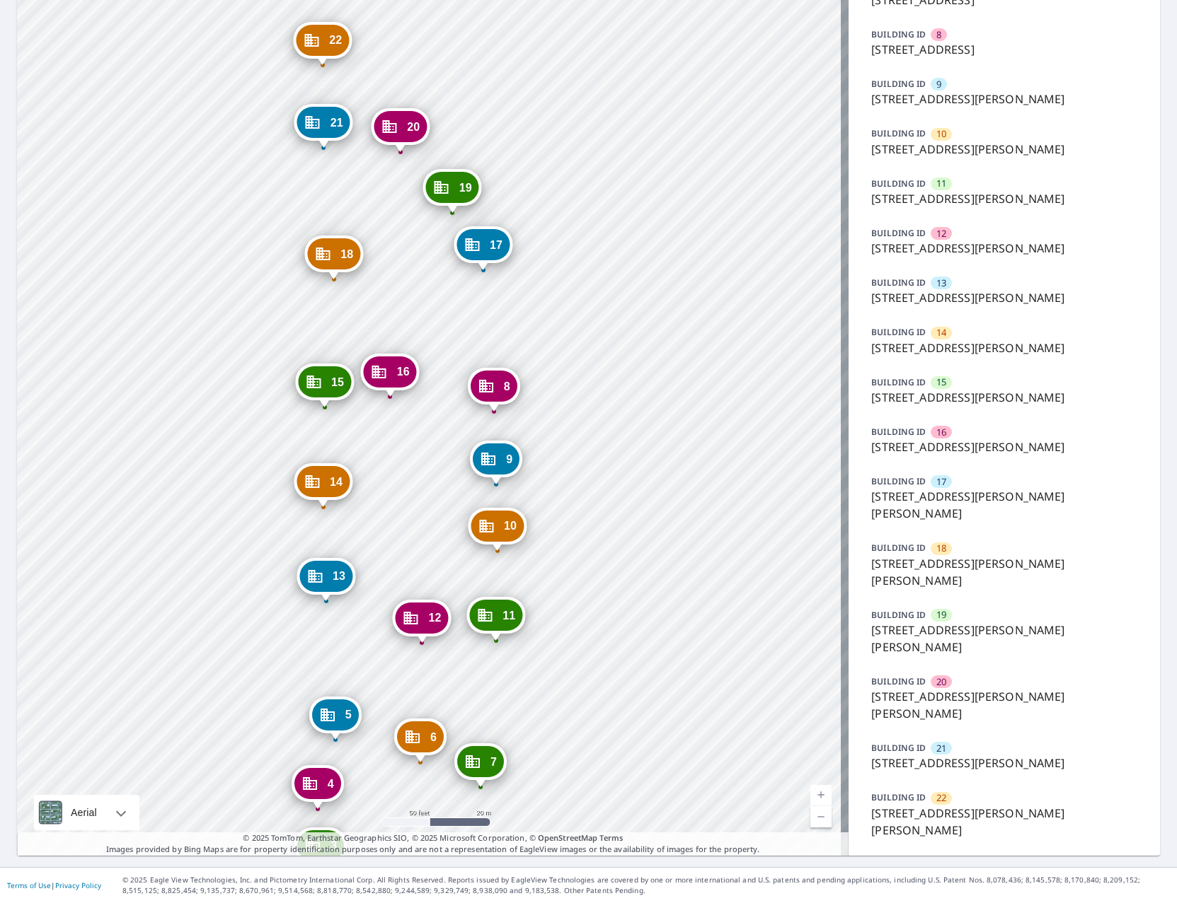
drag, startPoint x: 447, startPoint y: 383, endPoint x: 446, endPoint y: 480, distance: 96.9
click at [446, 480] on div "2 [STREET_ADDRESS][PERSON_NAME] 3 [STREET_ADDRESS][PERSON_NAME] 4 [STREET_ADDRE…" at bounding box center [432, 220] width 831 height 1274
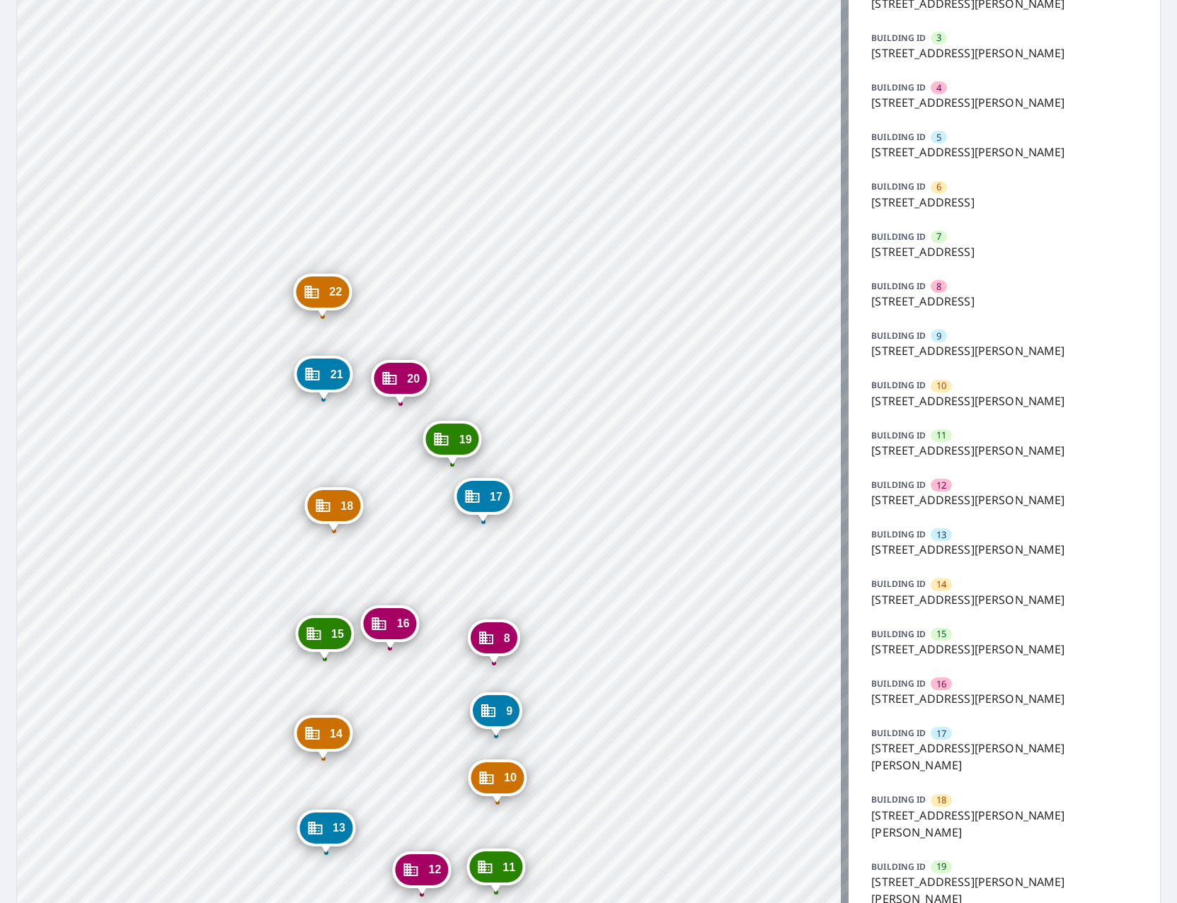
scroll to position [0, 0]
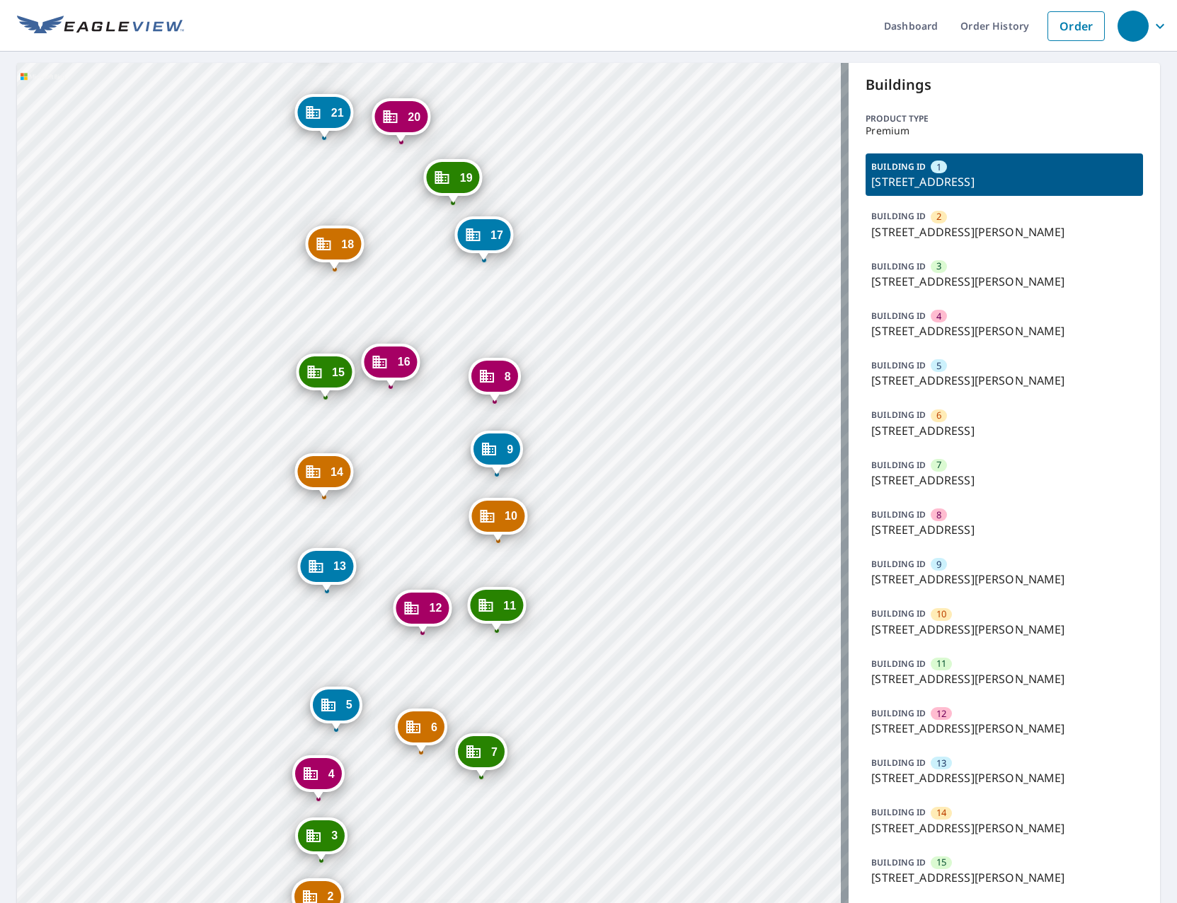
drag, startPoint x: 410, startPoint y: 543, endPoint x: 410, endPoint y: 306, distance: 237.0
click at [410, 306] on div "2 [STREET_ADDRESS][PERSON_NAME] 3 [STREET_ADDRESS][PERSON_NAME] 4 [STREET_ADDRE…" at bounding box center [432, 700] width 831 height 1274
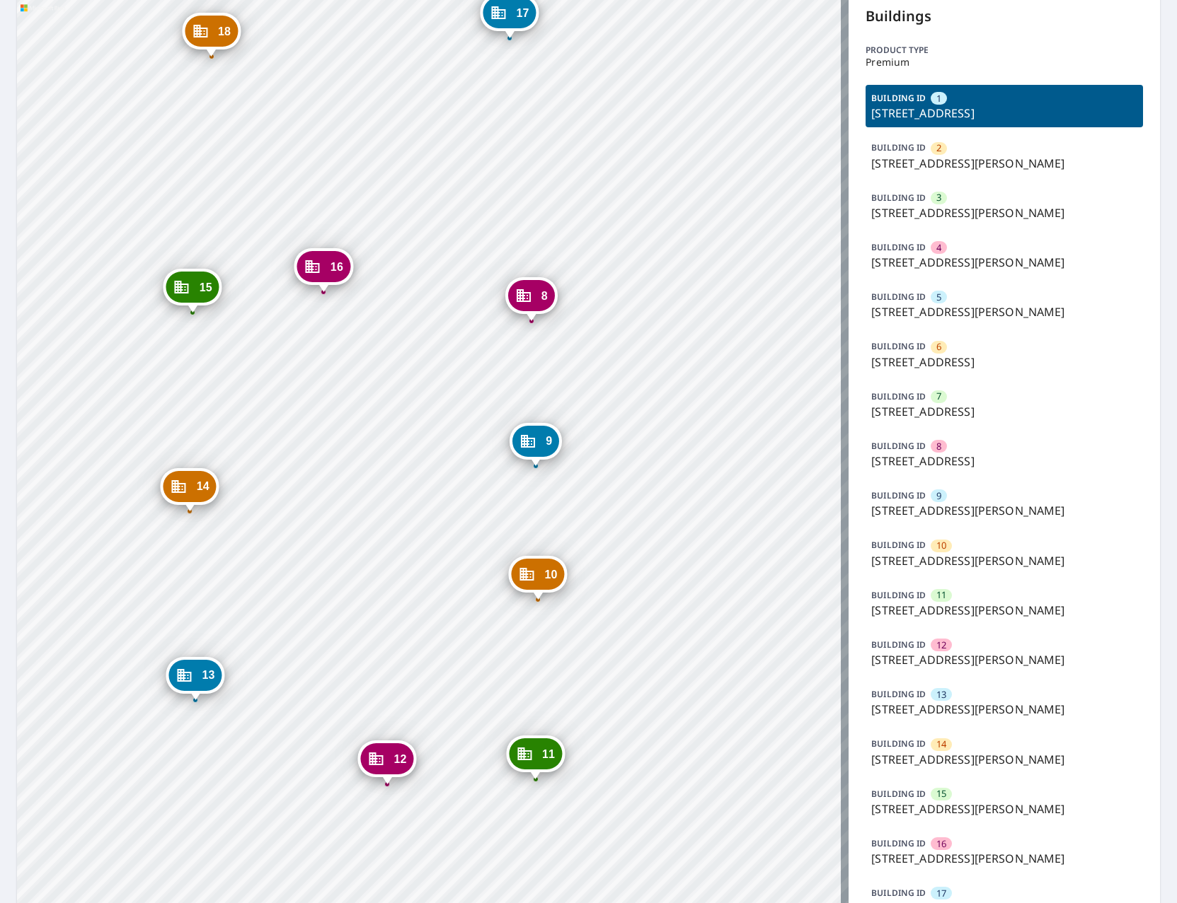
scroll to position [56, 0]
